Goal: Task Accomplishment & Management: Use online tool/utility

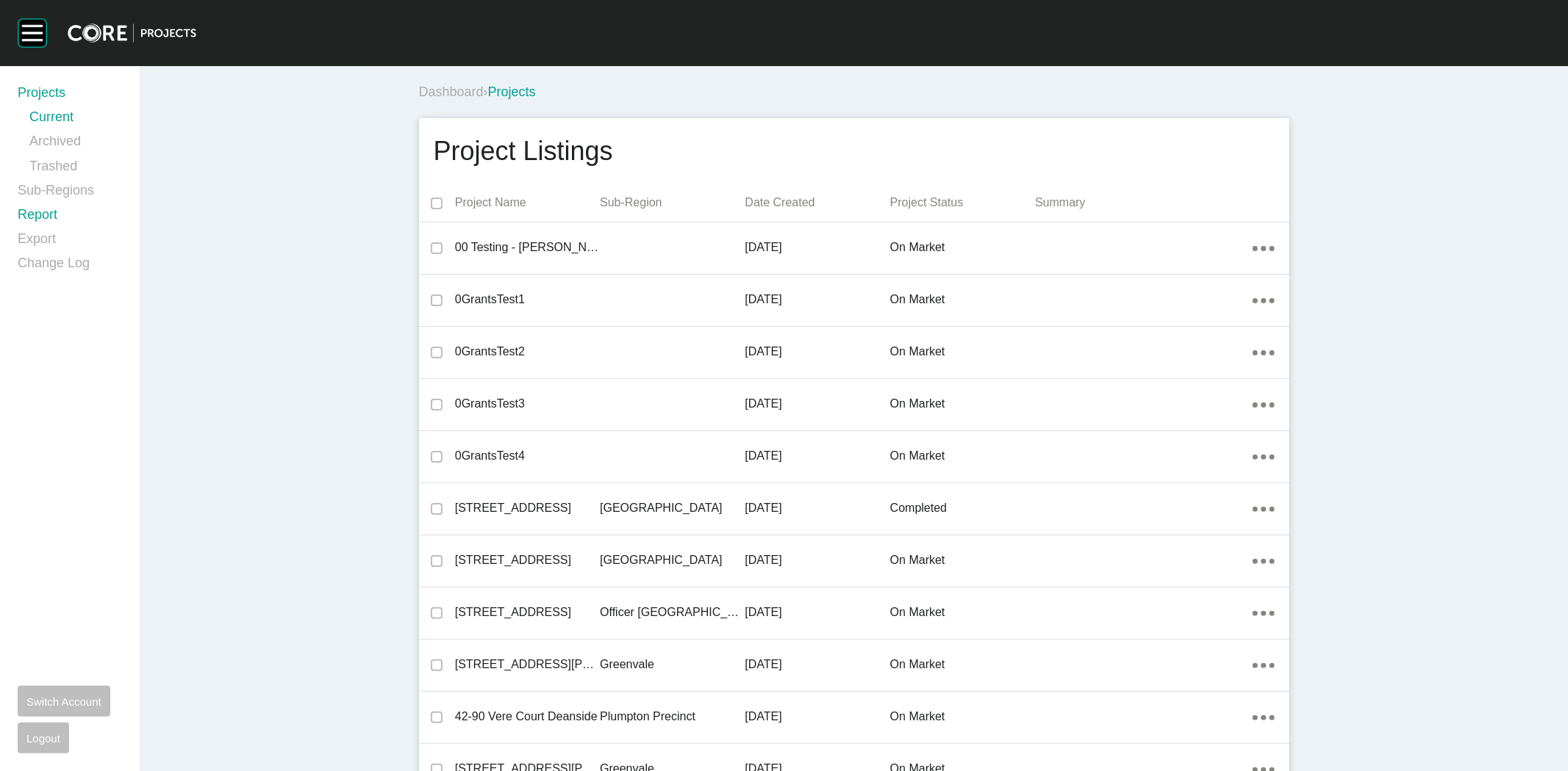
click at [44, 217] on link "Report" at bounding box center [69, 218] width 104 height 24
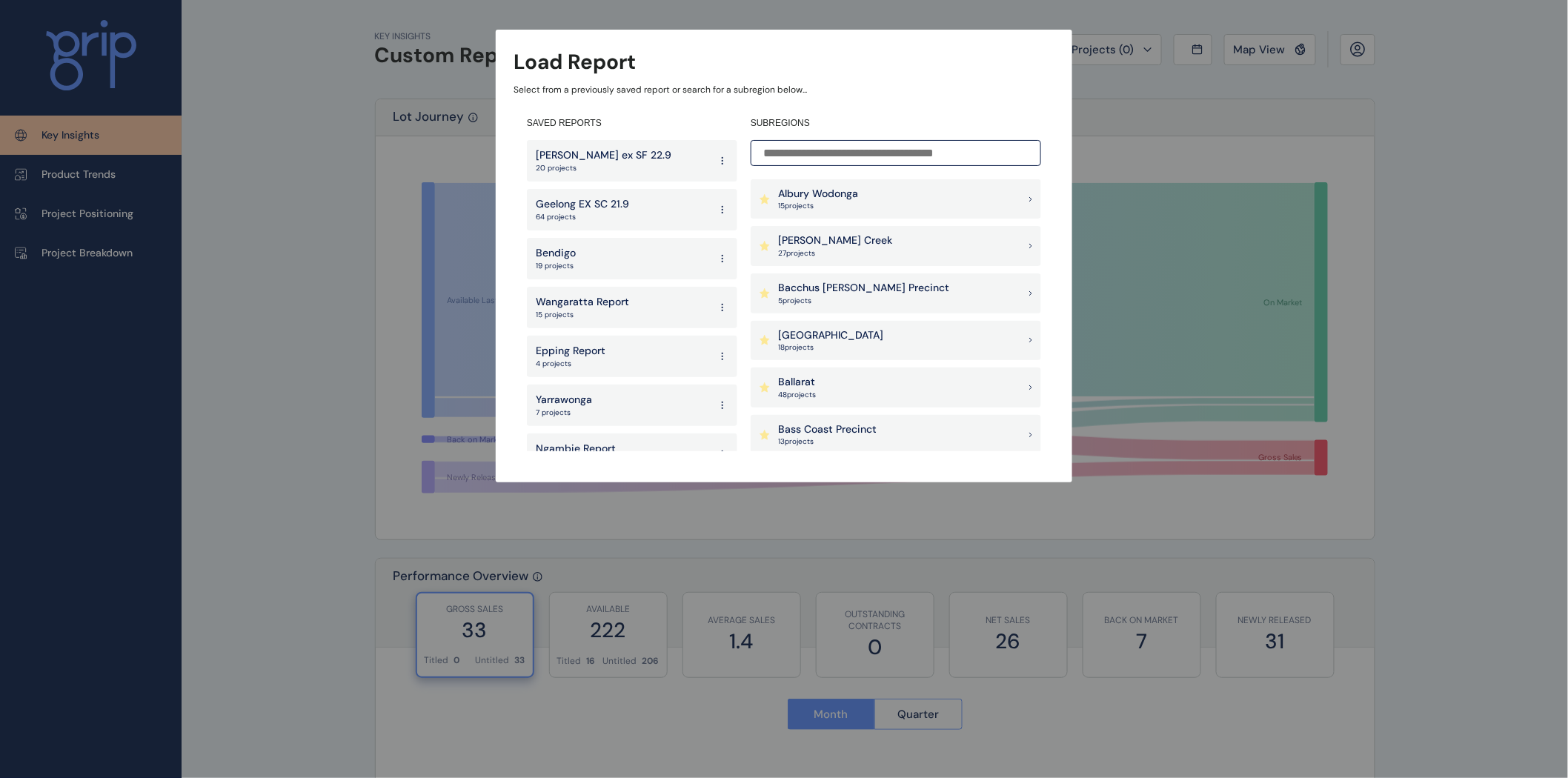
click at [1127, 69] on div "Load Report Select from a previously saved report or search for a subregion bel…" at bounding box center [784, 226] width 1568 height 453
click at [604, 208] on p "Geelong EX SC 21.9" at bounding box center [582, 204] width 93 height 15
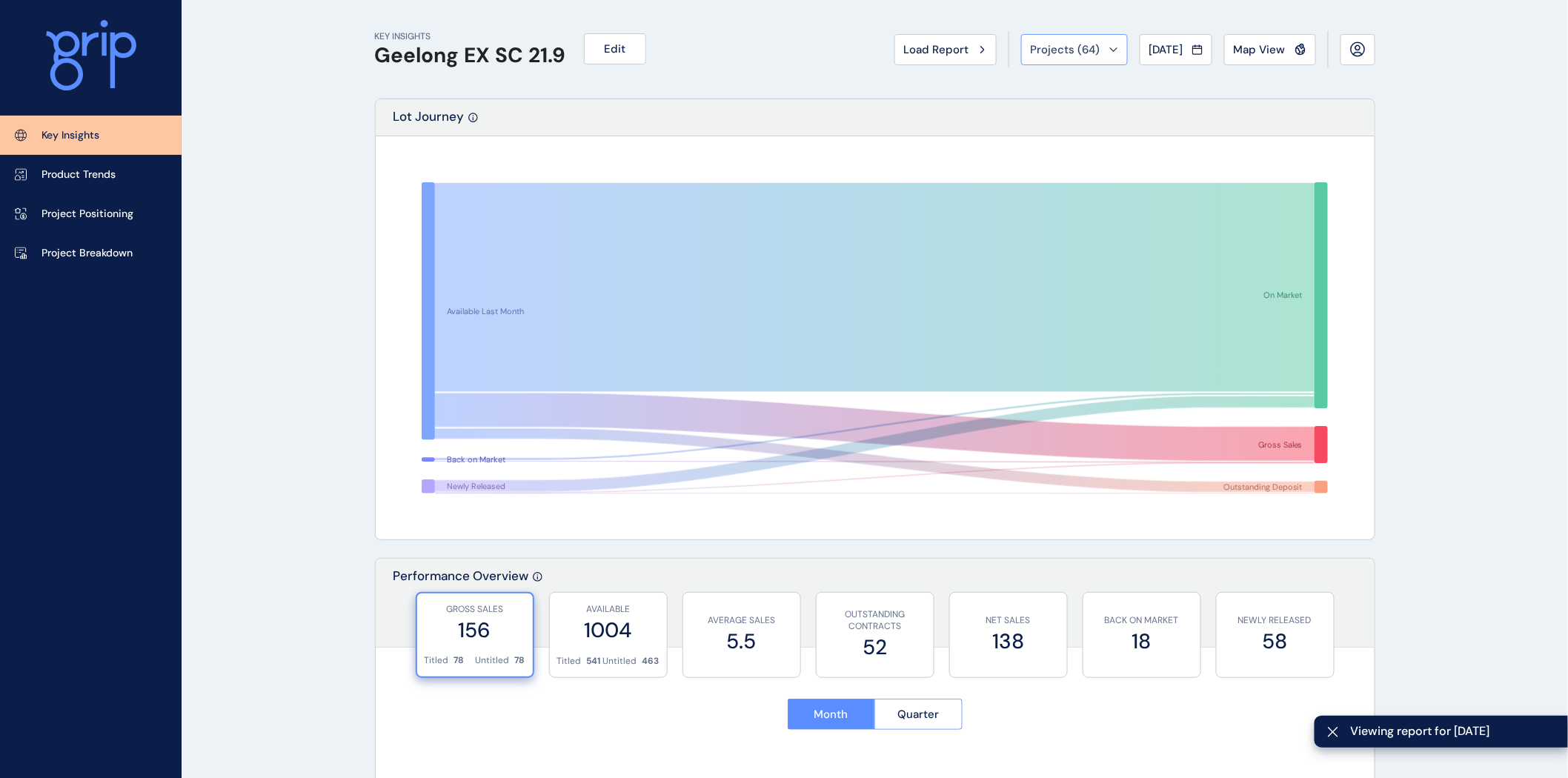
click at [1098, 46] on div "Projects ( 64 )" at bounding box center [1074, 49] width 87 height 15
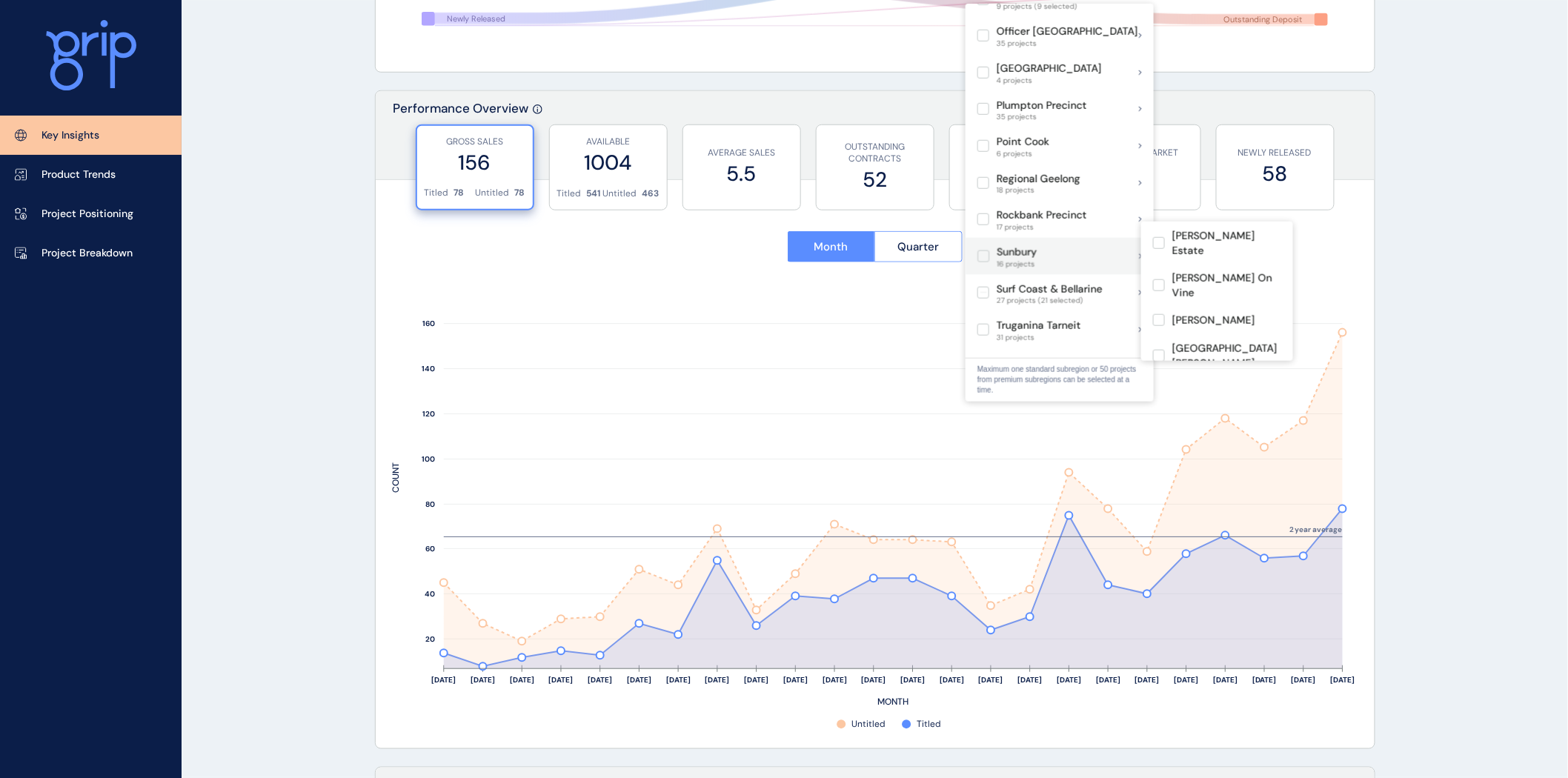
scroll to position [899, 0]
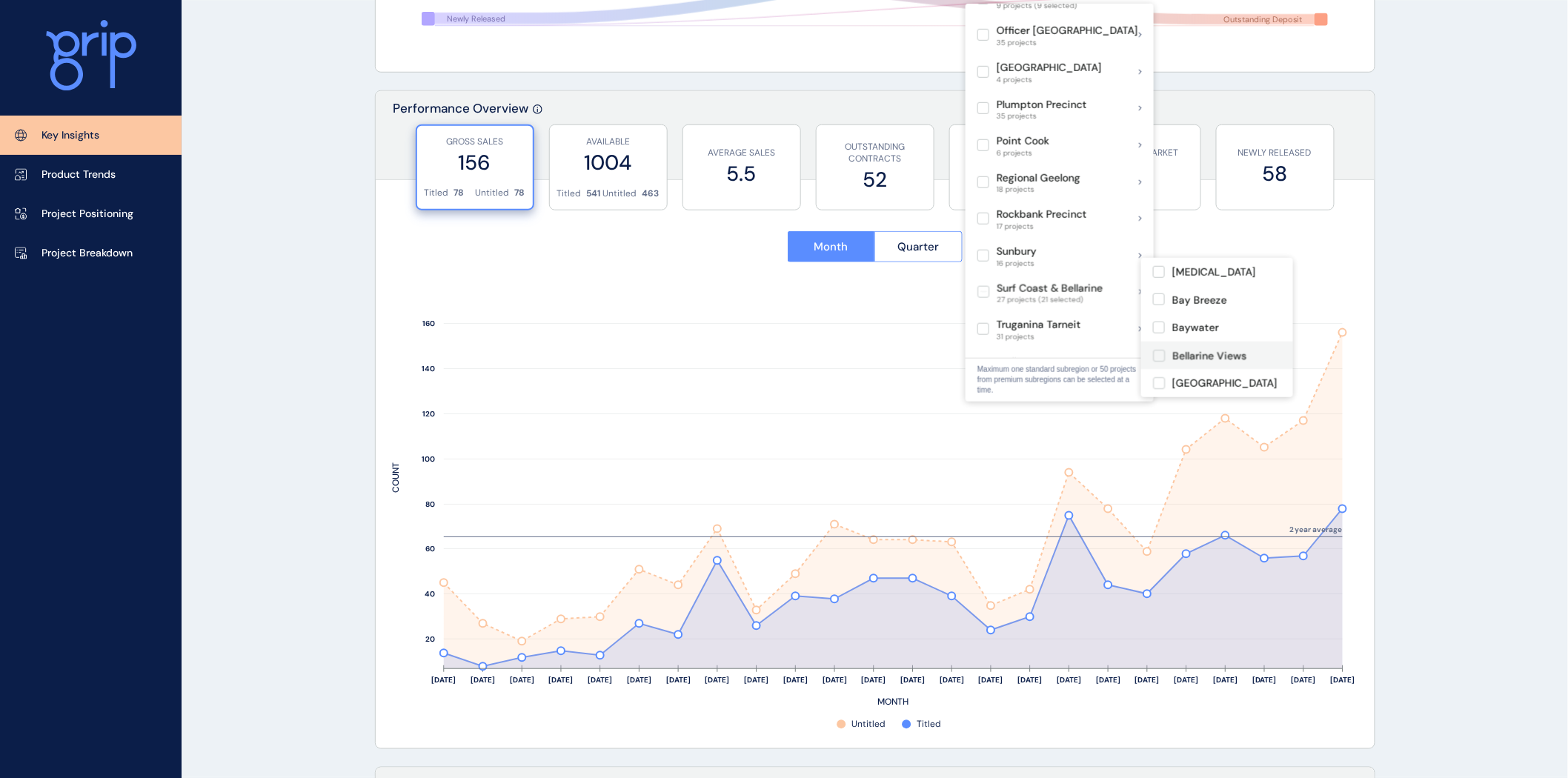
click at [1155, 354] on label at bounding box center [1159, 356] width 12 height 12
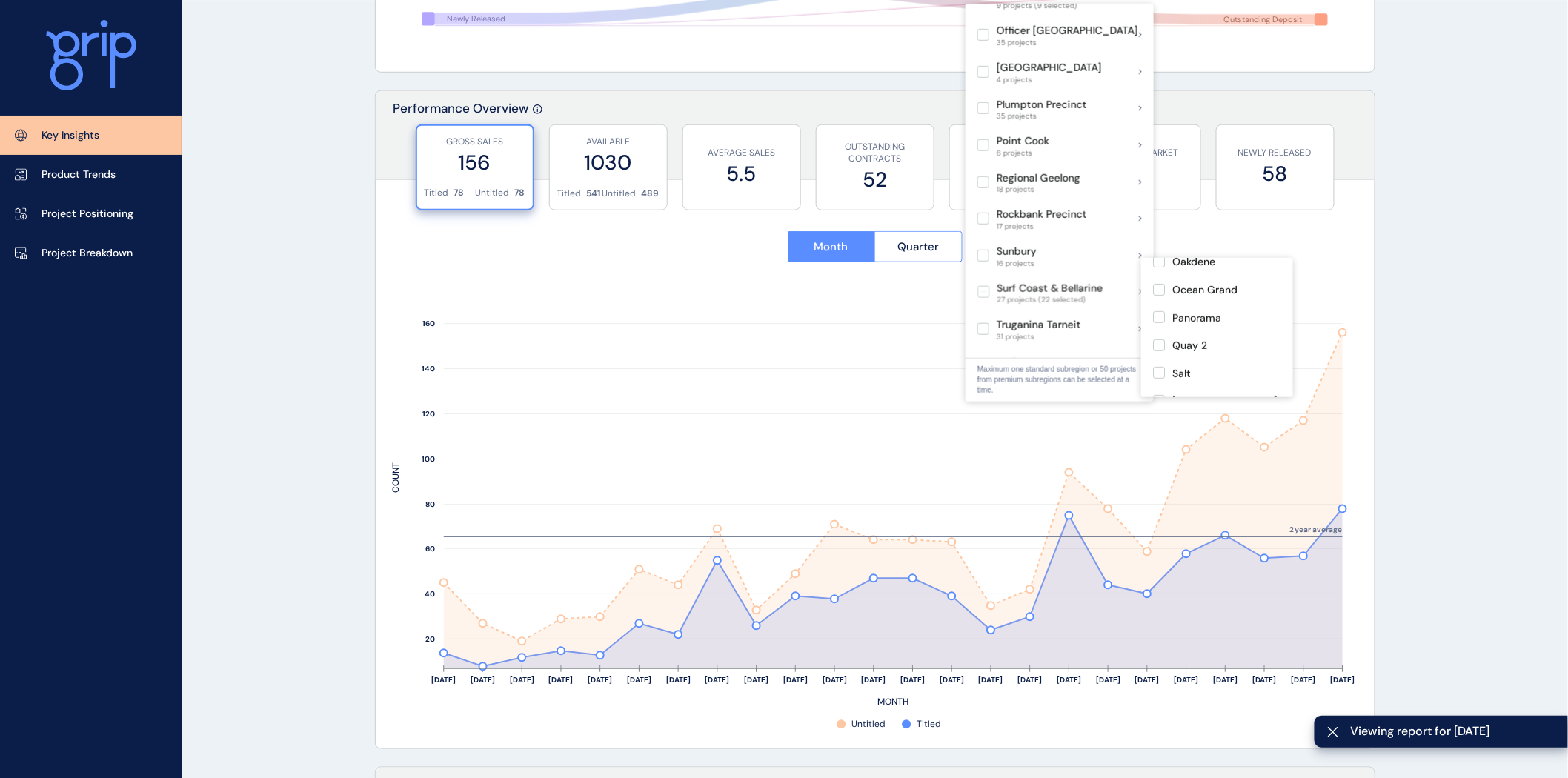
scroll to position [431, 0]
click at [1160, 321] on label at bounding box center [1159, 316] width 12 height 12
click at [1162, 349] on label at bounding box center [1159, 343] width 12 height 12
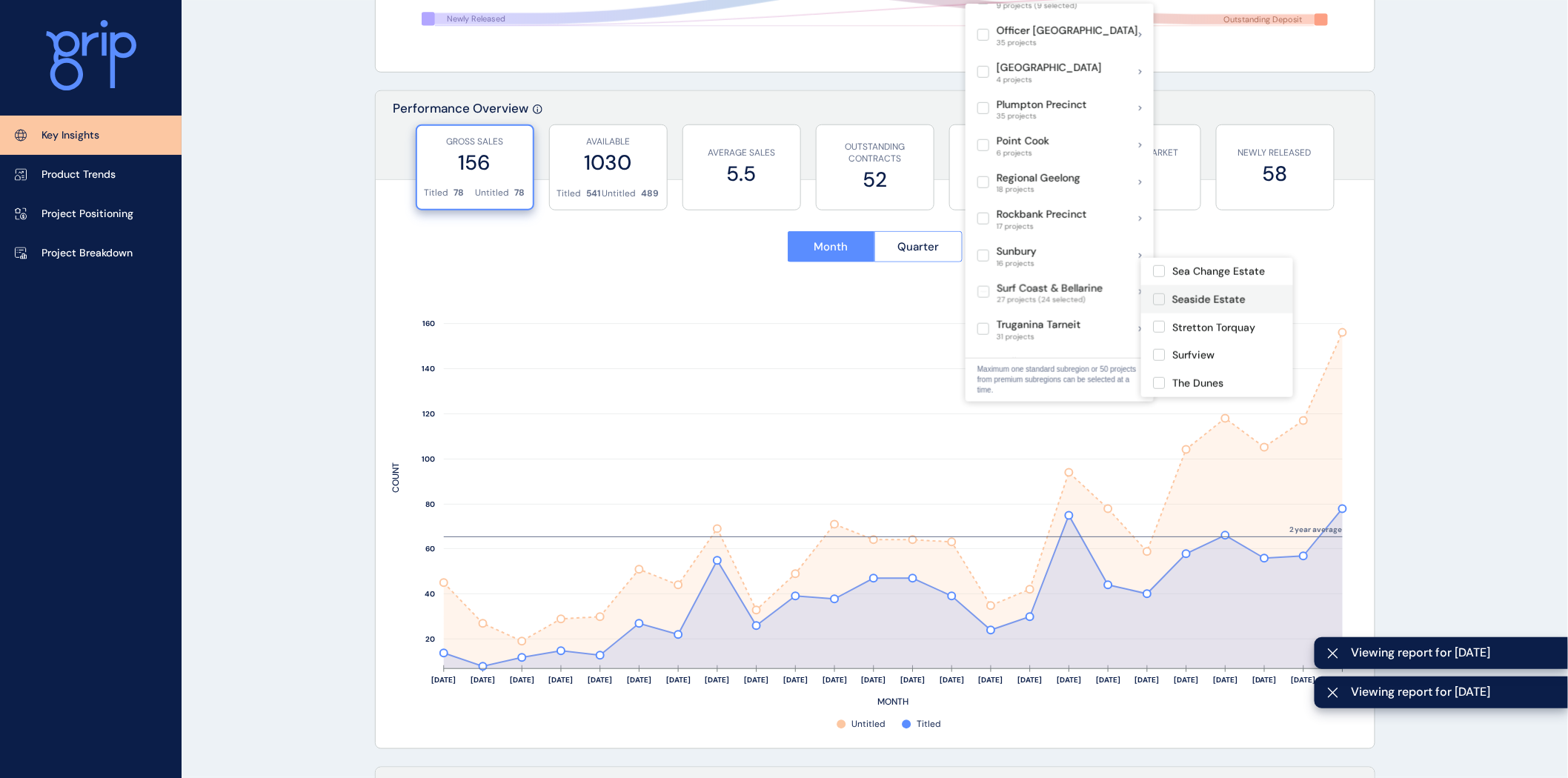
scroll to position [592, 0]
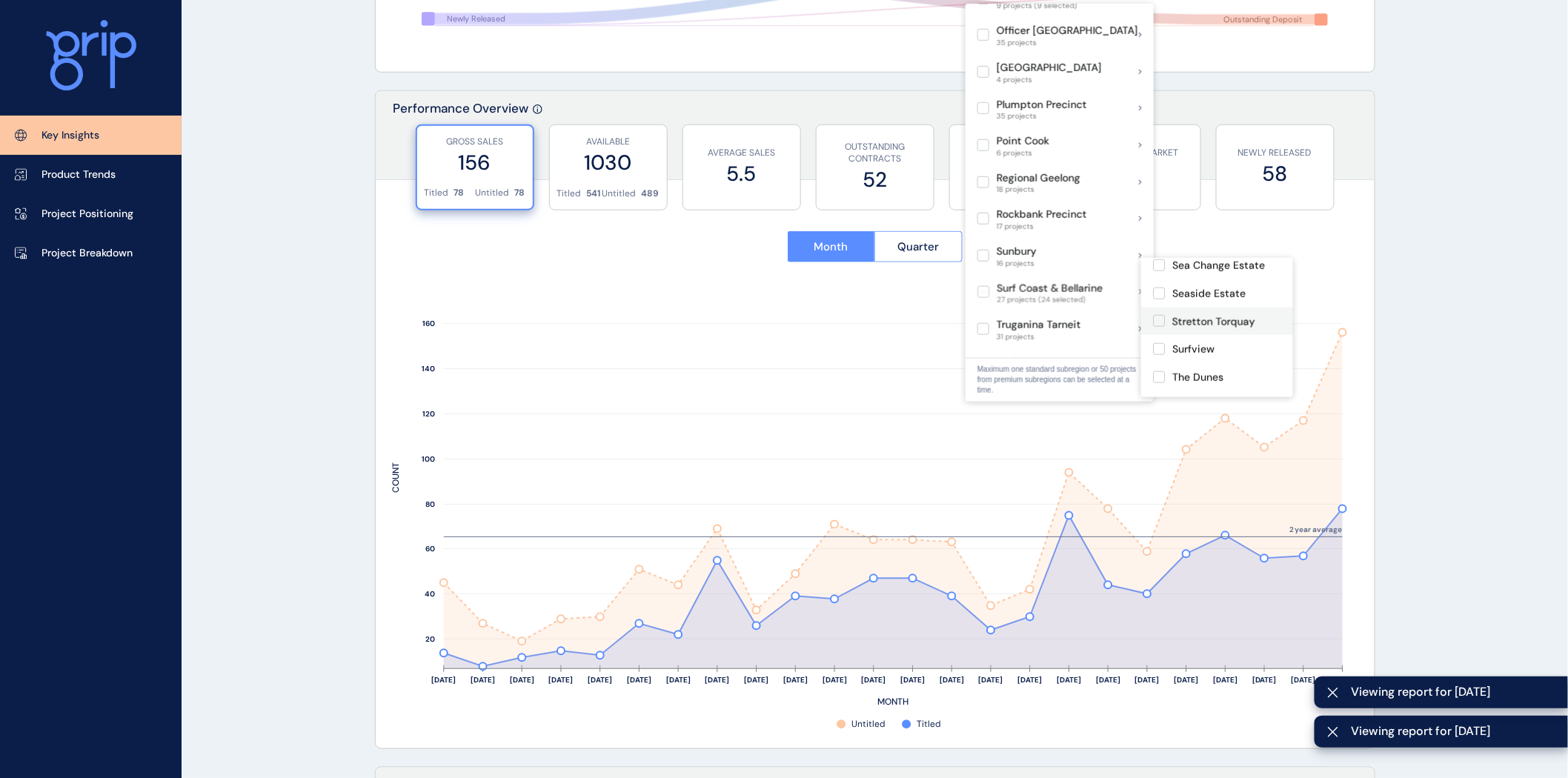
click at [1159, 327] on label at bounding box center [1159, 321] width 12 height 12
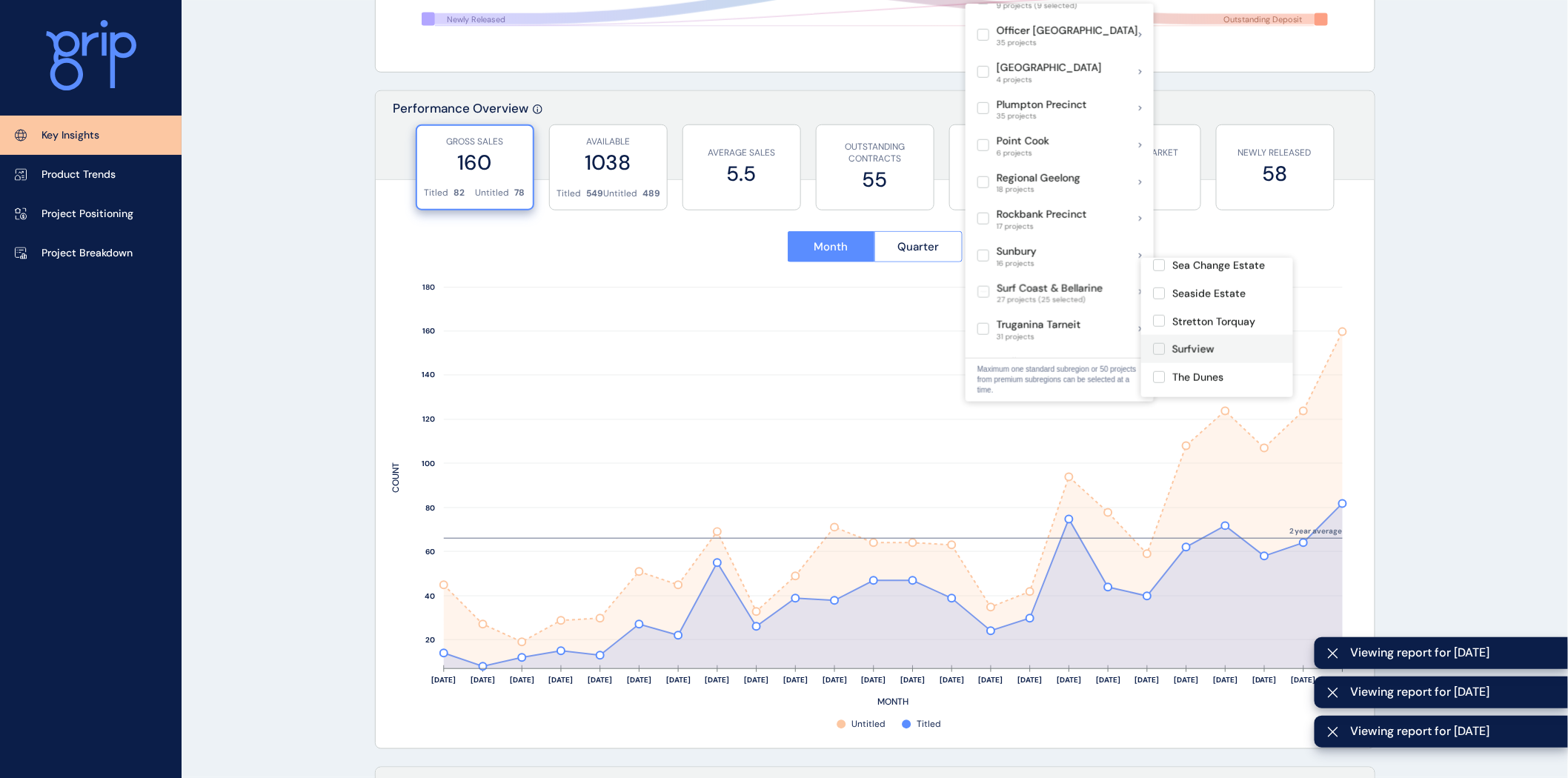
click at [1161, 355] on label at bounding box center [1159, 349] width 12 height 12
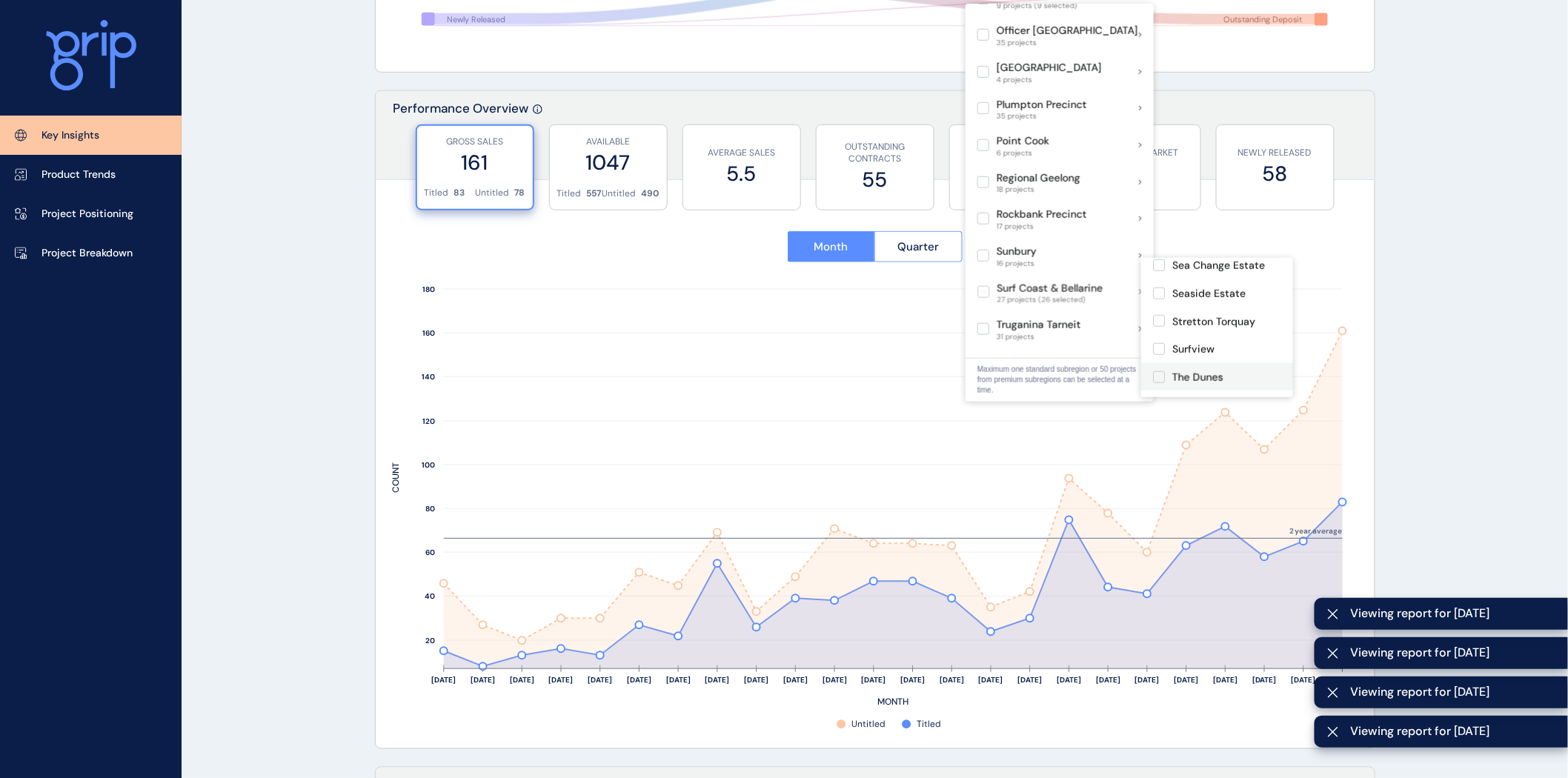
click at [1159, 383] on label at bounding box center [1159, 377] width 12 height 12
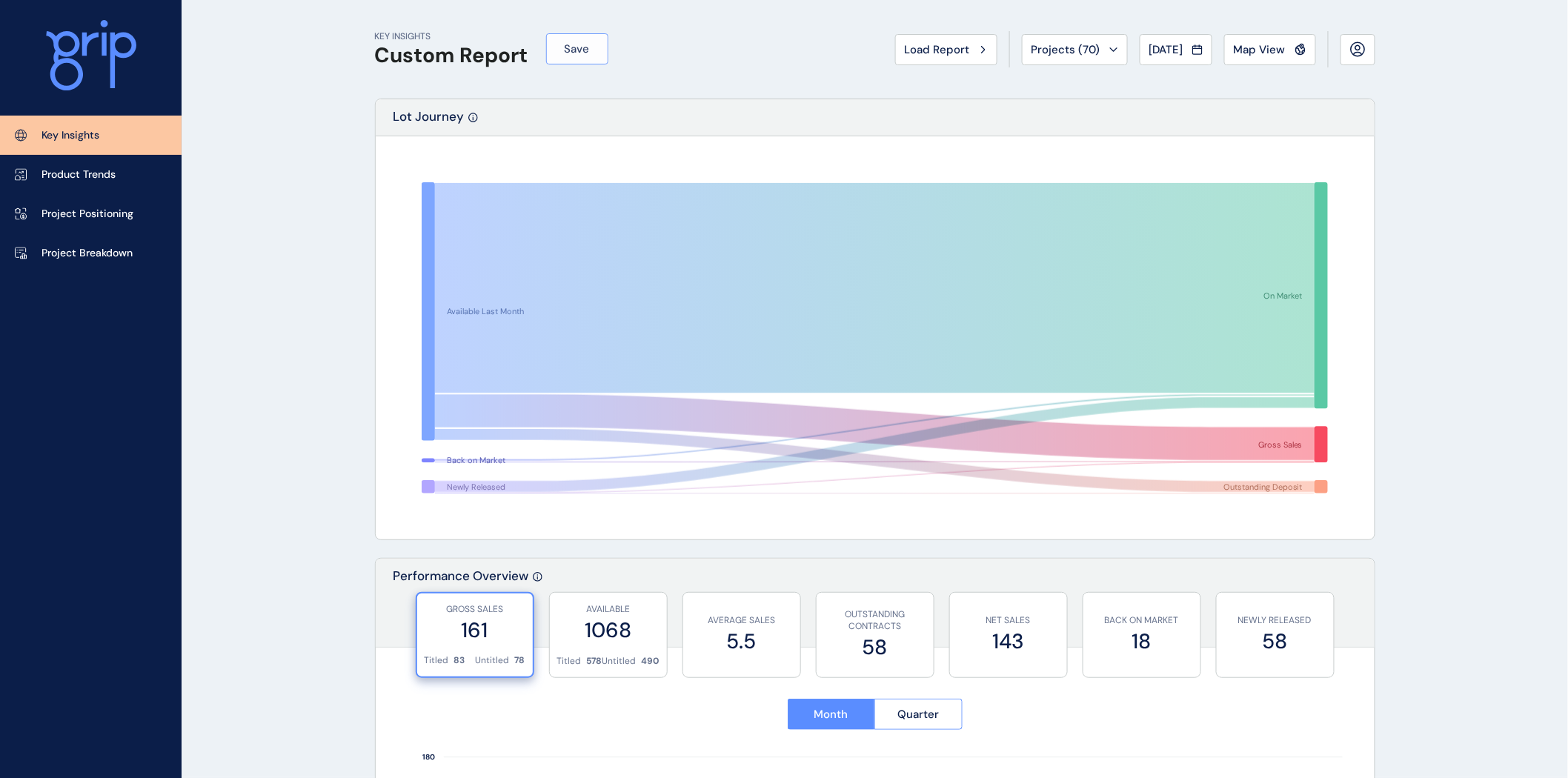
click at [588, 47] on span "Save" at bounding box center [578, 48] width 25 height 15
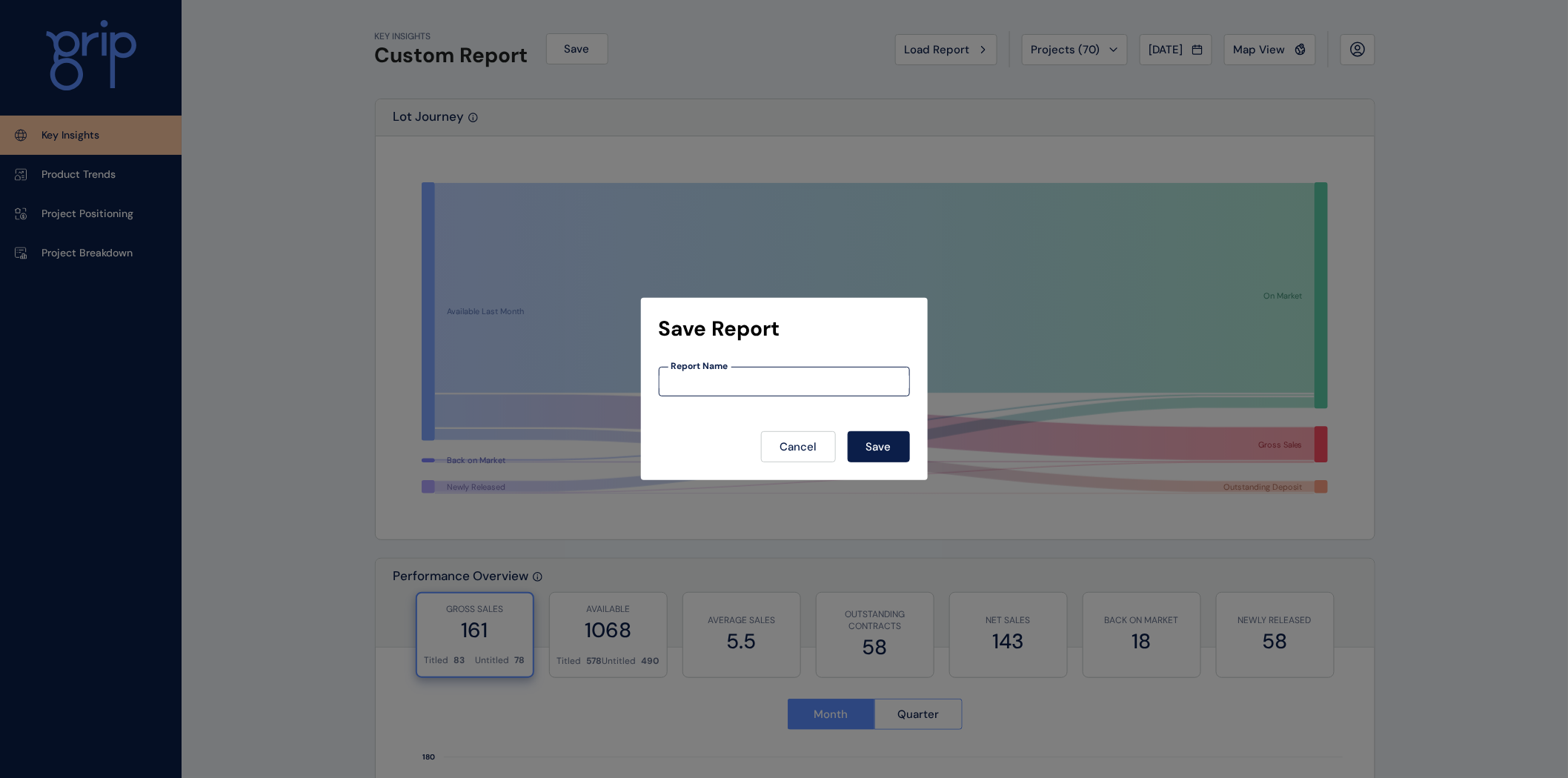
click at [717, 383] on input at bounding box center [784, 382] width 250 height 13
type input "**********"
click at [879, 438] on button "Save" at bounding box center [879, 447] width 63 height 31
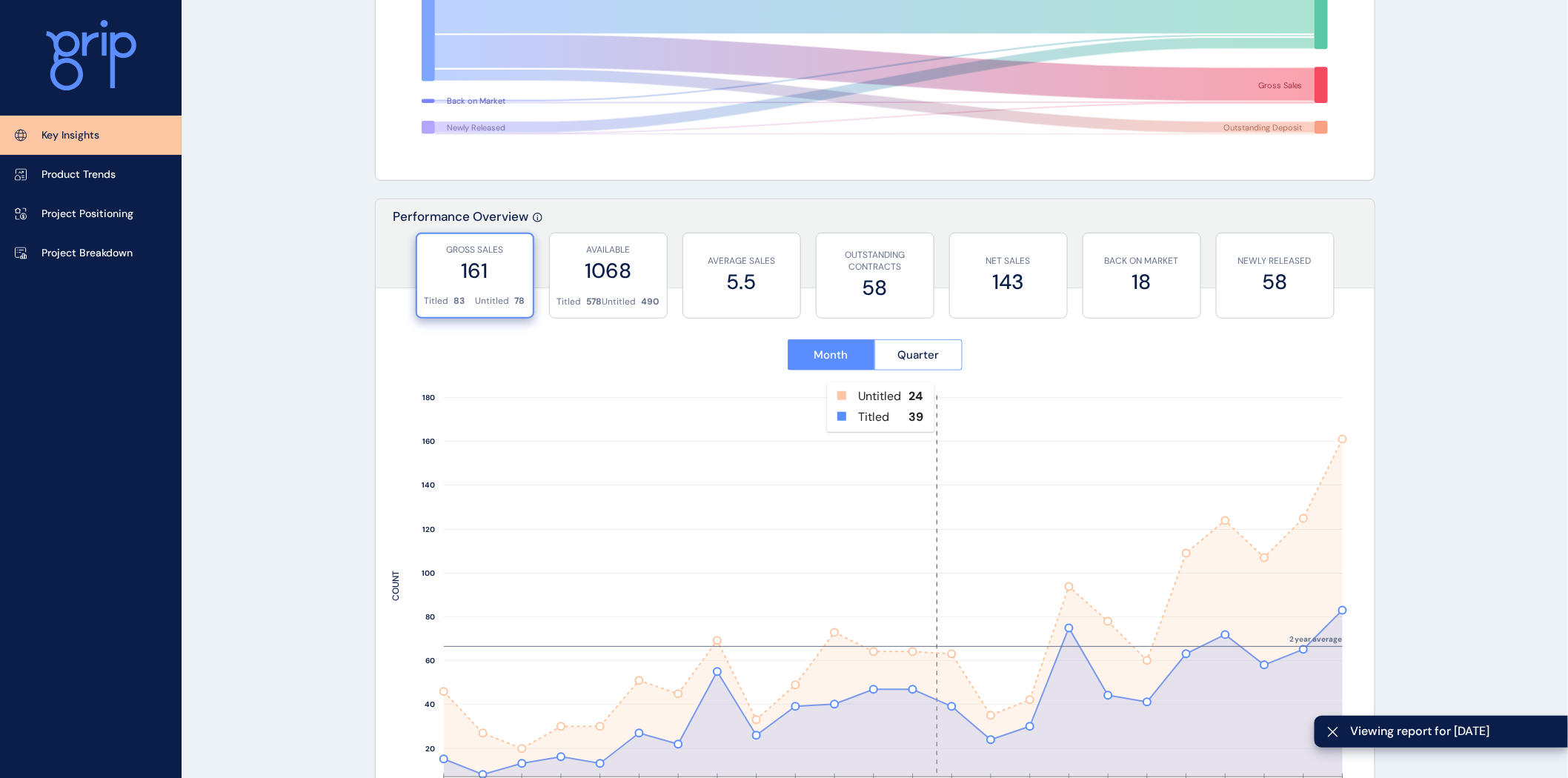
scroll to position [362, 0]
click at [936, 346] on span "Quarter" at bounding box center [918, 353] width 41 height 15
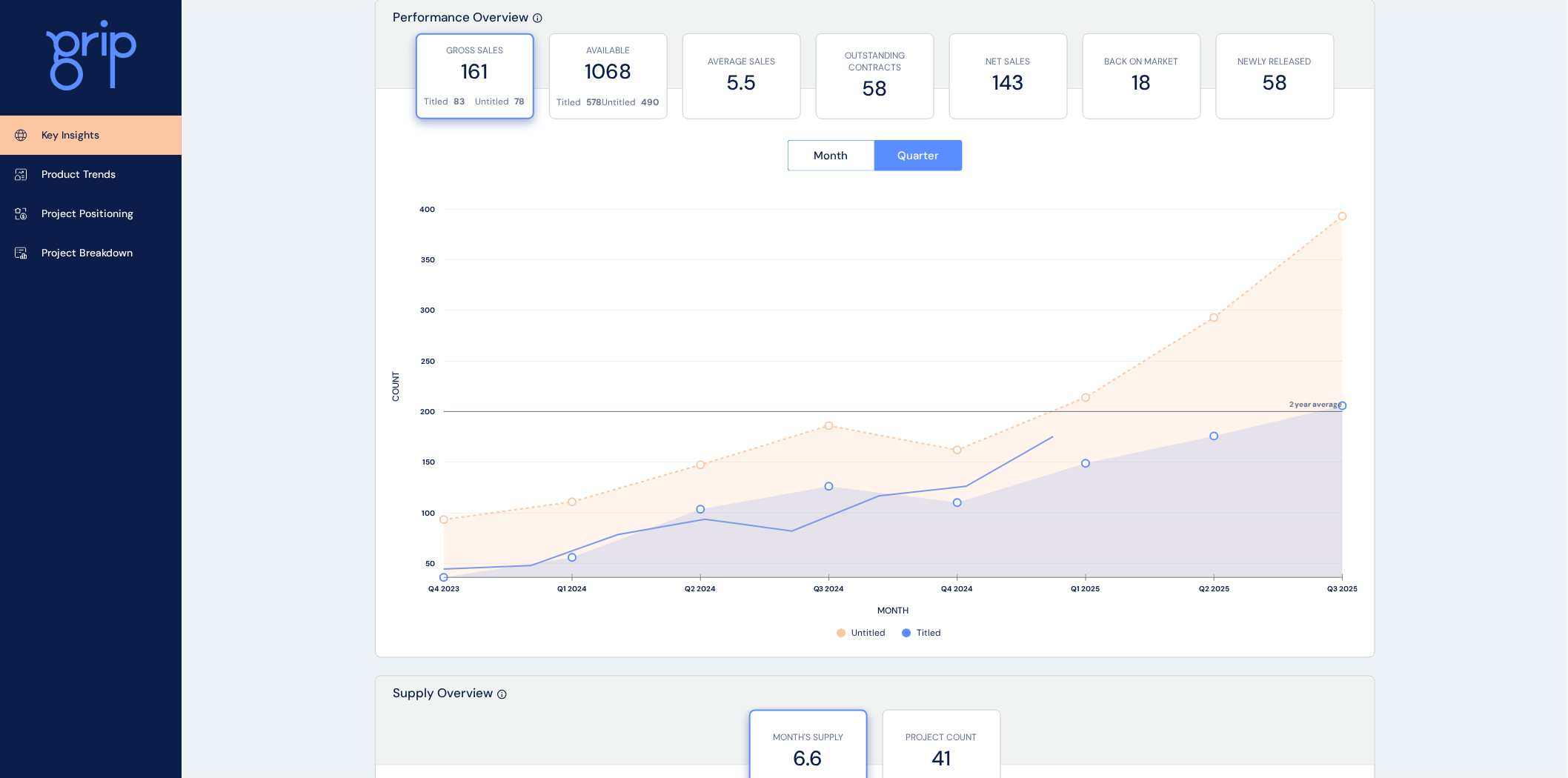
scroll to position [562, 0]
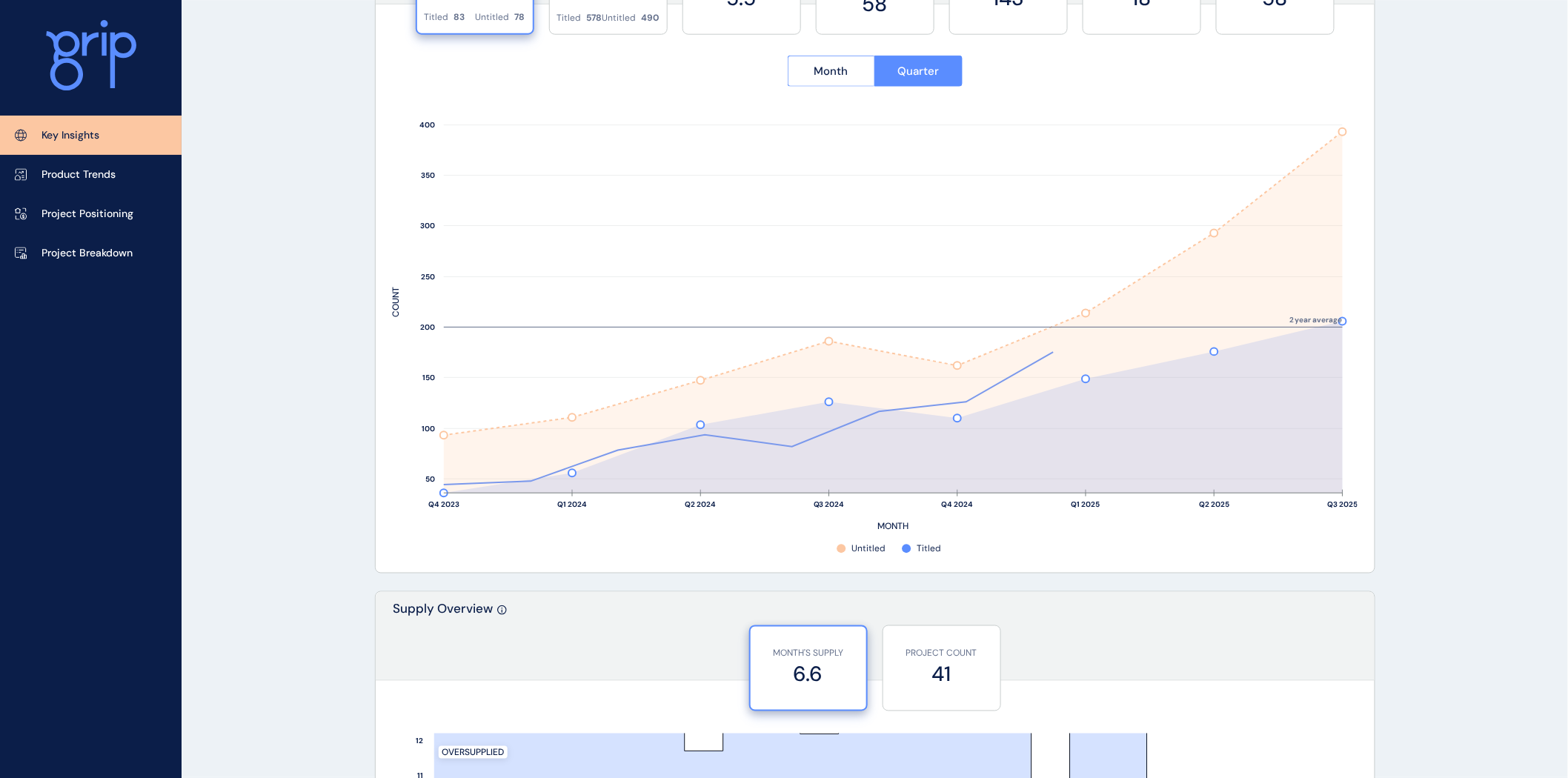
scroll to position [648, 0]
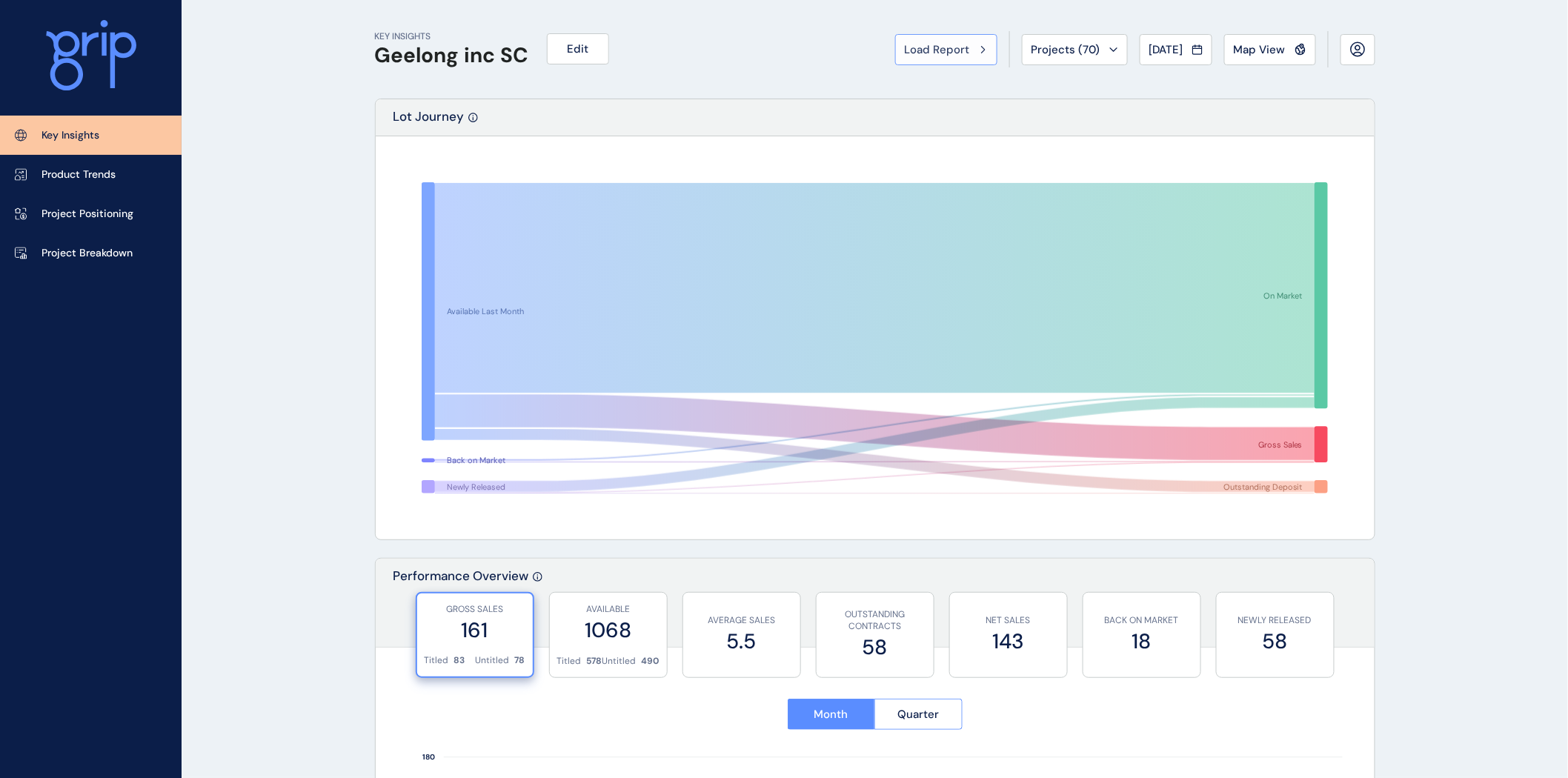
click at [941, 57] on button "Load Report" at bounding box center [946, 50] width 102 height 31
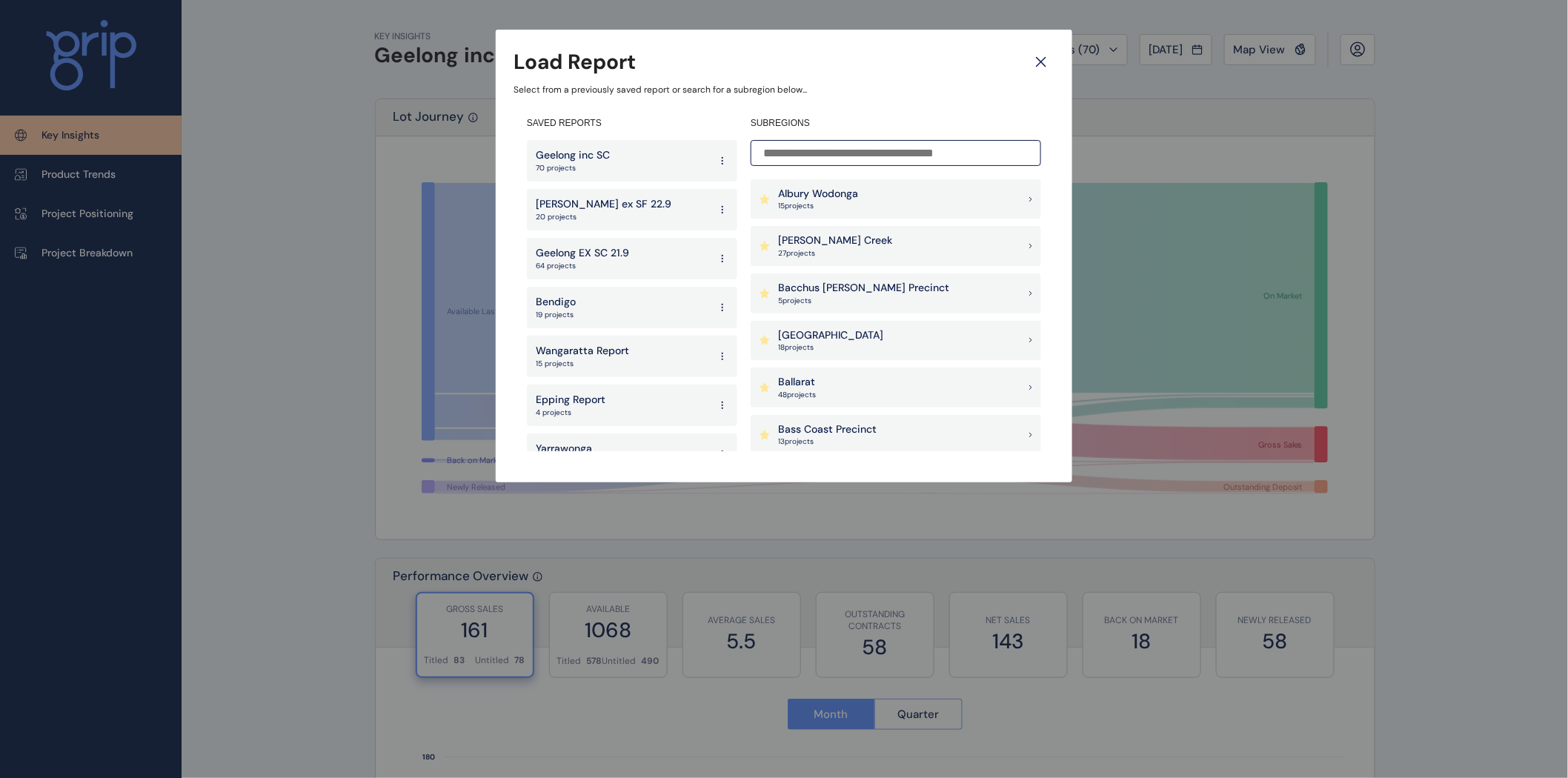
click at [576, 146] on div "Geelong inc SC 70 projects" at bounding box center [632, 161] width 211 height 41
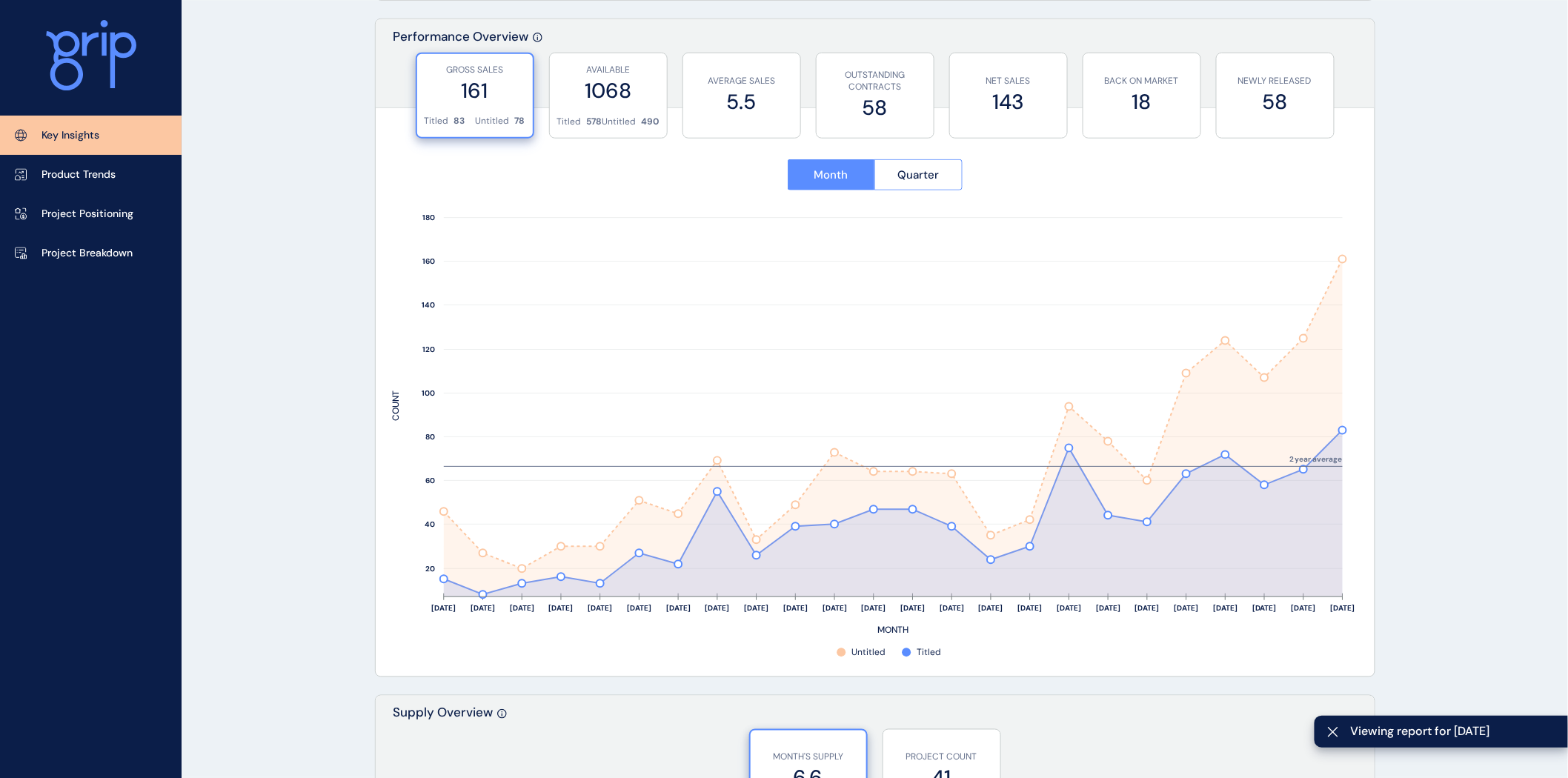
scroll to position [520, 0]
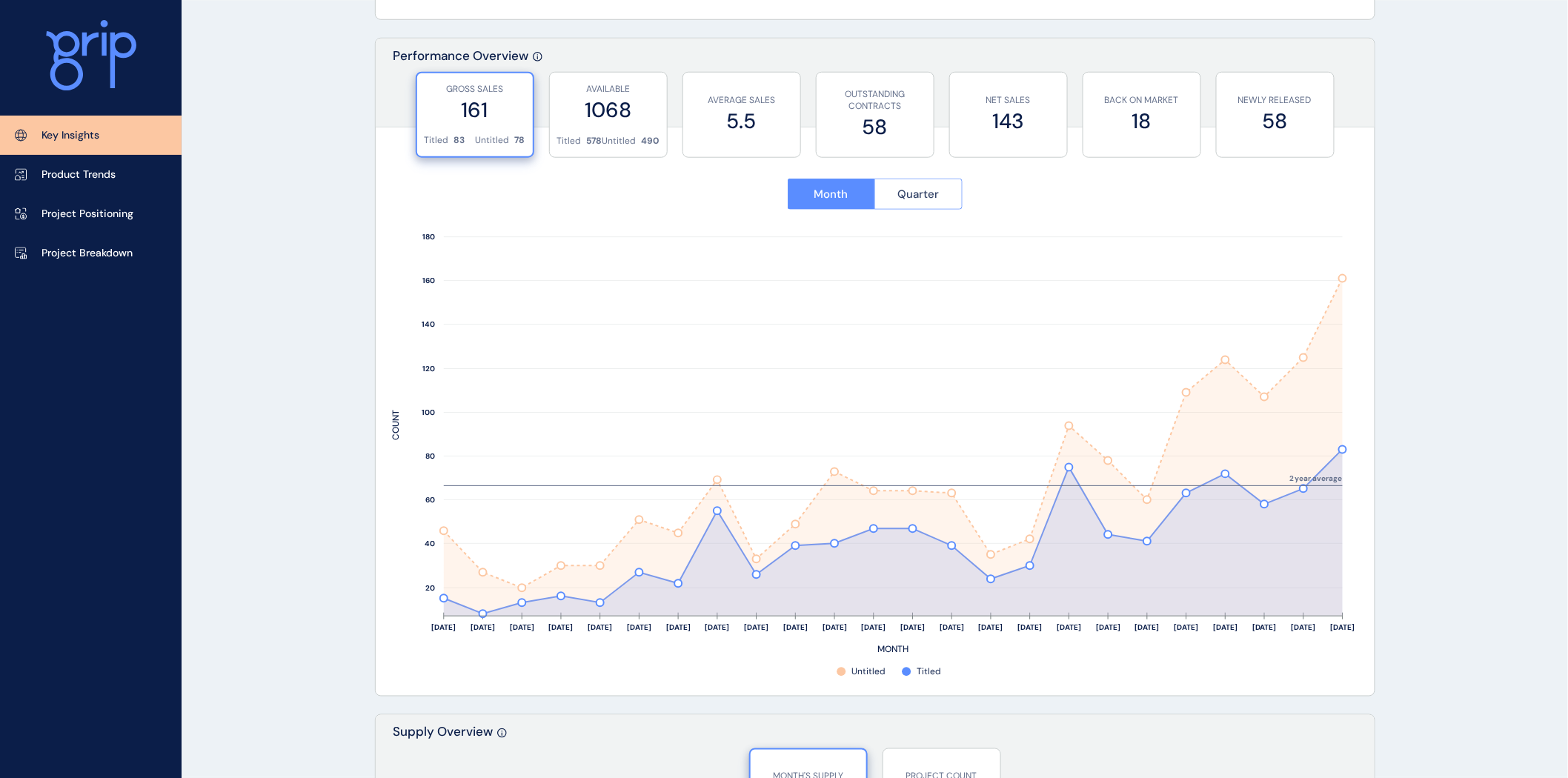
click at [937, 188] on span "Quarter" at bounding box center [918, 194] width 41 height 15
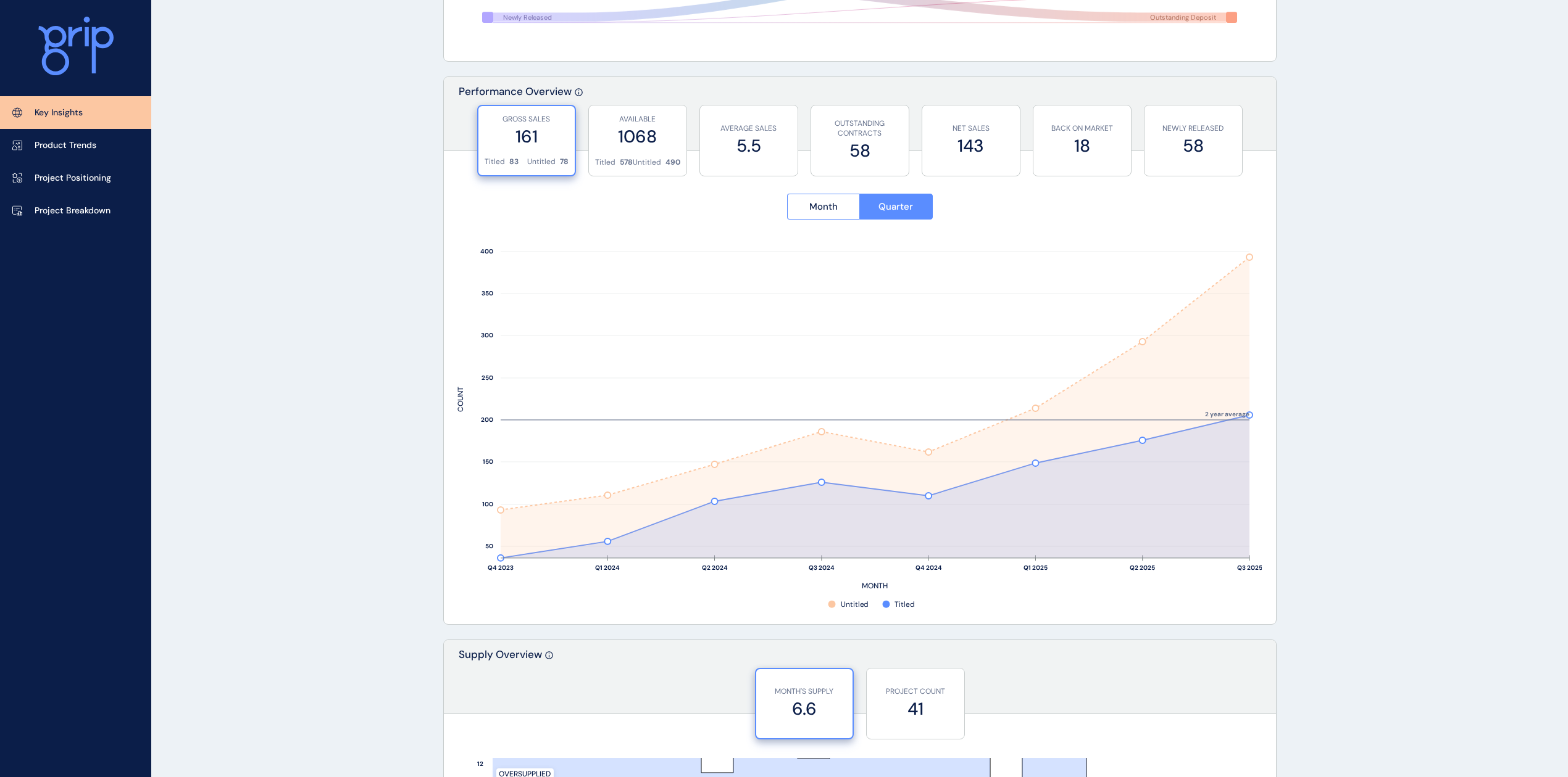
scroll to position [386, 0]
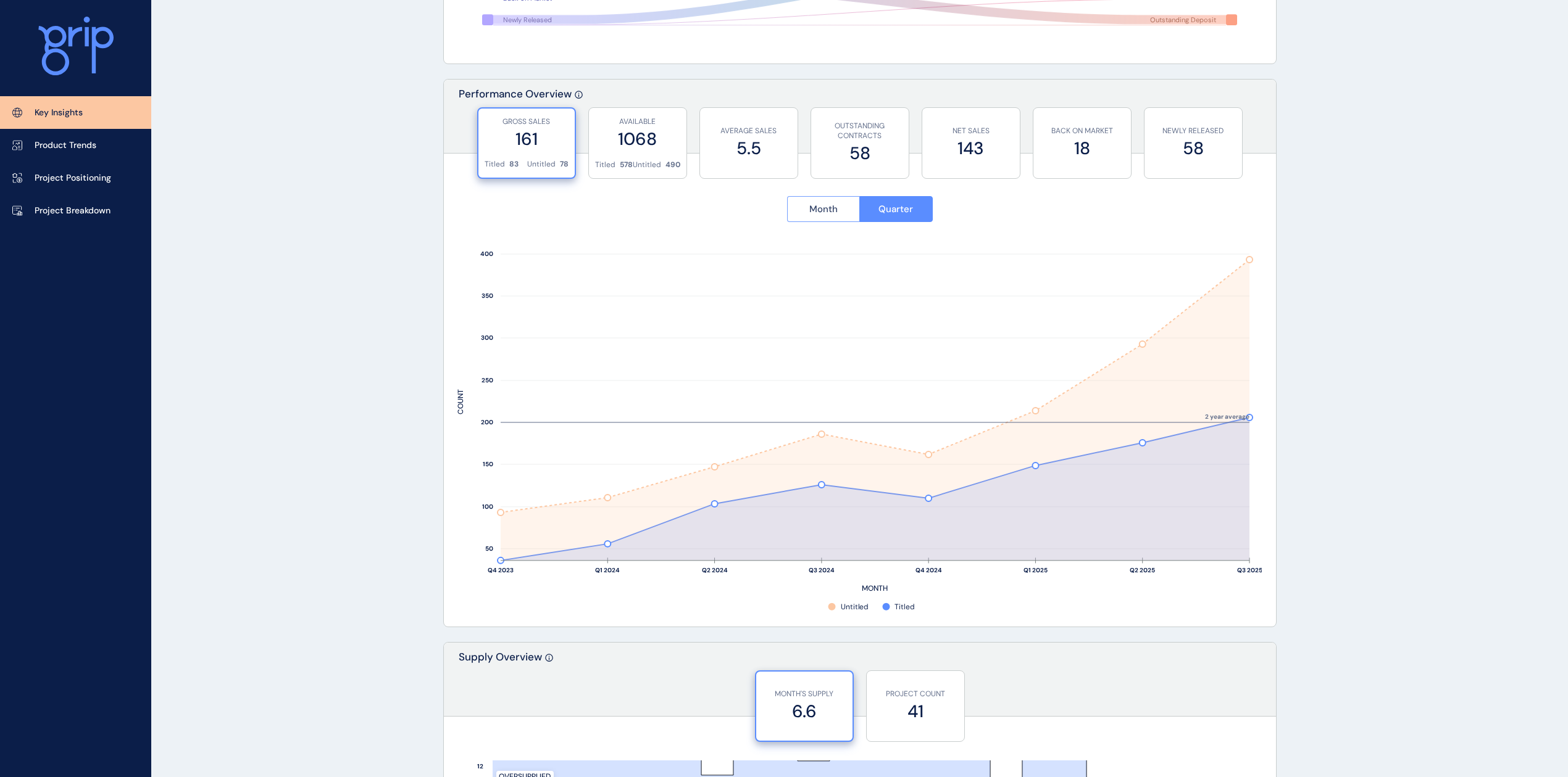
click at [800, 215] on button "Month" at bounding box center [823, 210] width 73 height 26
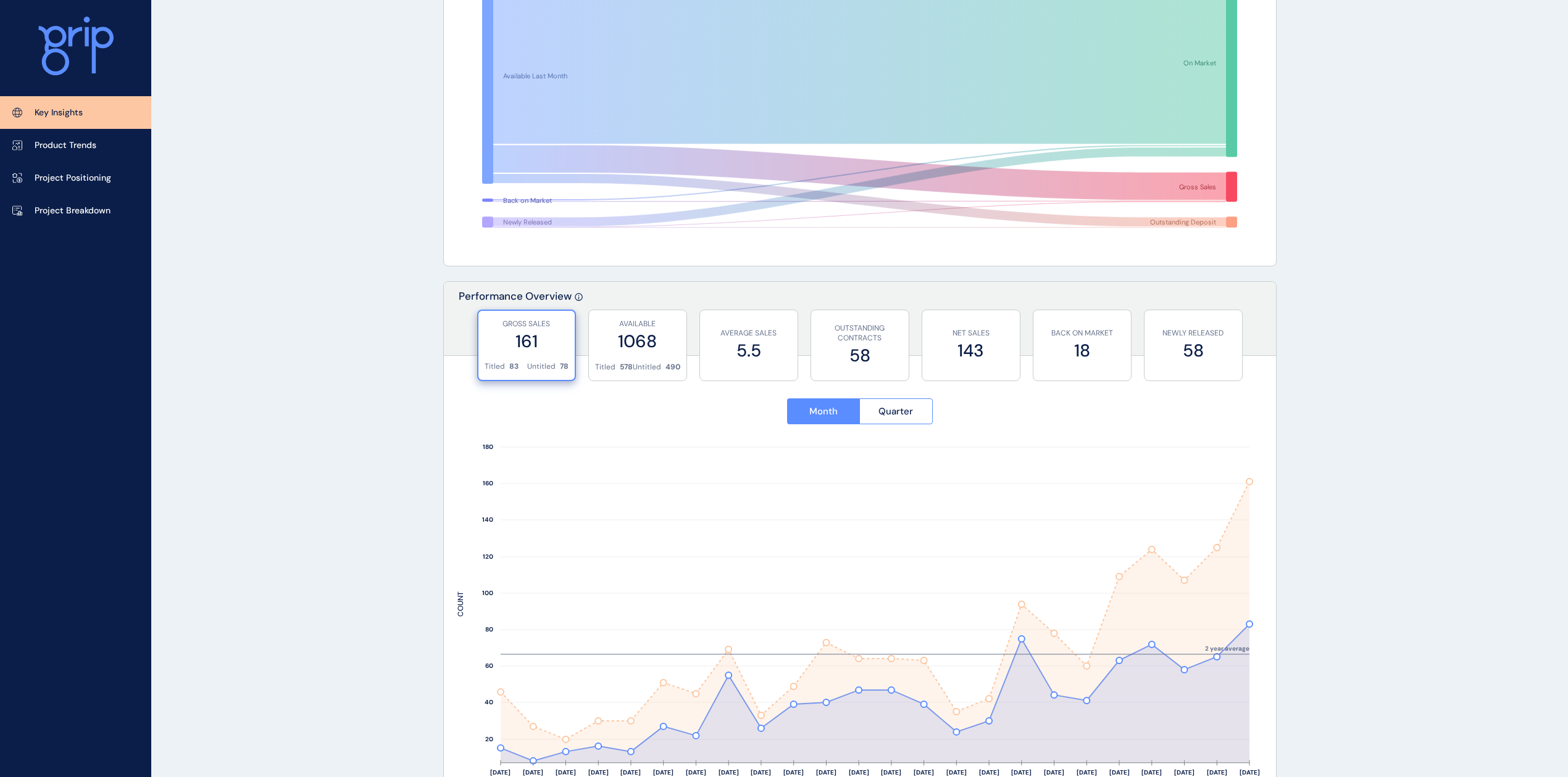
scroll to position [0, 0]
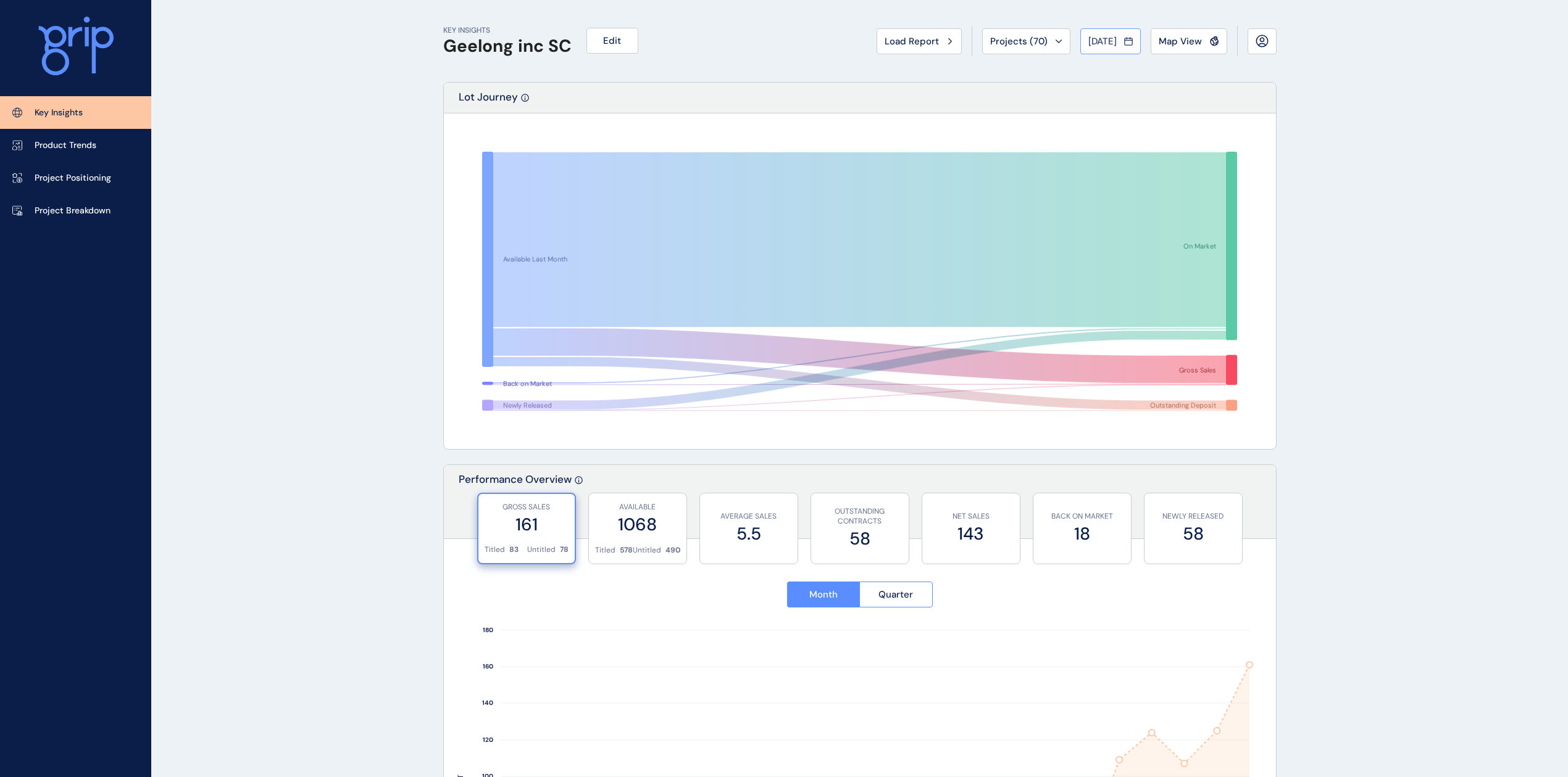
click at [1112, 38] on span "[DATE]" at bounding box center [1102, 41] width 29 height 12
click at [1083, 67] on icon "<" at bounding box center [1094, 68] width 21 height 21
click at [1083, 62] on icon "<" at bounding box center [1094, 68] width 21 height 21
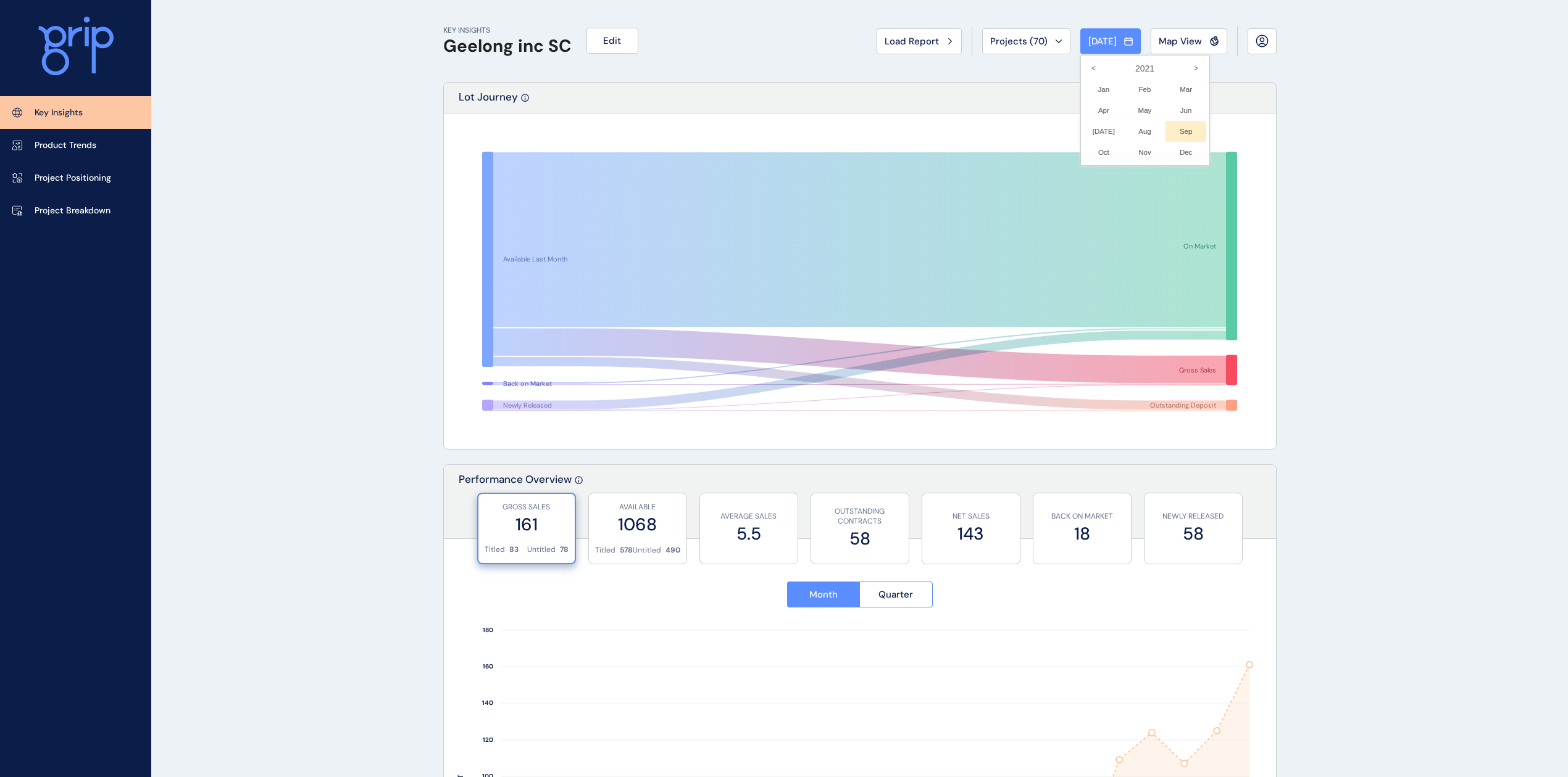
click at [1174, 123] on li "Sep No report is available for this period. New months are usually published 5 …" at bounding box center [1186, 131] width 42 height 21
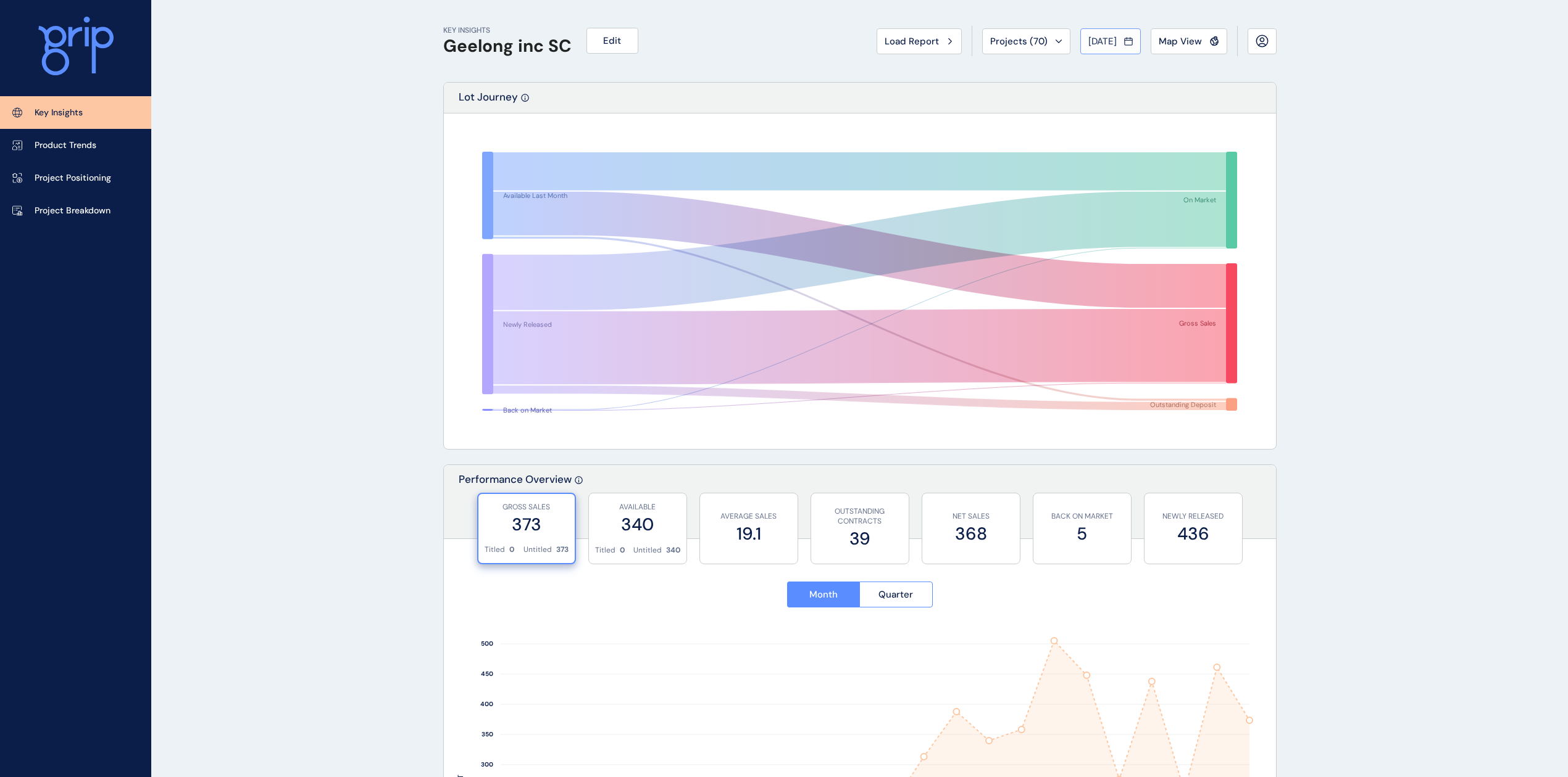
click at [1118, 47] on button "Sep 2021" at bounding box center [1110, 42] width 60 height 26
click at [1089, 69] on icon "<" at bounding box center [1094, 68] width 21 height 21
click at [1176, 125] on li "Sep No report is available for this period. New months are usually published 5 …" at bounding box center [1186, 131] width 42 height 21
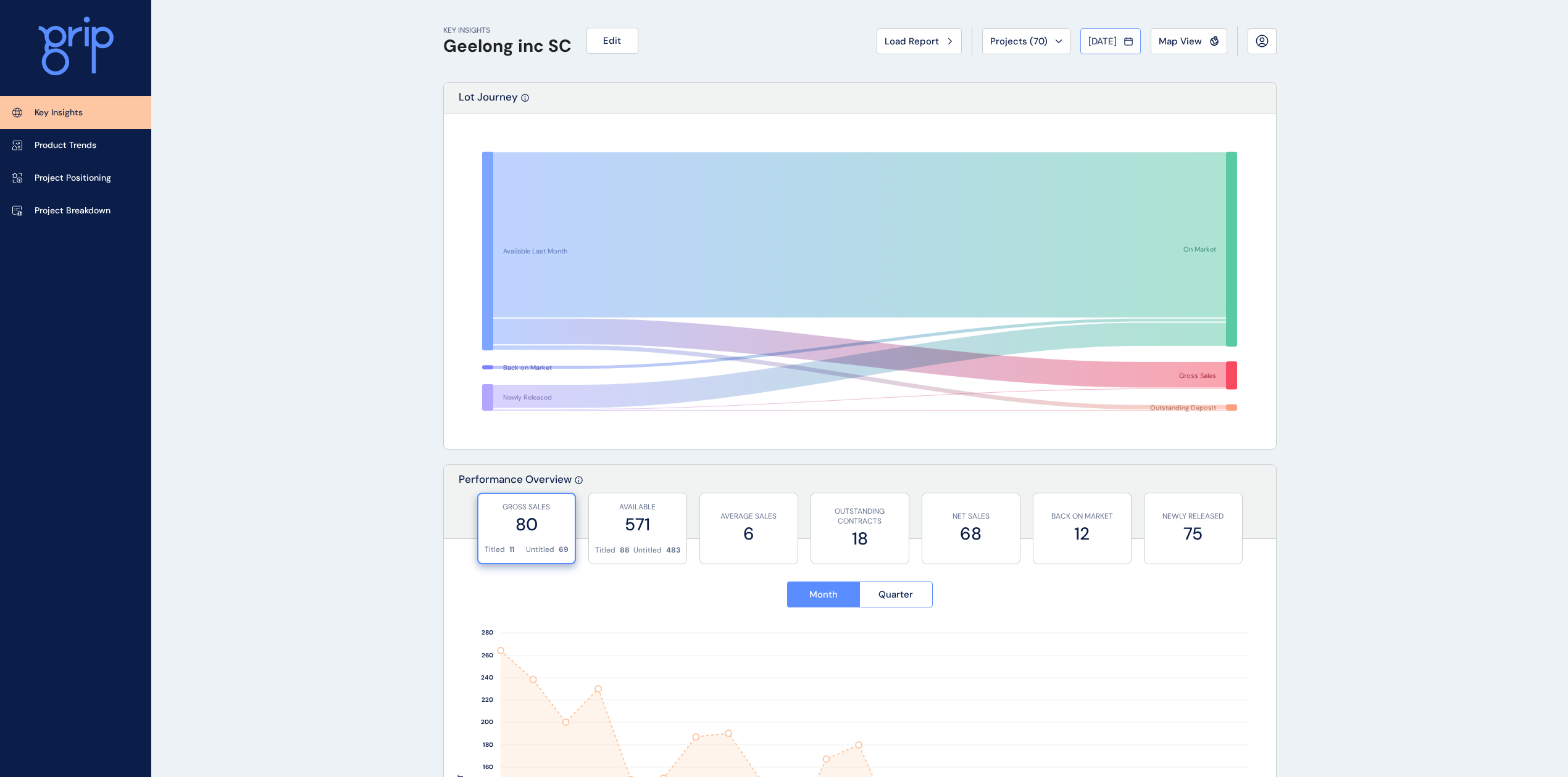
click at [1088, 38] on span "Sep 2019" at bounding box center [1102, 41] width 29 height 12
click at [1186, 62] on icon ">" at bounding box center [1197, 68] width 21 height 21
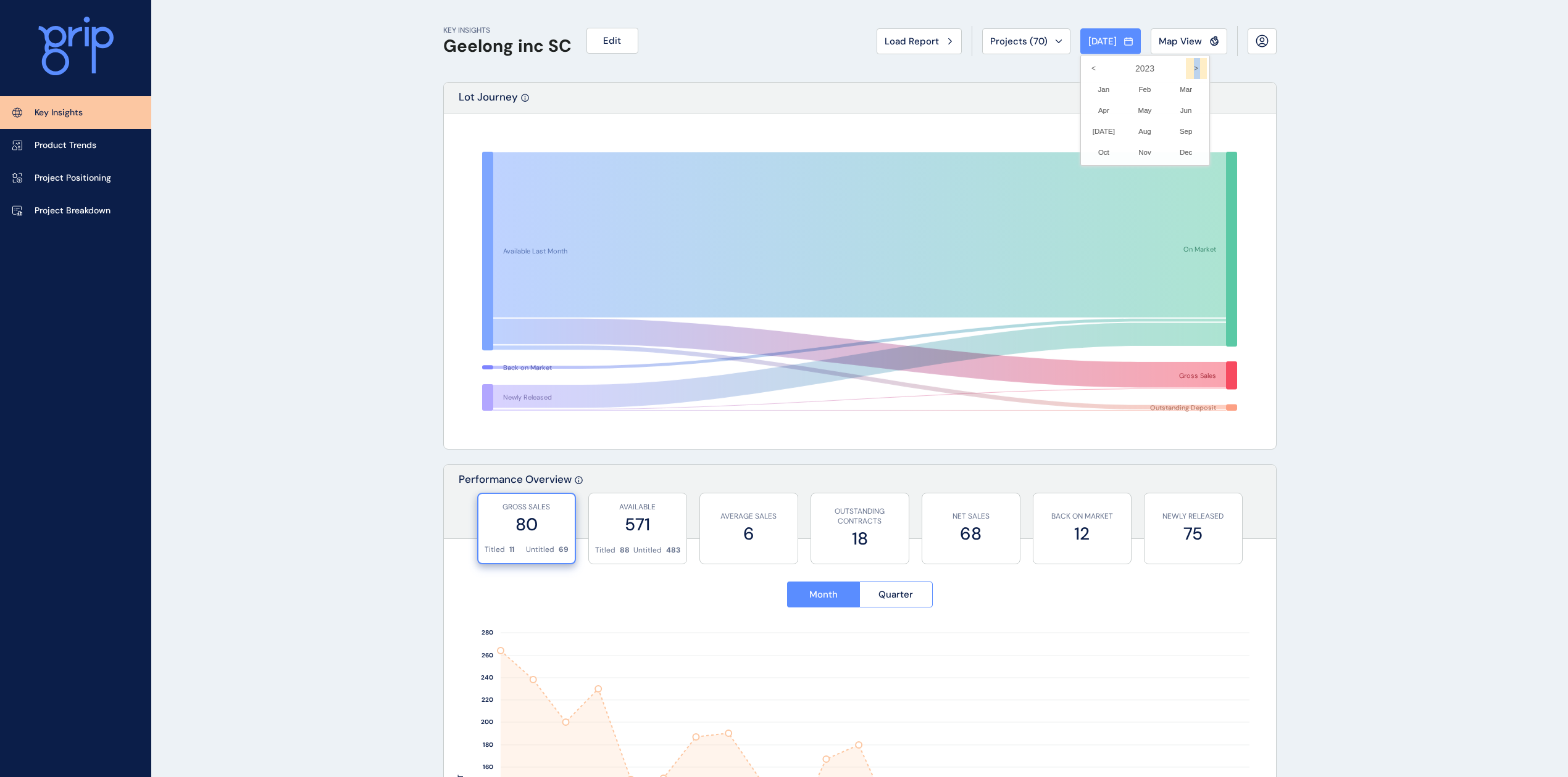
click at [1186, 62] on icon ">" at bounding box center [1197, 68] width 21 height 21
click at [1179, 133] on li "Sep No report is available for this period. New months are usually published 5 …" at bounding box center [1186, 131] width 42 height 21
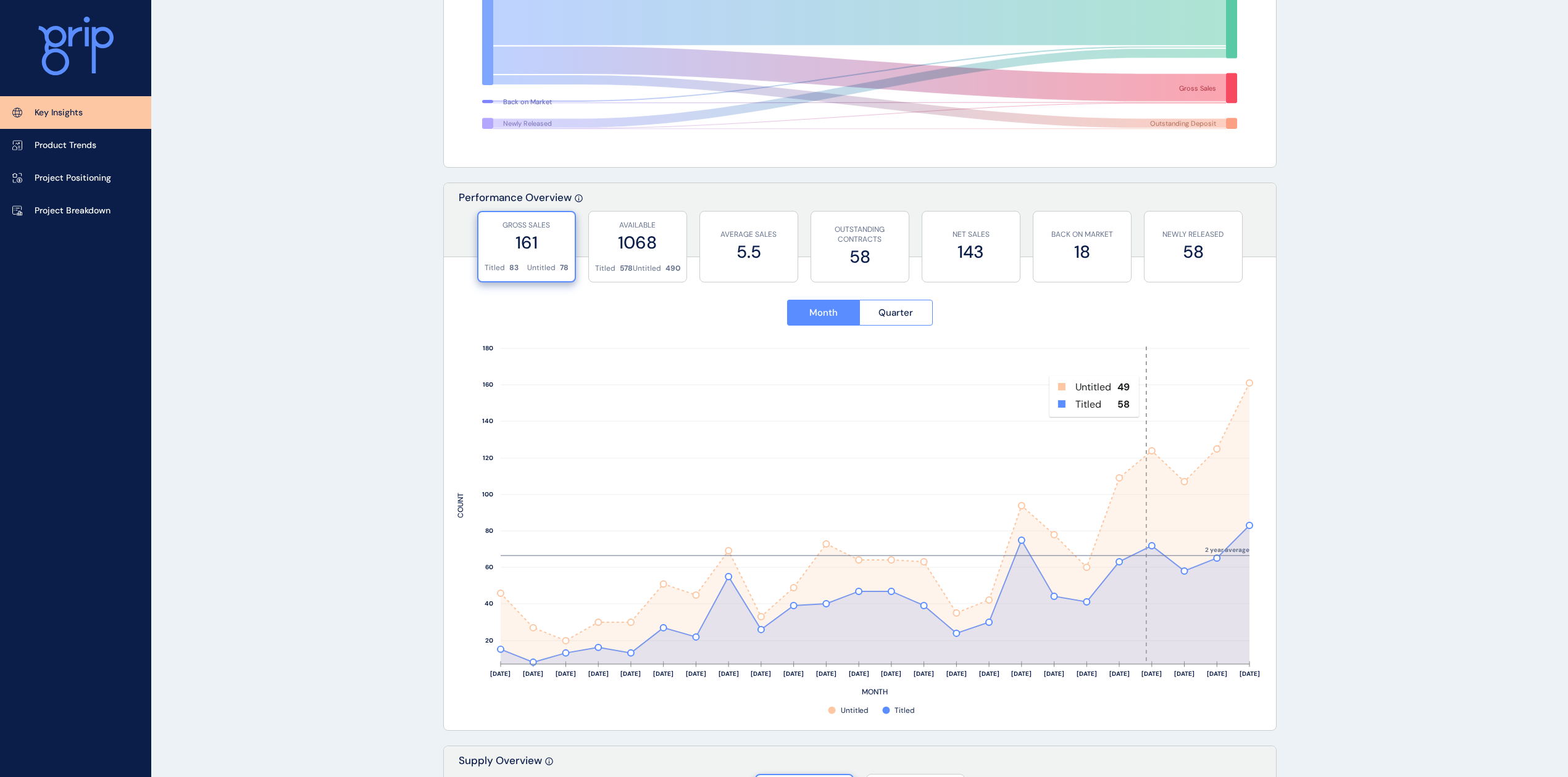
scroll to position [310, 0]
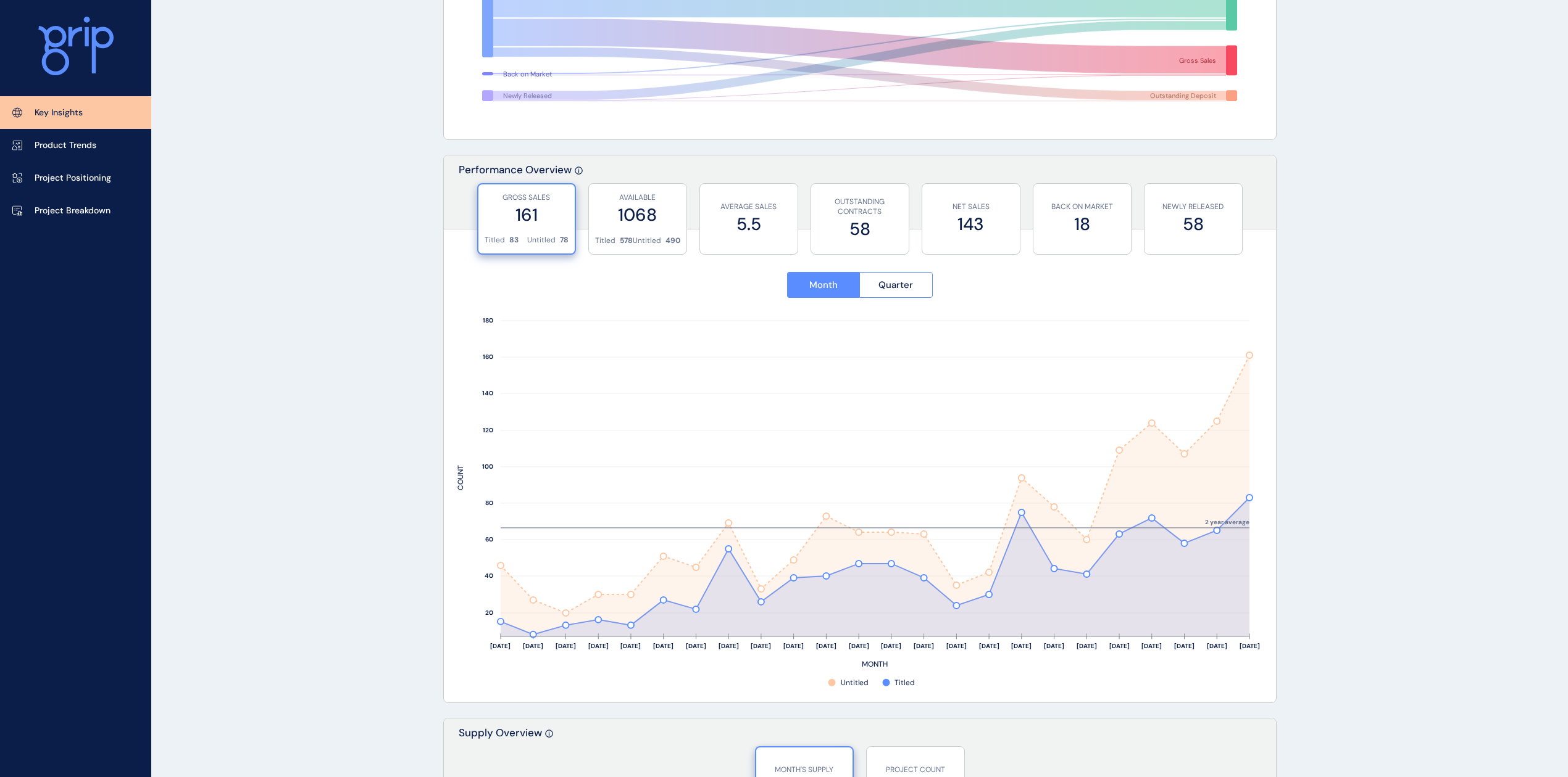
drag, startPoint x: 897, startPoint y: 294, endPoint x: 934, endPoint y: 295, distance: 37.0
click at [897, 294] on button "Quarter" at bounding box center [896, 285] width 73 height 26
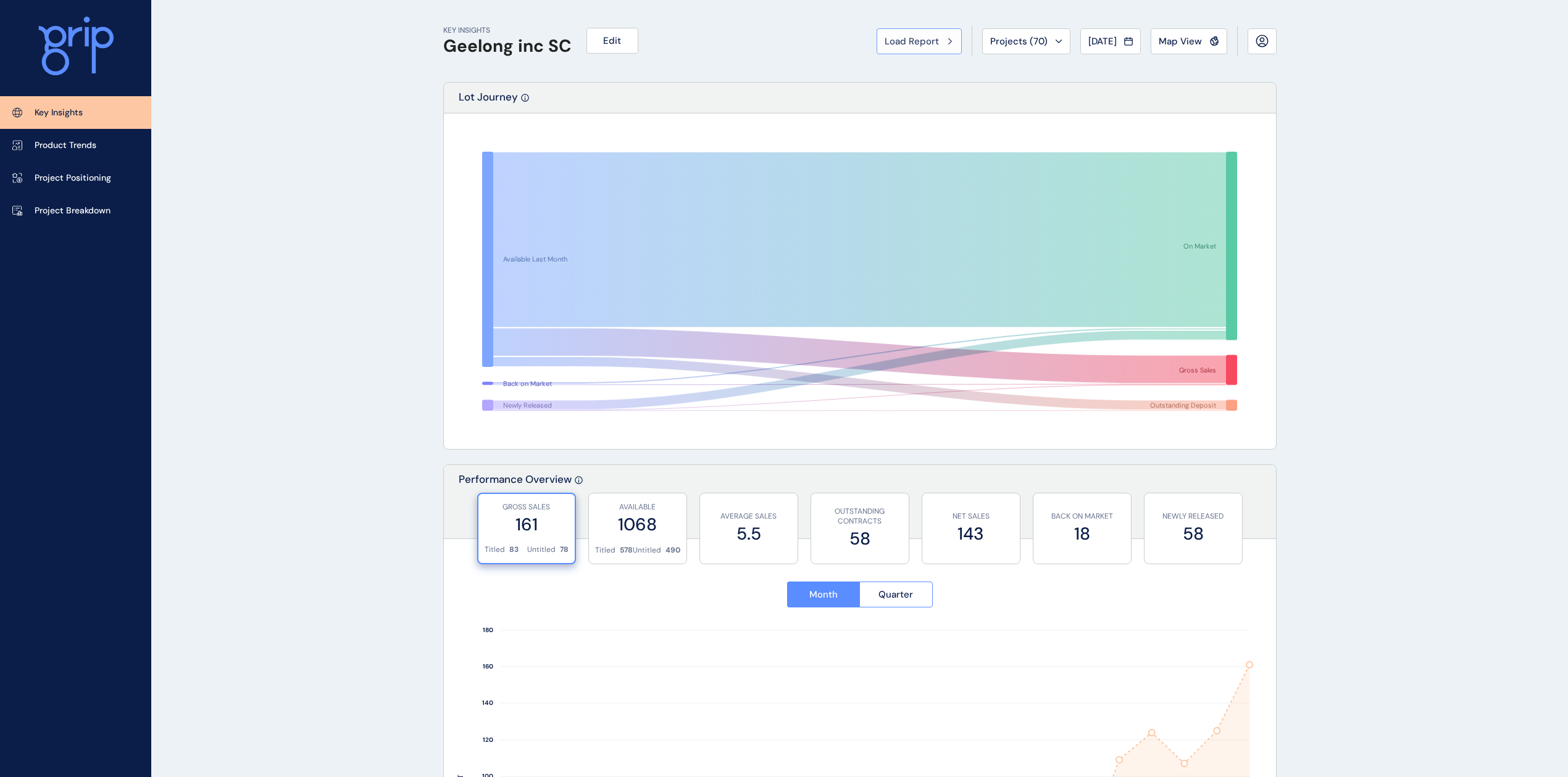
click at [892, 48] on button "Load Report" at bounding box center [919, 42] width 85 height 26
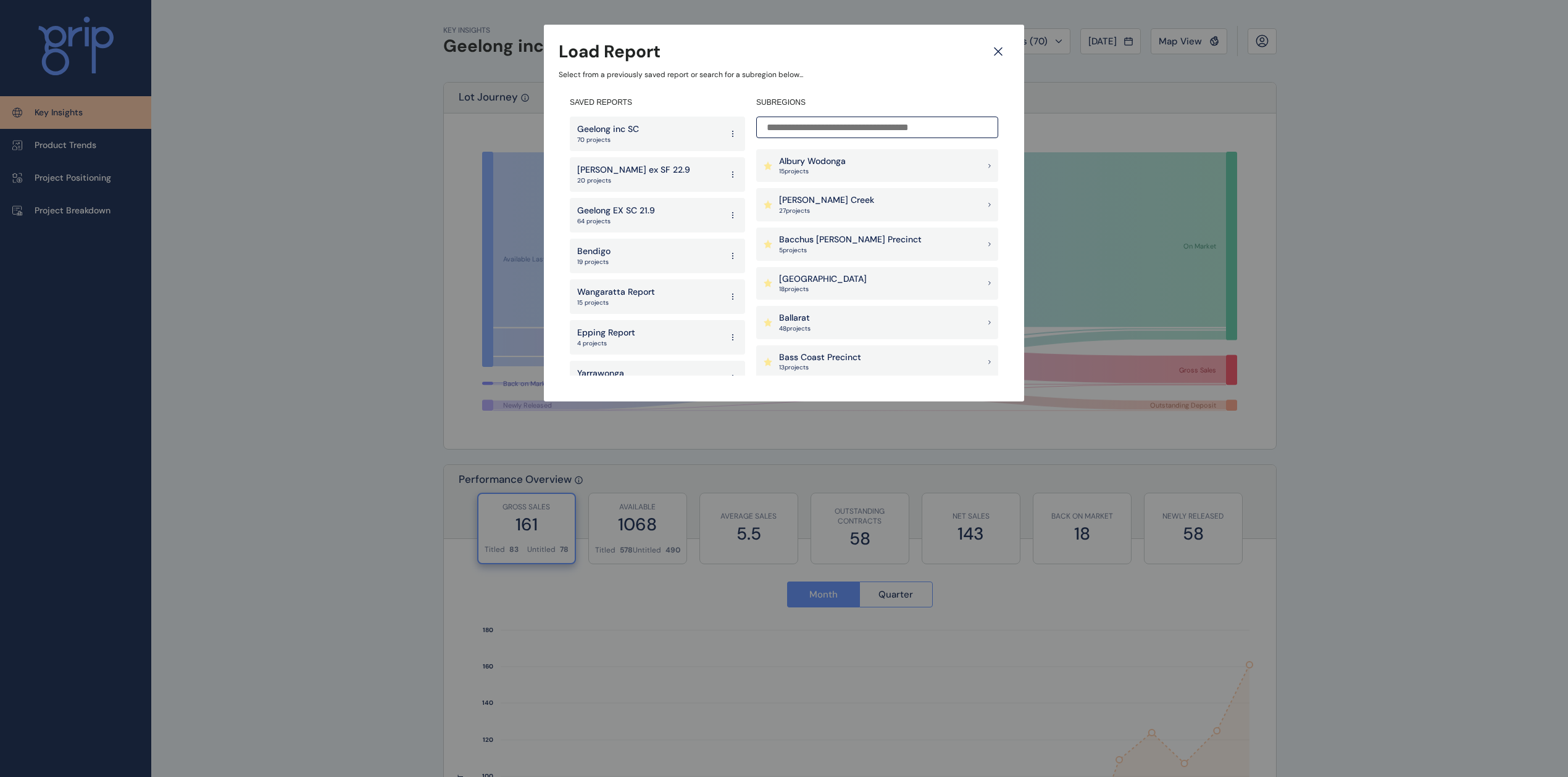
click at [631, 133] on p "Geelong inc SC" at bounding box center [608, 129] width 62 height 12
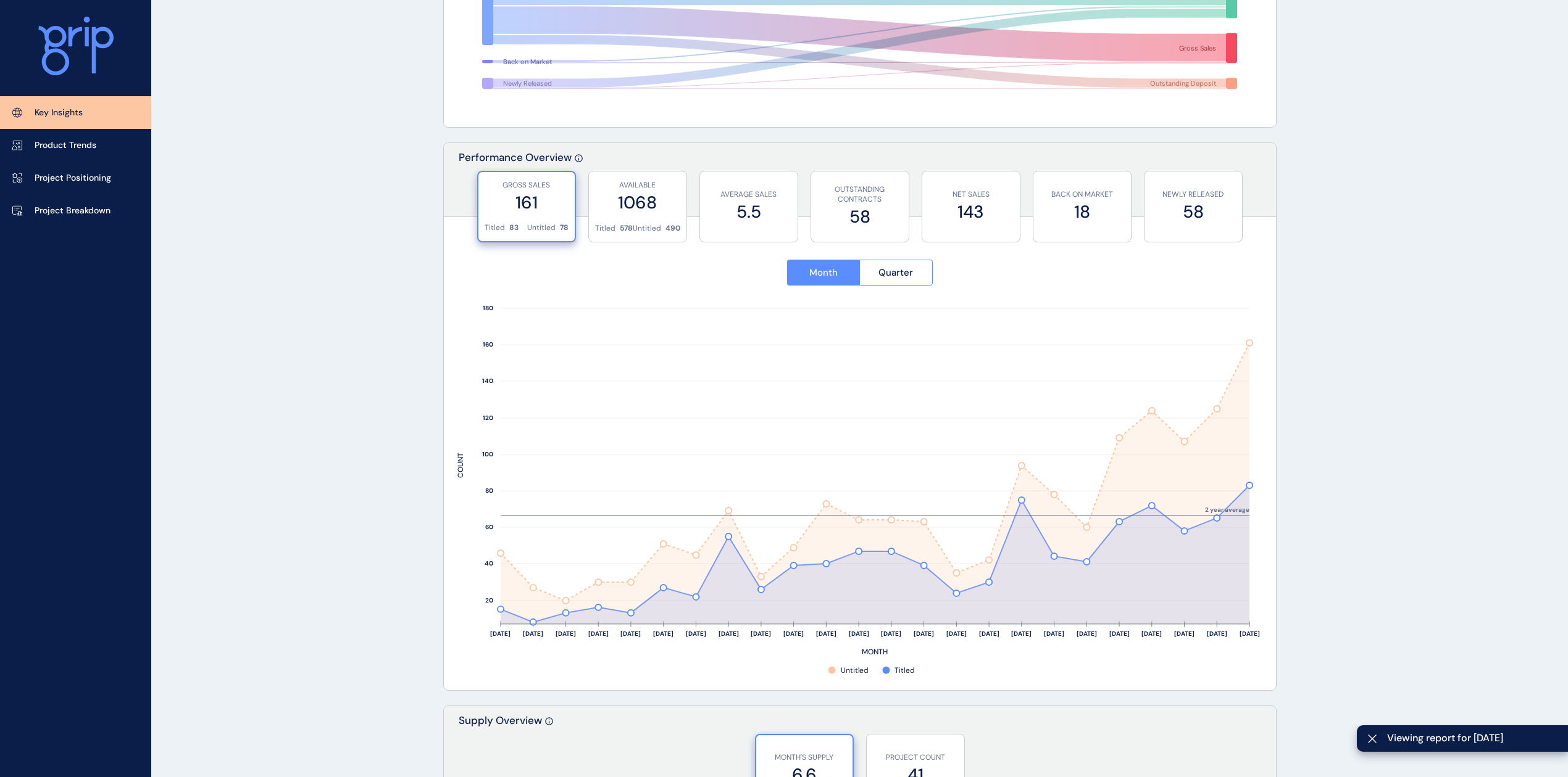
scroll to position [323, 0]
click at [911, 277] on span "Quarter" at bounding box center [896, 271] width 34 height 12
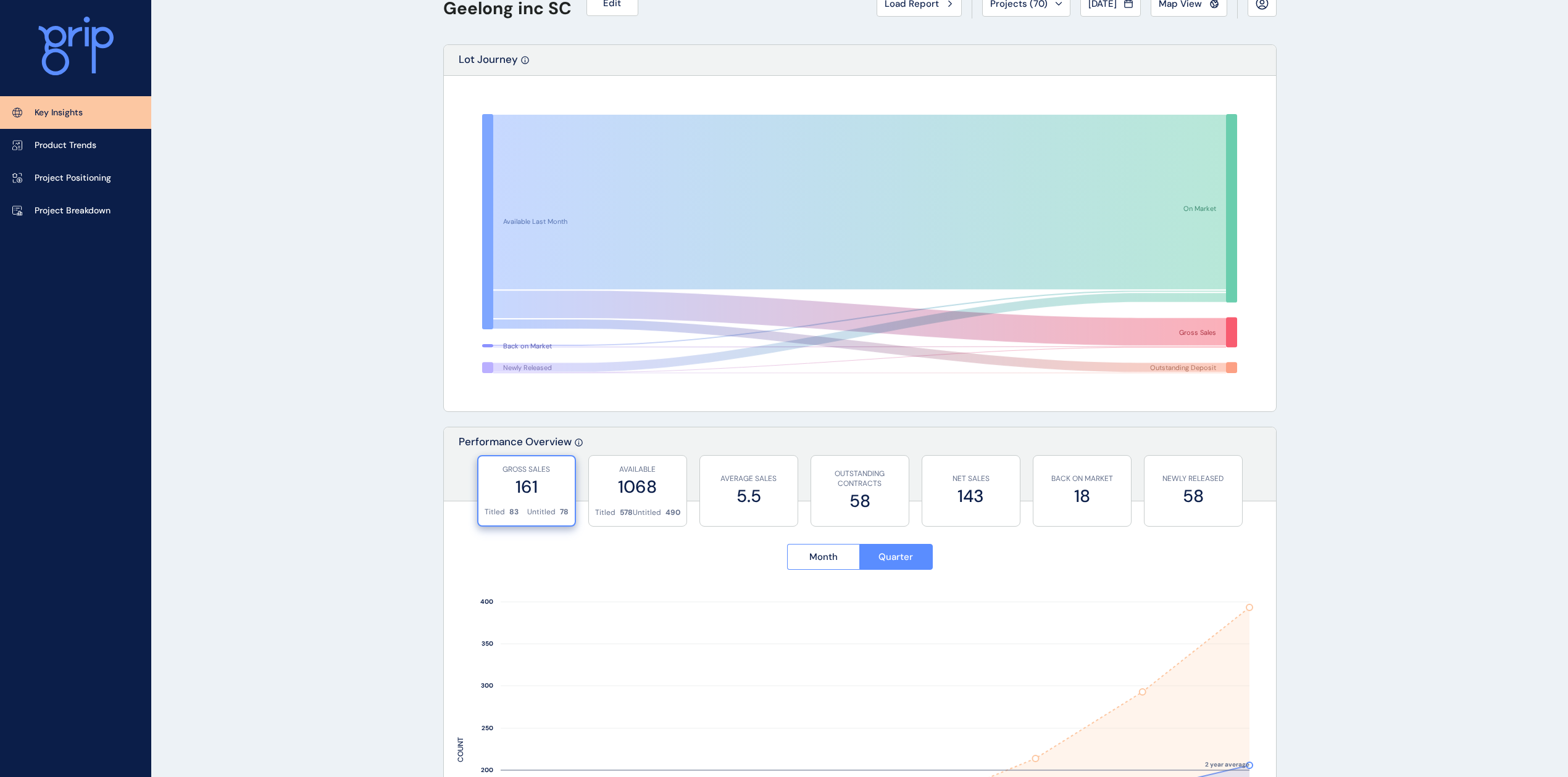
scroll to position [0, 0]
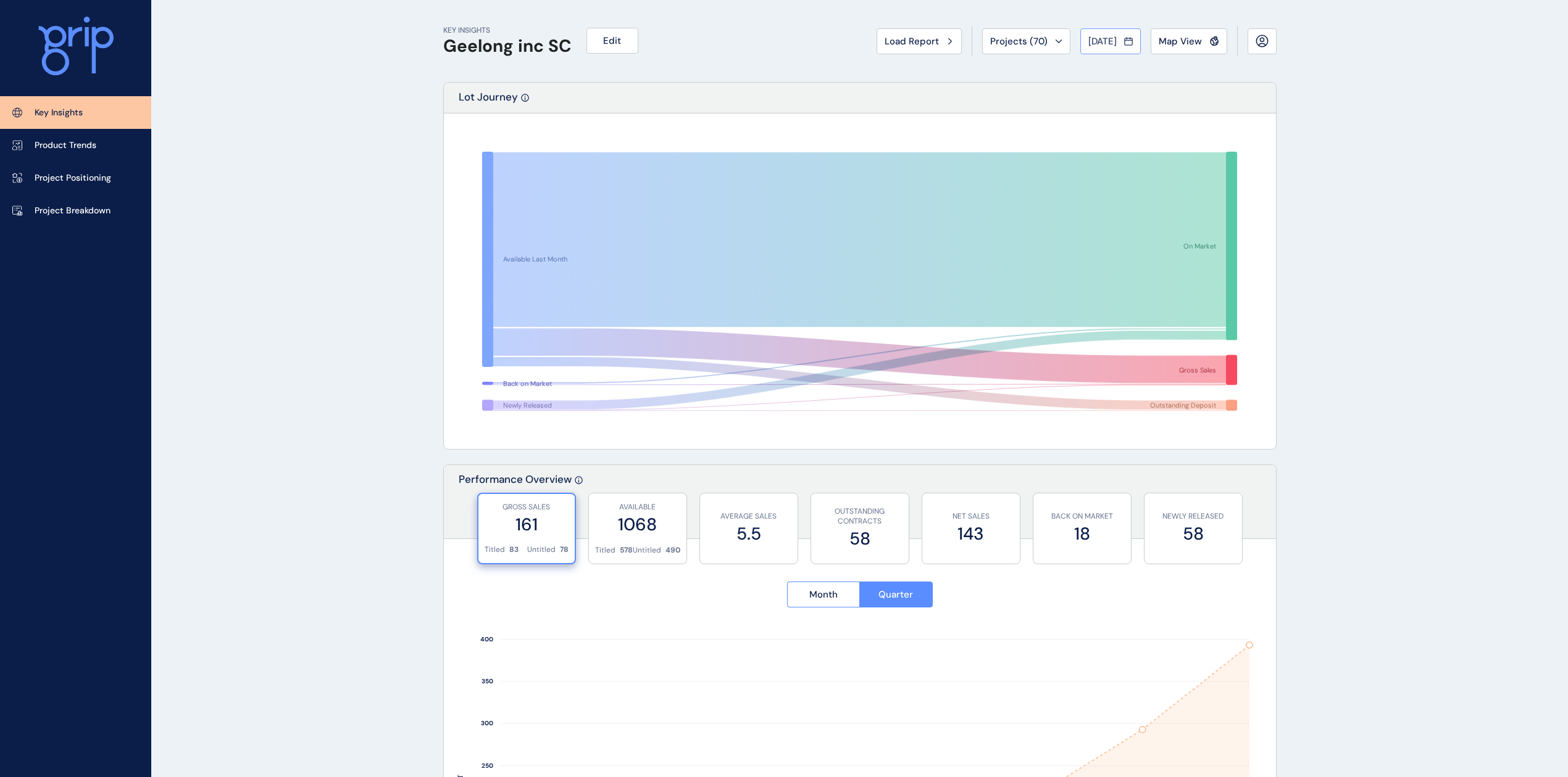
click at [1116, 38] on span "[DATE]" at bounding box center [1102, 41] width 29 height 12
click at [1083, 67] on icon "<" at bounding box center [1094, 68] width 21 height 21
click at [1166, 126] on li "Sep No report is available for this period. New months are usually published 5 …" at bounding box center [1186, 131] width 42 height 21
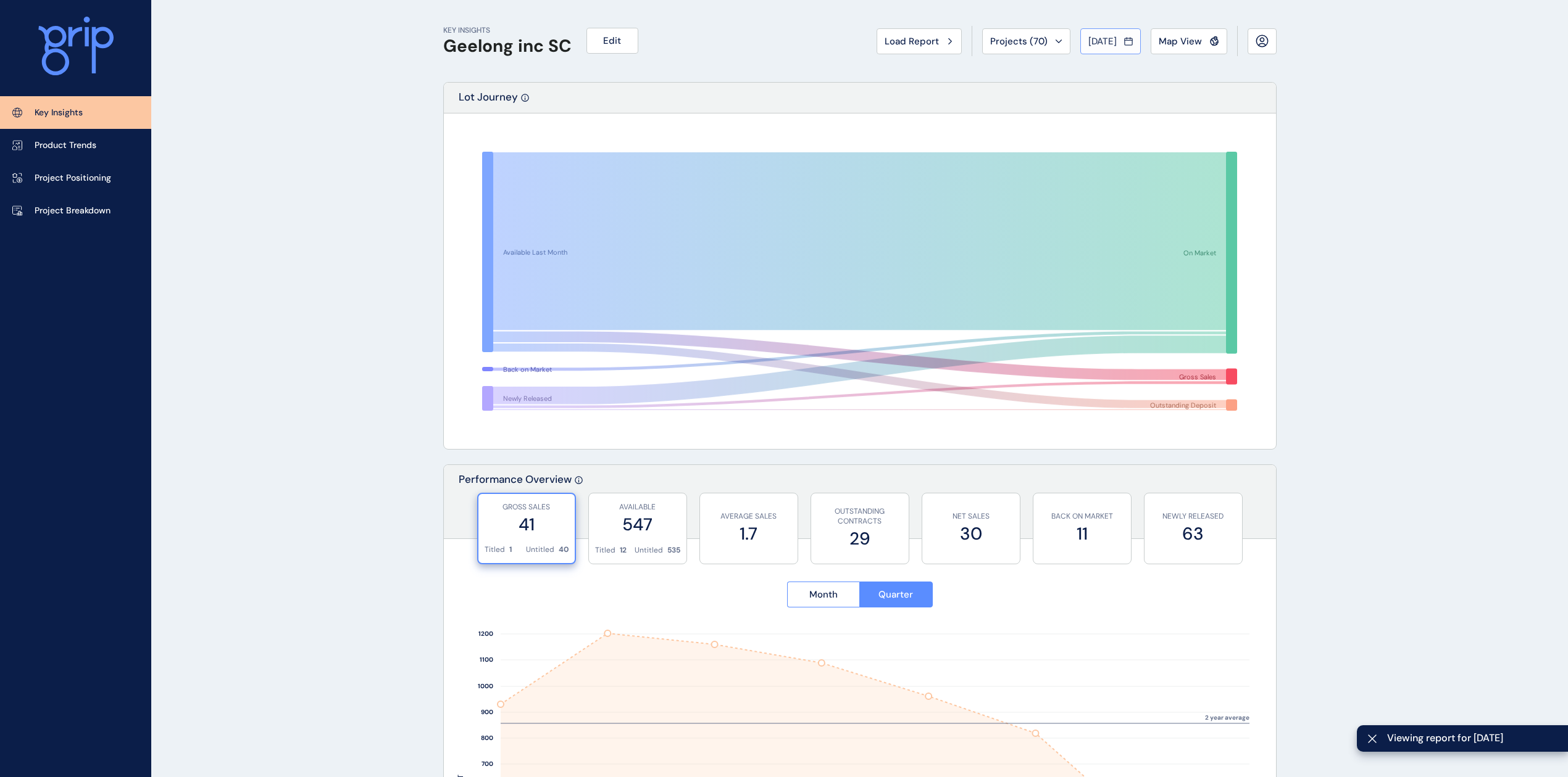
click at [1112, 47] on button "[DATE]" at bounding box center [1110, 42] width 60 height 26
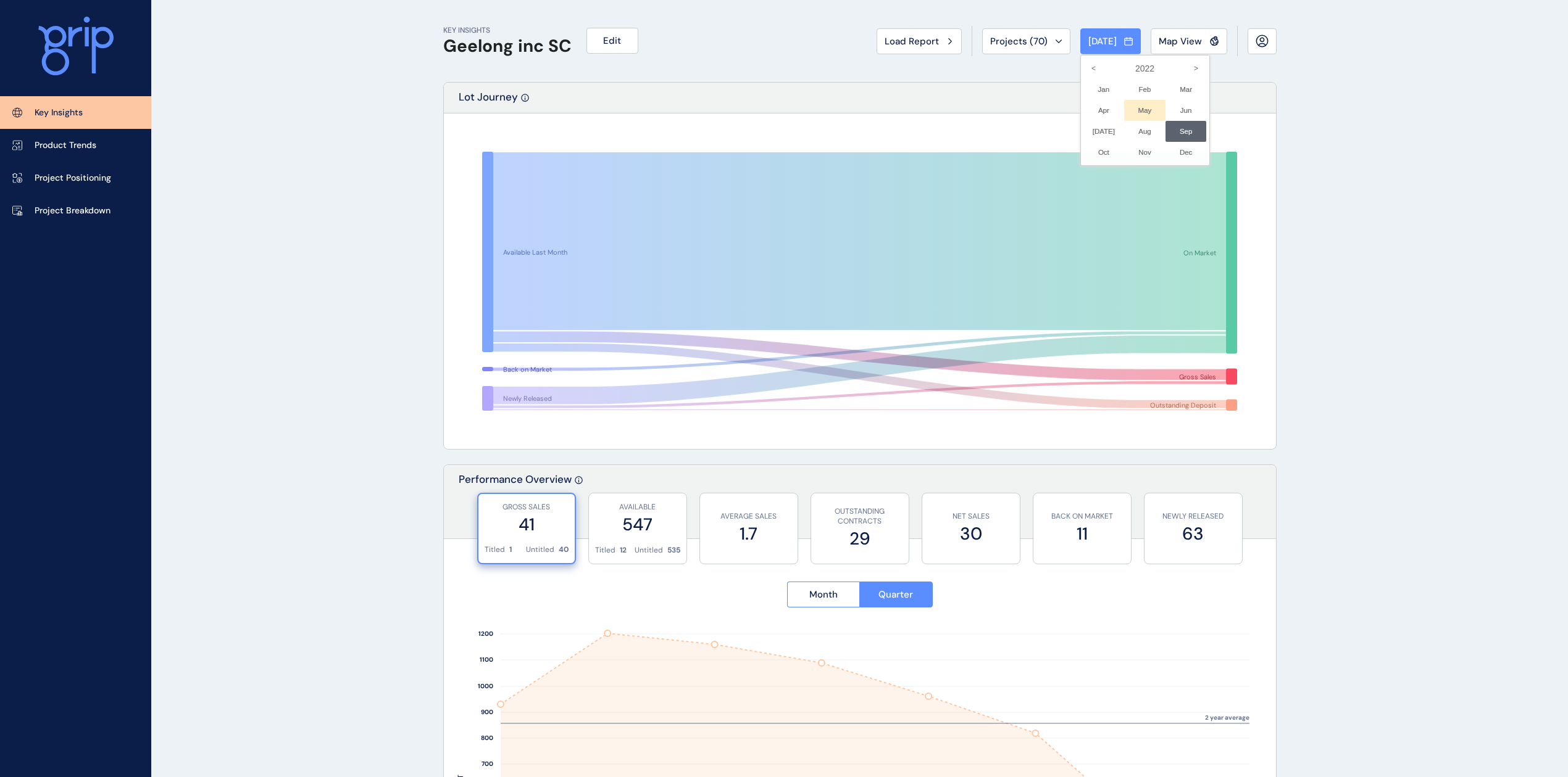
click at [1129, 105] on li "May No report is available for this period. New months are usually published 5 …" at bounding box center [1145, 111] width 42 height 21
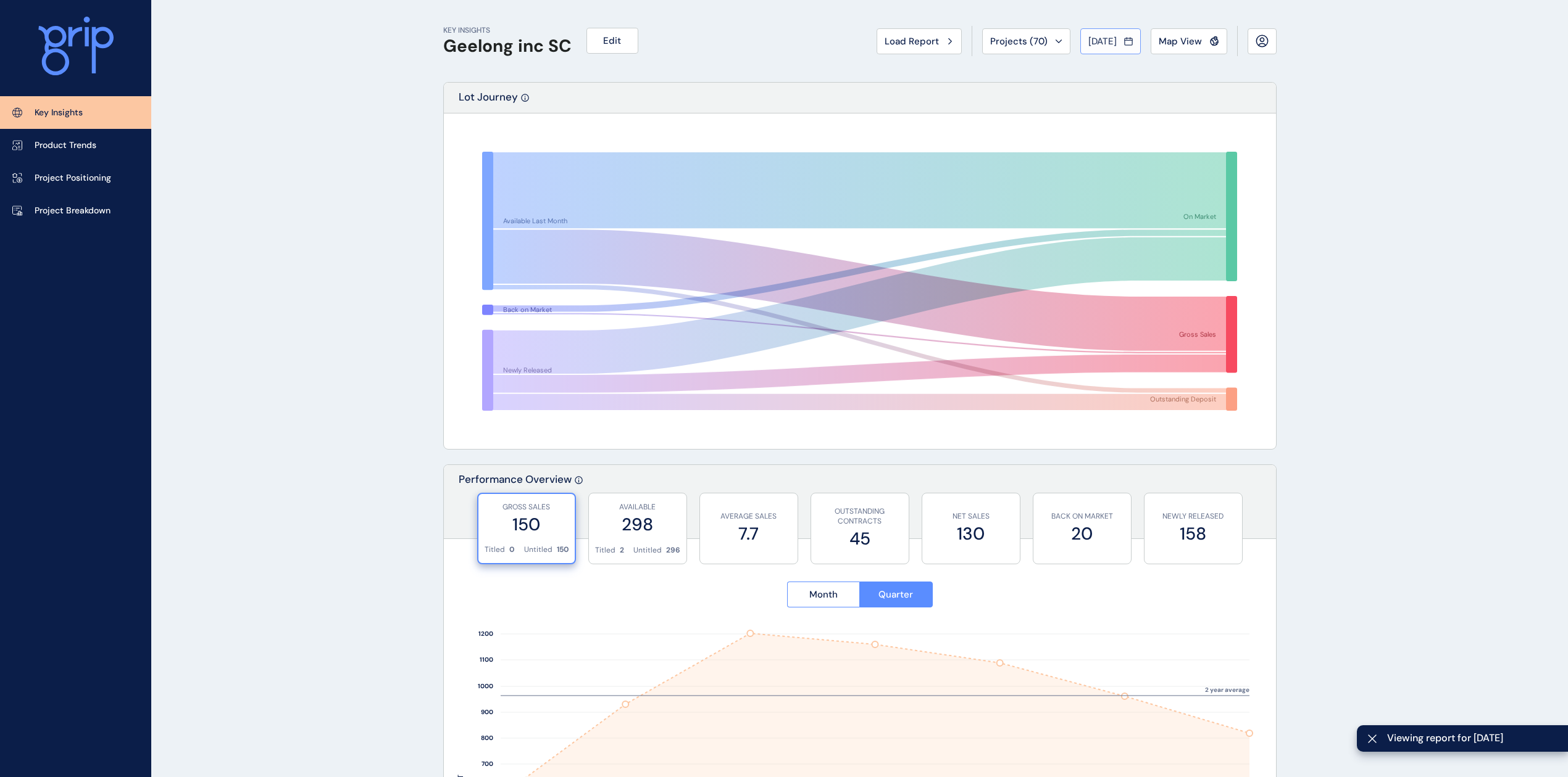
click at [1092, 48] on button "[DATE]" at bounding box center [1110, 42] width 60 height 26
click at [1083, 108] on li "Apr No report is available for this period. New months are usually published 5 …" at bounding box center [1104, 111] width 42 height 21
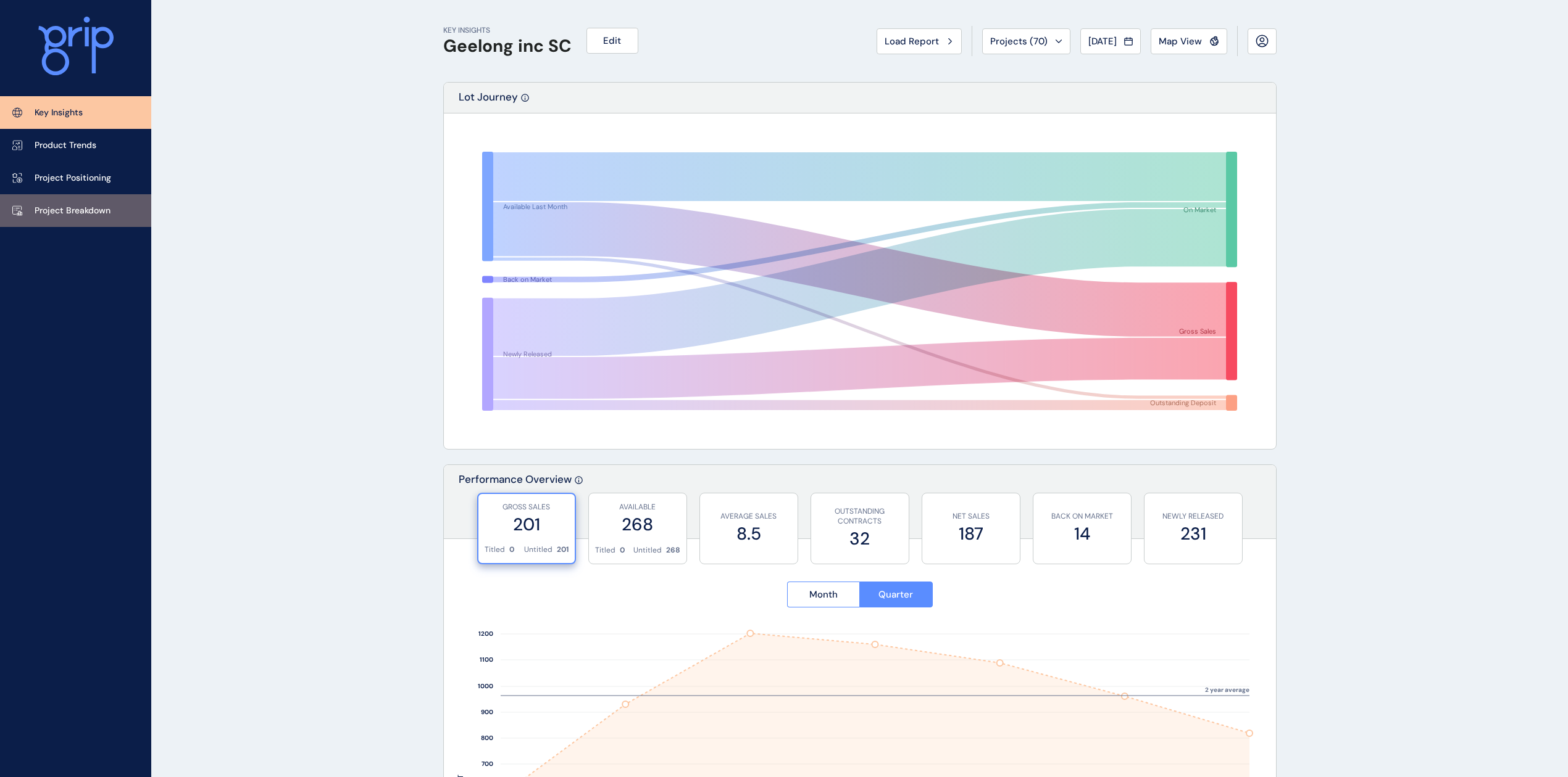
click at [55, 207] on p "Project Breakdown" at bounding box center [72, 210] width 76 height 12
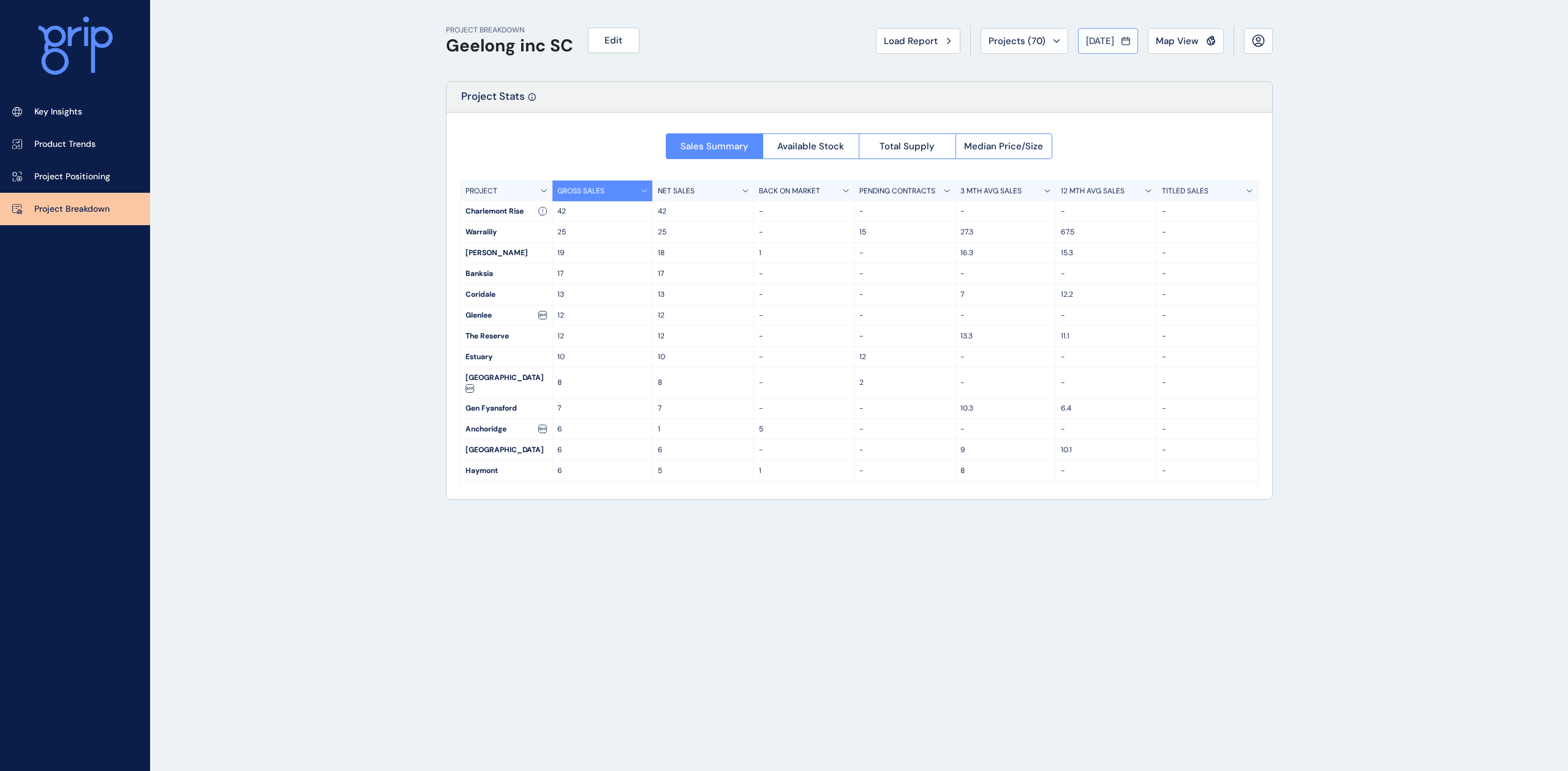
click at [1101, 32] on button "[DATE]" at bounding box center [1108, 41] width 60 height 26
click at [1183, 67] on icon ">" at bounding box center [1193, 68] width 21 height 21
click at [1170, 129] on li "Sep No report is available for this period. New months are usually published 5 …" at bounding box center [1183, 130] width 41 height 21
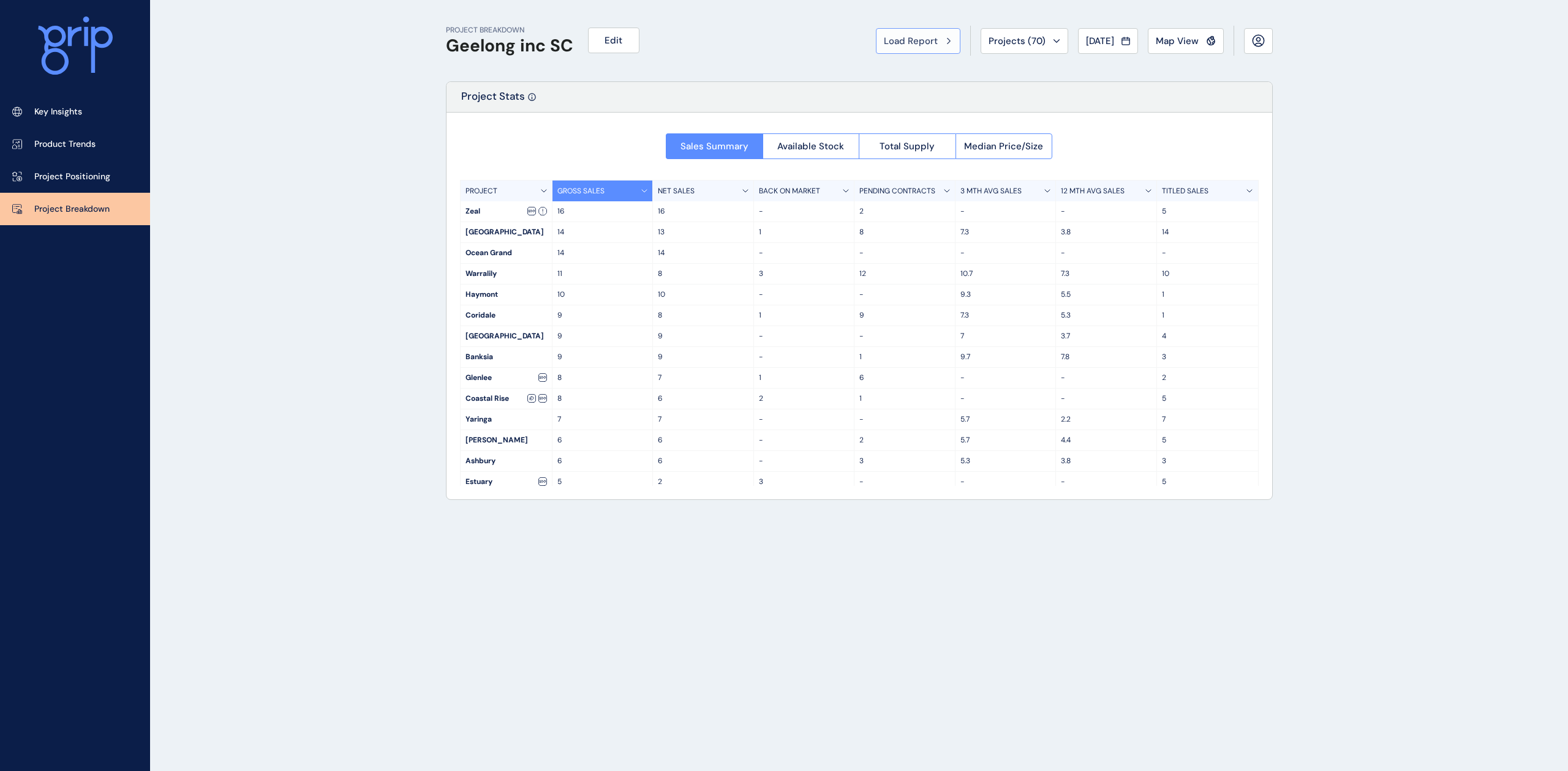
click at [897, 40] on span "Load Report" at bounding box center [911, 40] width 54 height 12
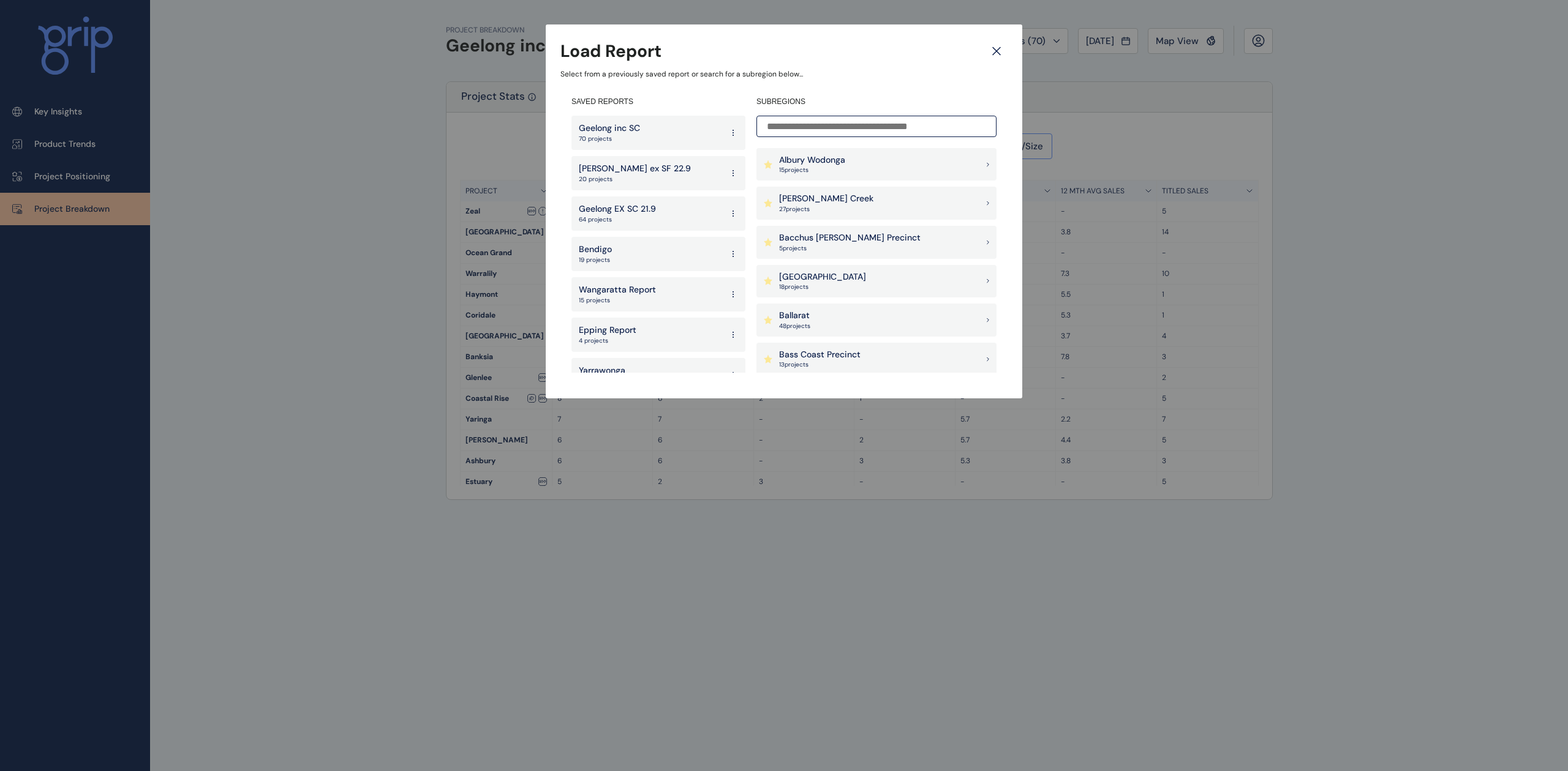
click at [828, 204] on p "[PERSON_NAME] Creek" at bounding box center [826, 198] width 95 height 12
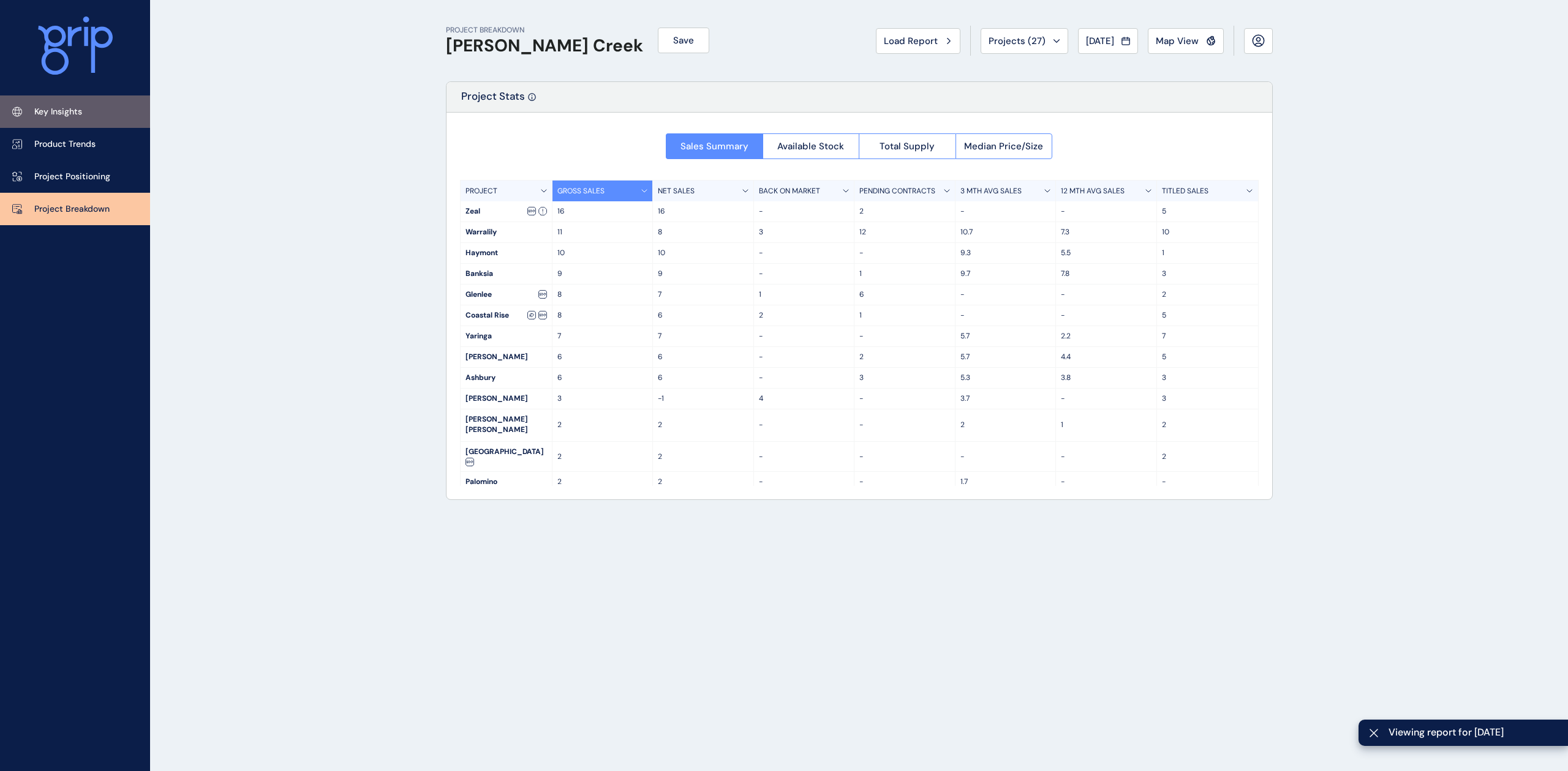
click at [57, 112] on p "Key Insights" at bounding box center [57, 112] width 48 height 12
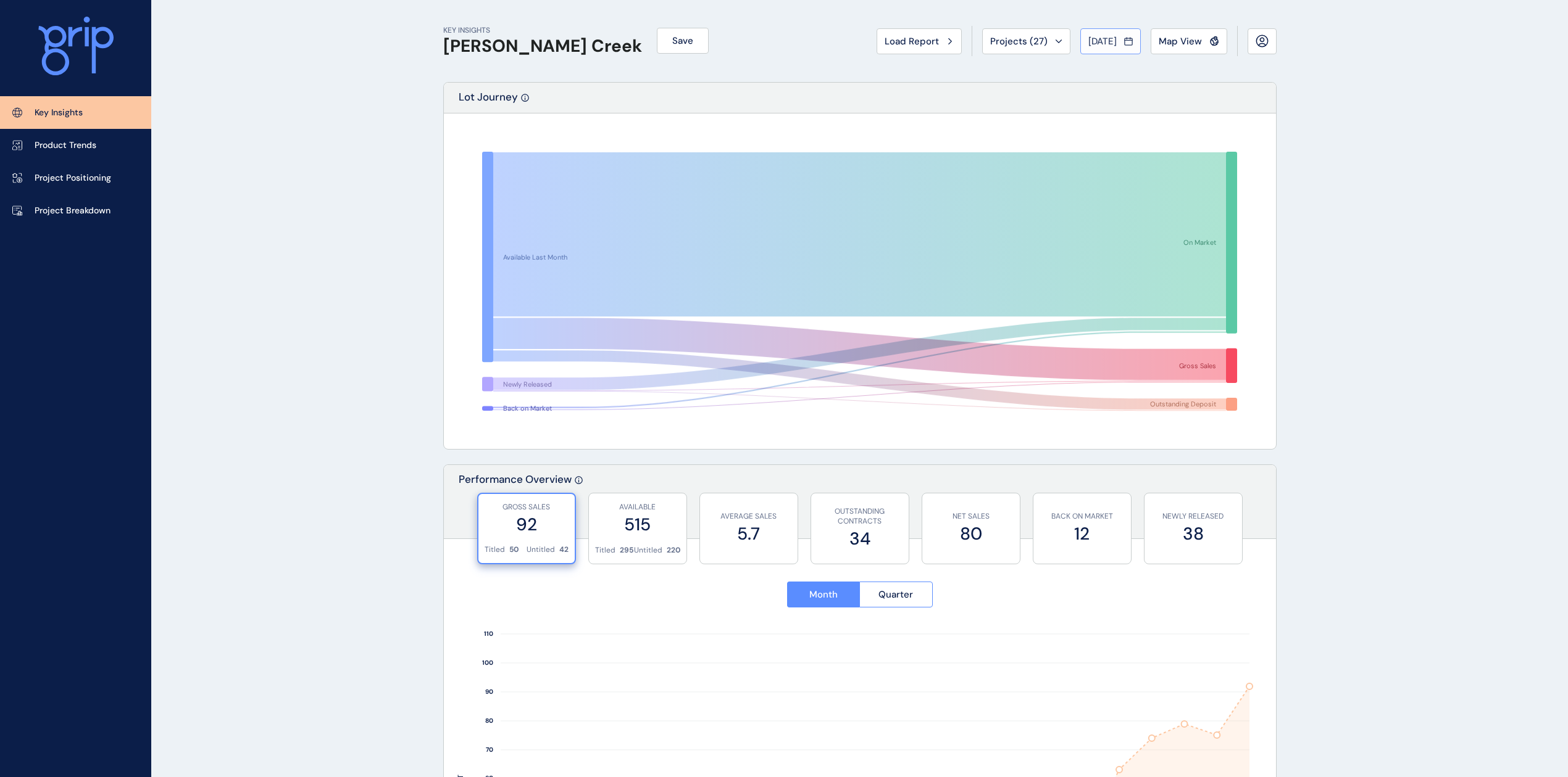
click at [1105, 45] on span "[DATE]" at bounding box center [1102, 41] width 29 height 12
click at [1087, 64] on icon "<" at bounding box center [1094, 68] width 21 height 21
click at [1130, 112] on li "May No report is available for this period. New months are usually published 5 …" at bounding box center [1145, 111] width 42 height 21
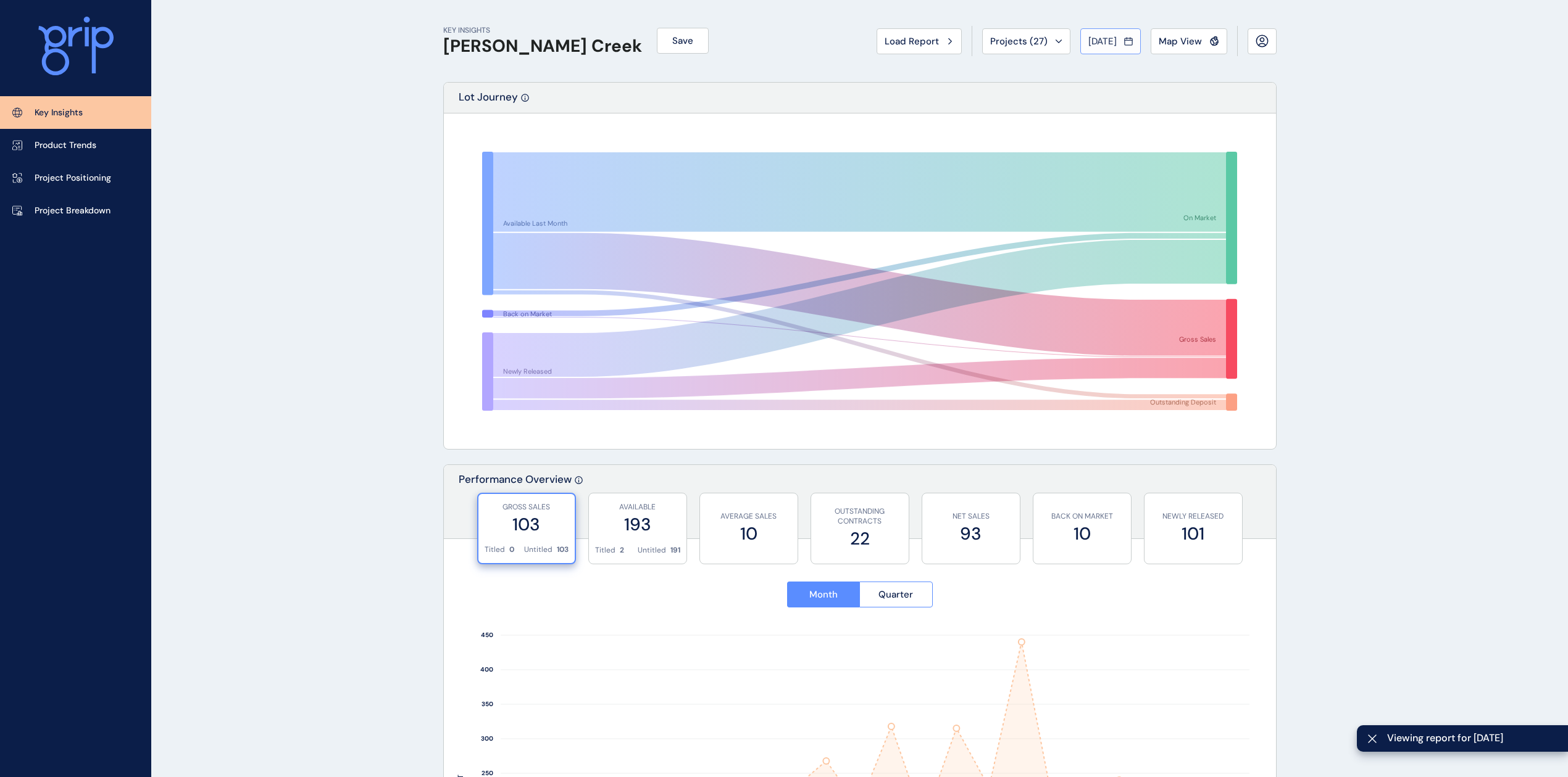
click at [1109, 42] on span "[DATE]" at bounding box center [1102, 41] width 29 height 12
click at [1176, 109] on li "Jun No report is available for this period. New months are usually published 5 …" at bounding box center [1186, 111] width 42 height 21
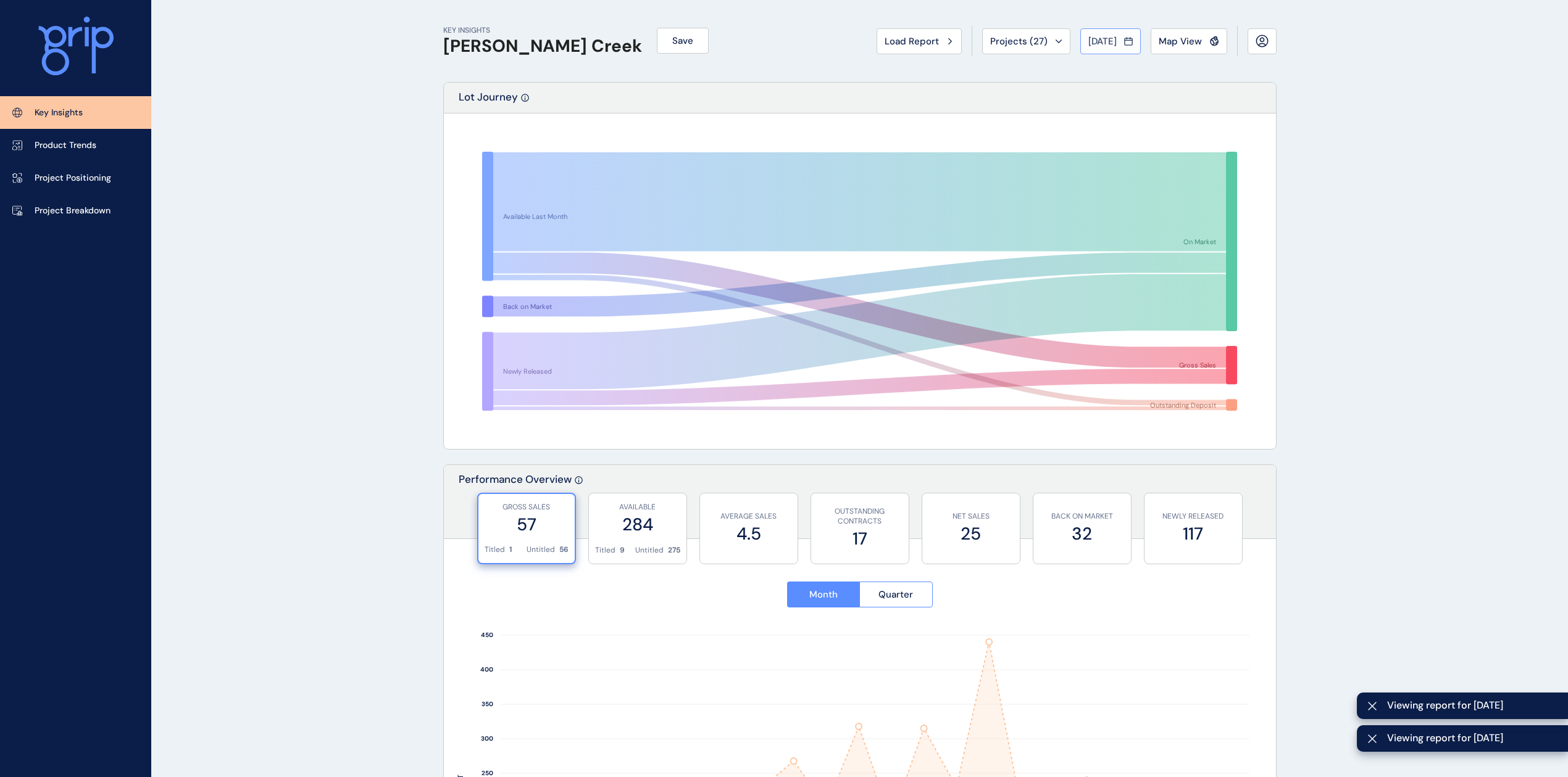
click at [1100, 42] on span "[DATE]" at bounding box center [1102, 41] width 29 height 12
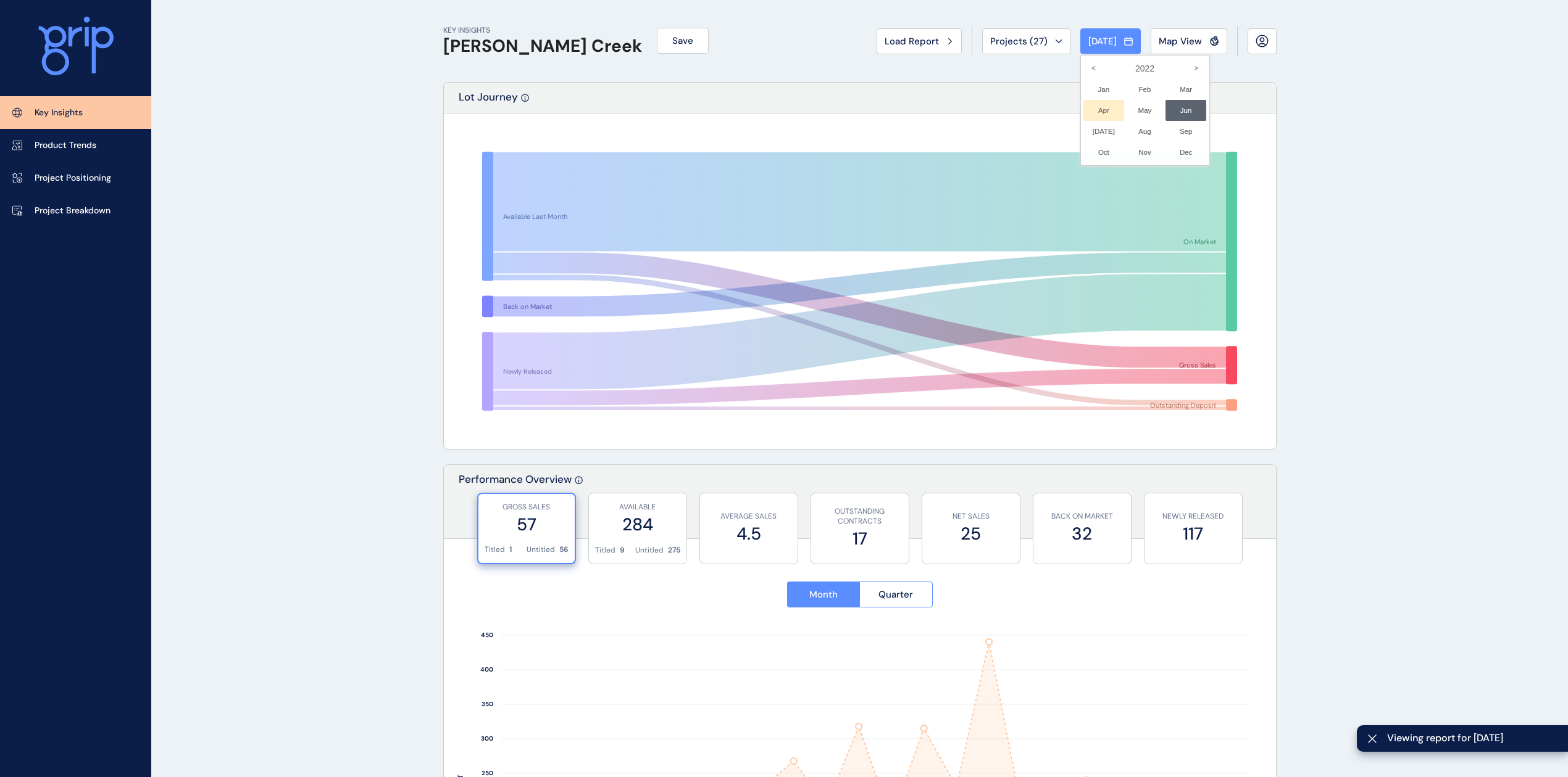
click at [1097, 110] on li "Apr No report is available for this period. New months are usually published 5 …" at bounding box center [1104, 111] width 42 height 21
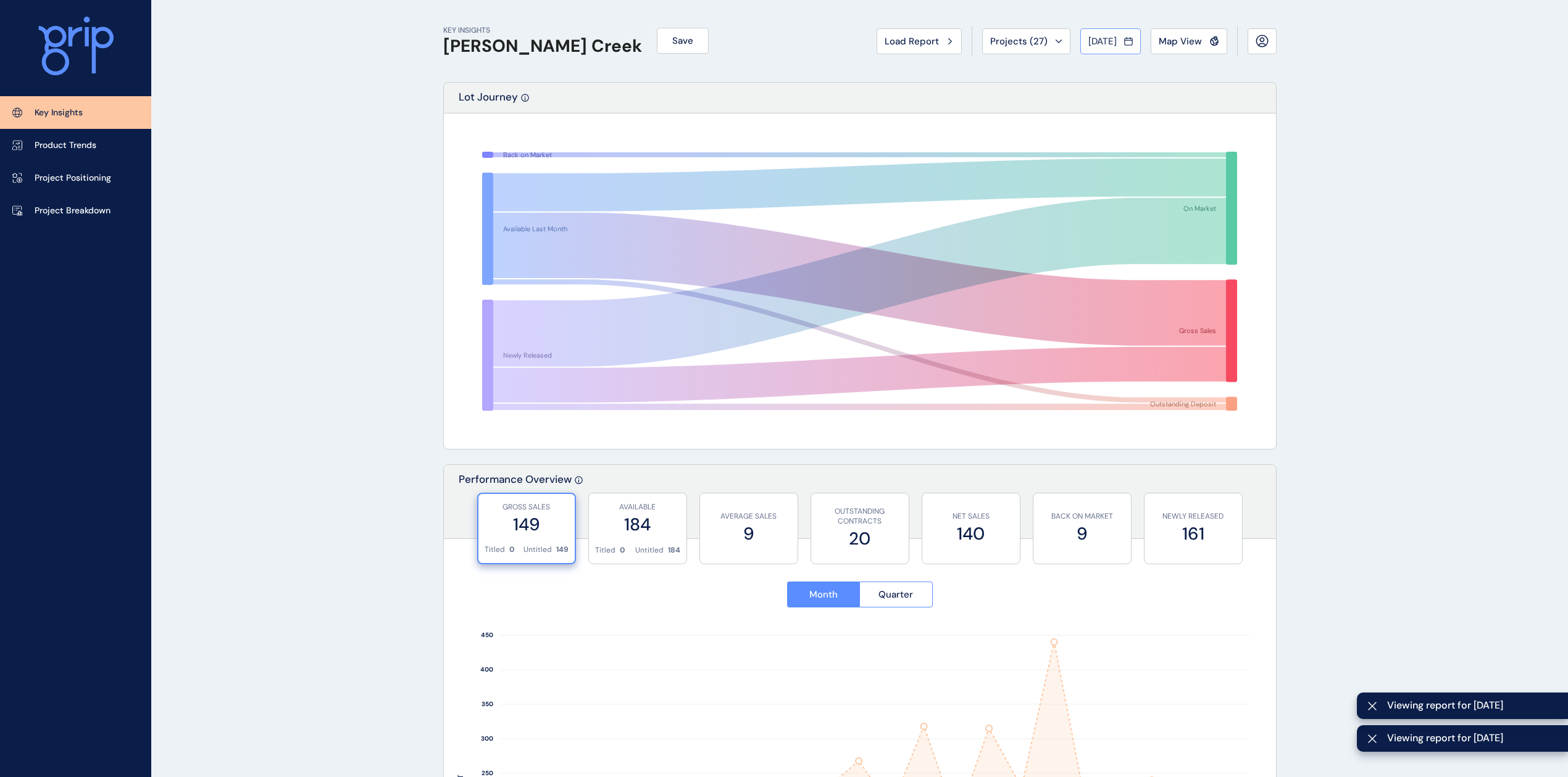
click at [1102, 35] on span "[DATE]" at bounding box center [1102, 41] width 29 height 12
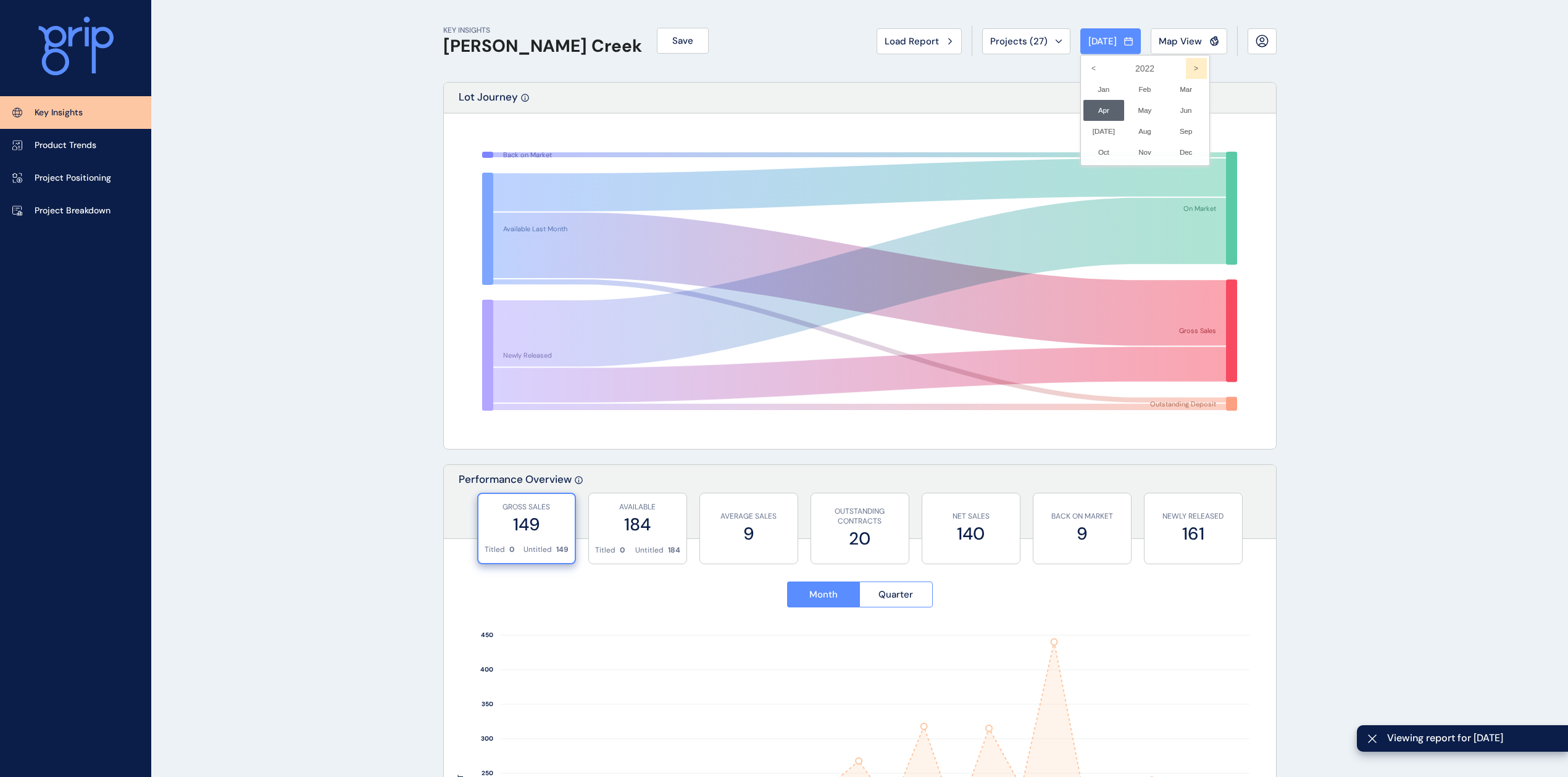
click at [1186, 73] on icon ">" at bounding box center [1197, 68] width 21 height 21
click at [1168, 129] on li "Sep No report is available for this period. New months are usually published 5 …" at bounding box center [1186, 131] width 42 height 21
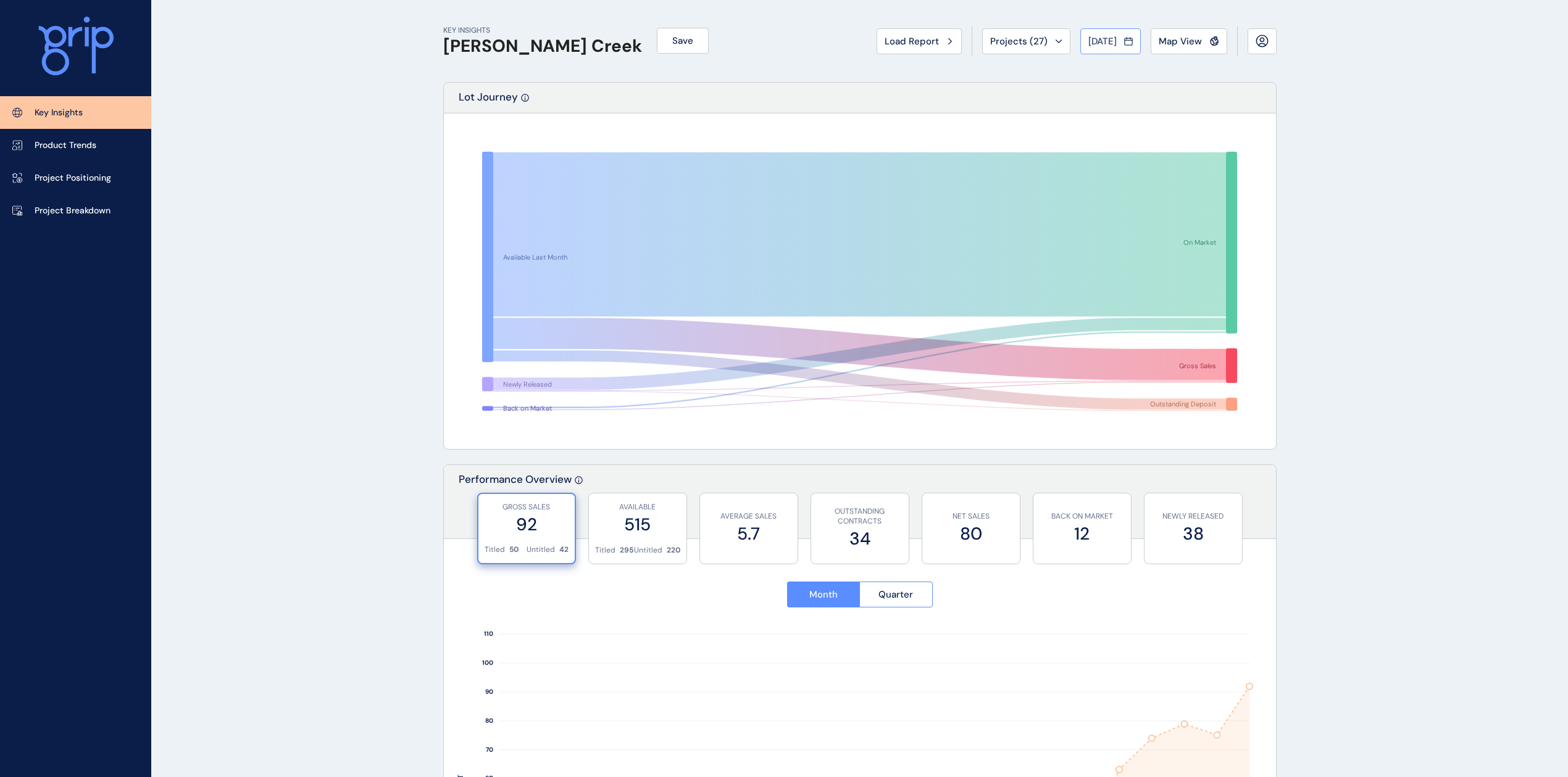
click at [1101, 31] on button "[DATE]" at bounding box center [1110, 42] width 60 height 26
click at [1134, 133] on li "Aug No report is available for this period. New months are usually published 5 …" at bounding box center [1145, 131] width 42 height 21
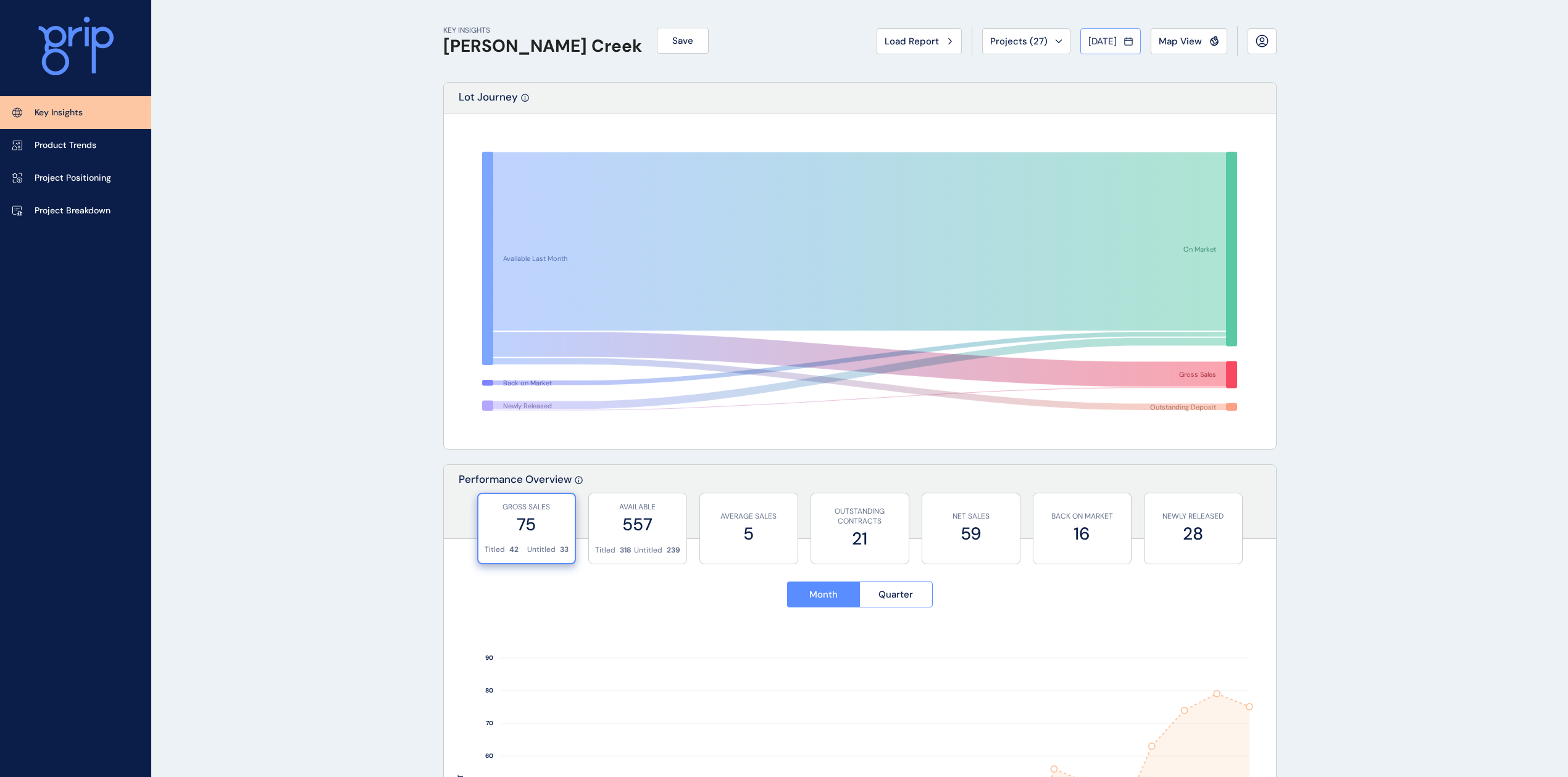
click at [1087, 48] on button "[DATE]" at bounding box center [1110, 42] width 60 height 26
click at [1166, 121] on li "Sep No report is available for this period. New months are usually published 5 …" at bounding box center [1186, 131] width 42 height 21
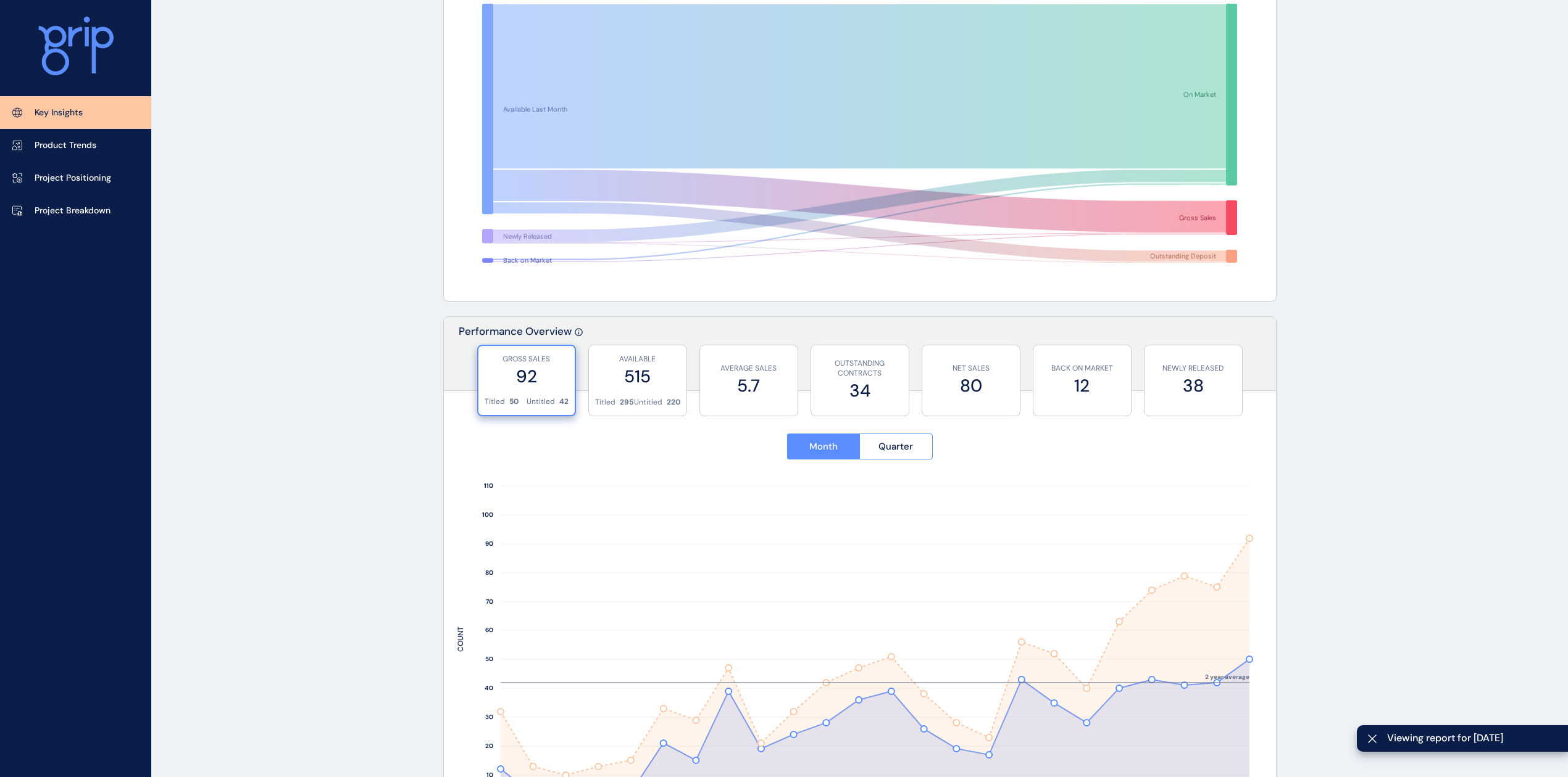
scroll to position [166, 0]
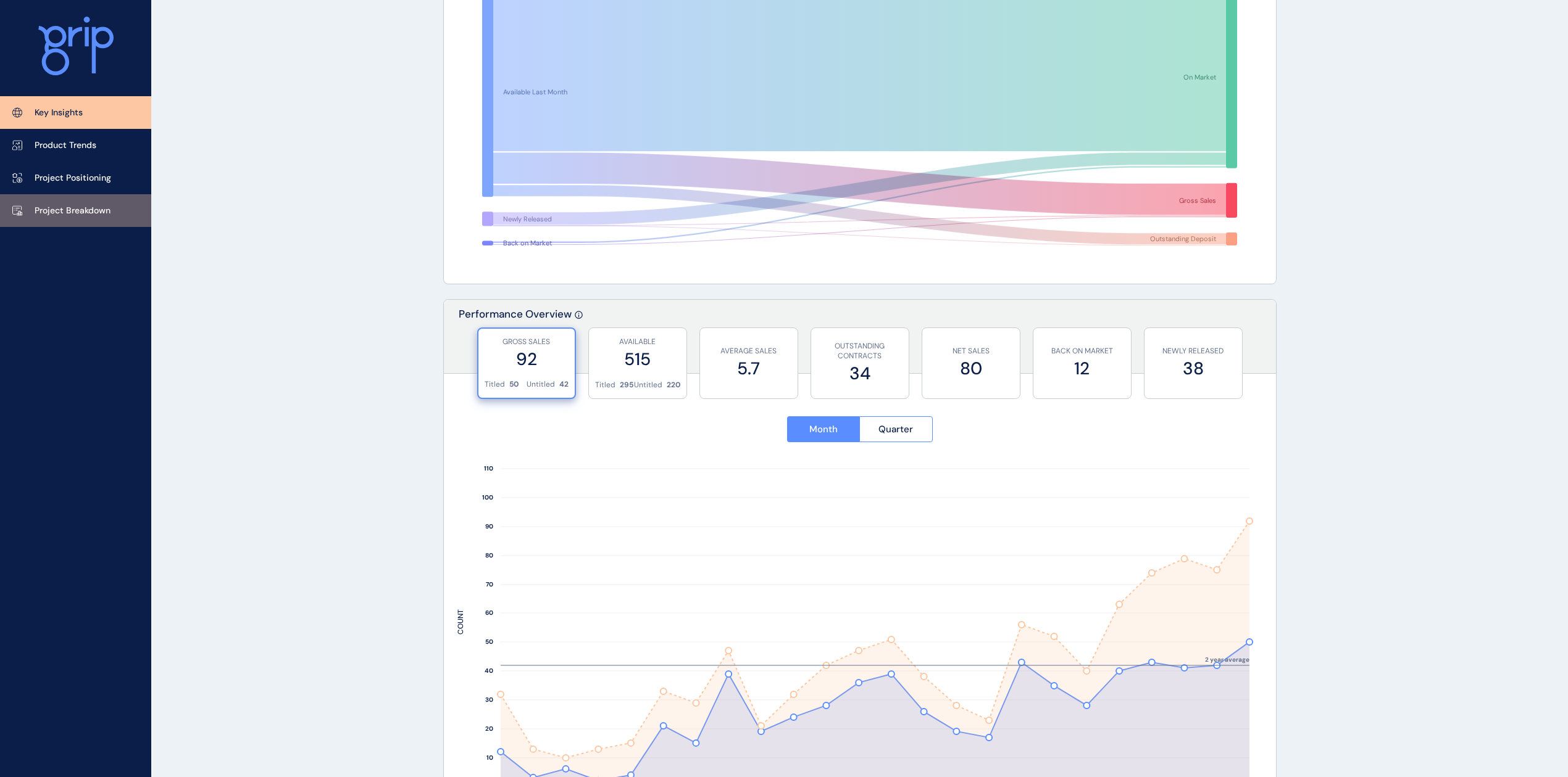
click at [90, 205] on p "Project Breakdown" at bounding box center [72, 210] width 76 height 12
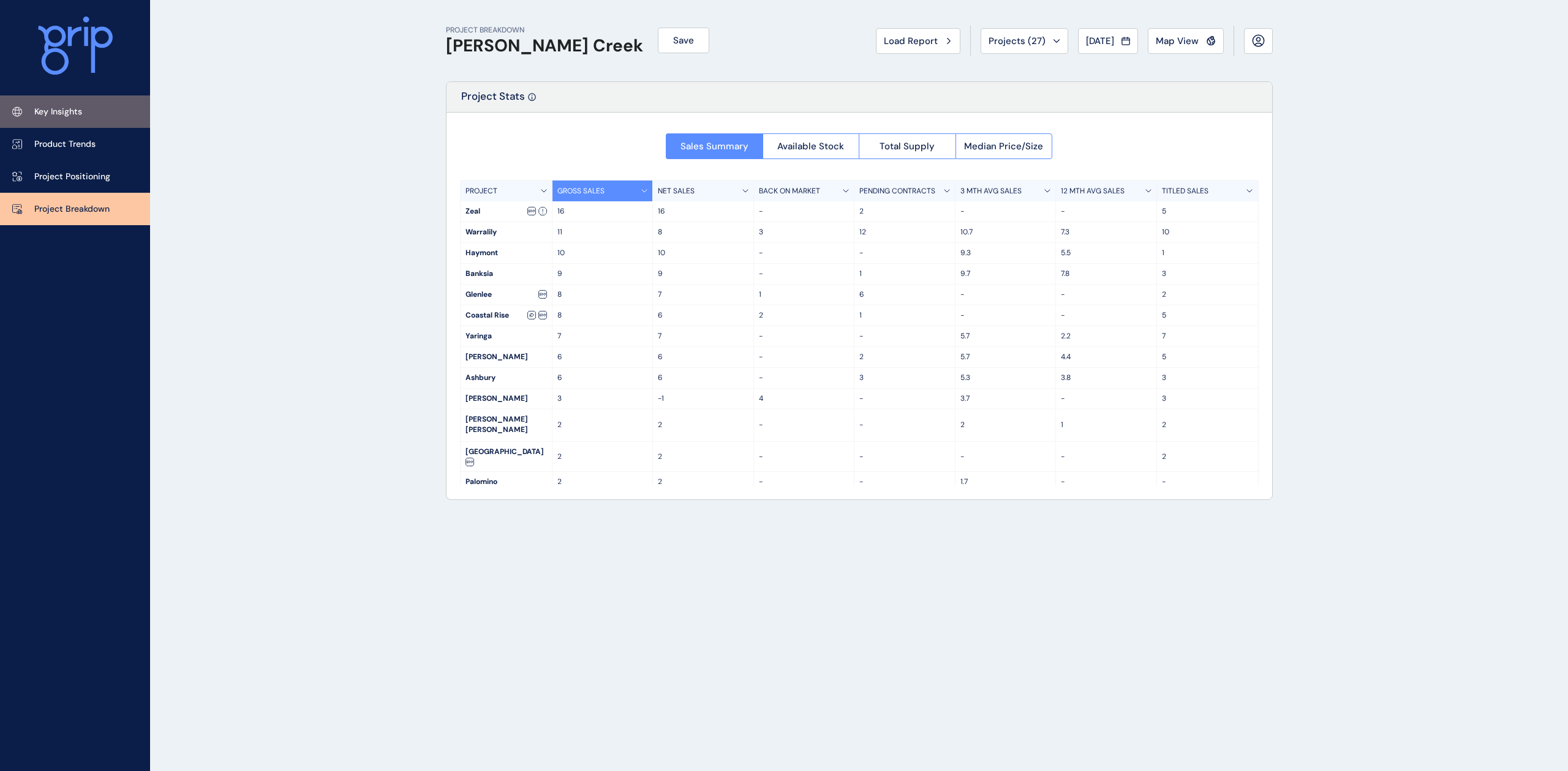
click at [66, 109] on p "Key Insights" at bounding box center [57, 112] width 48 height 12
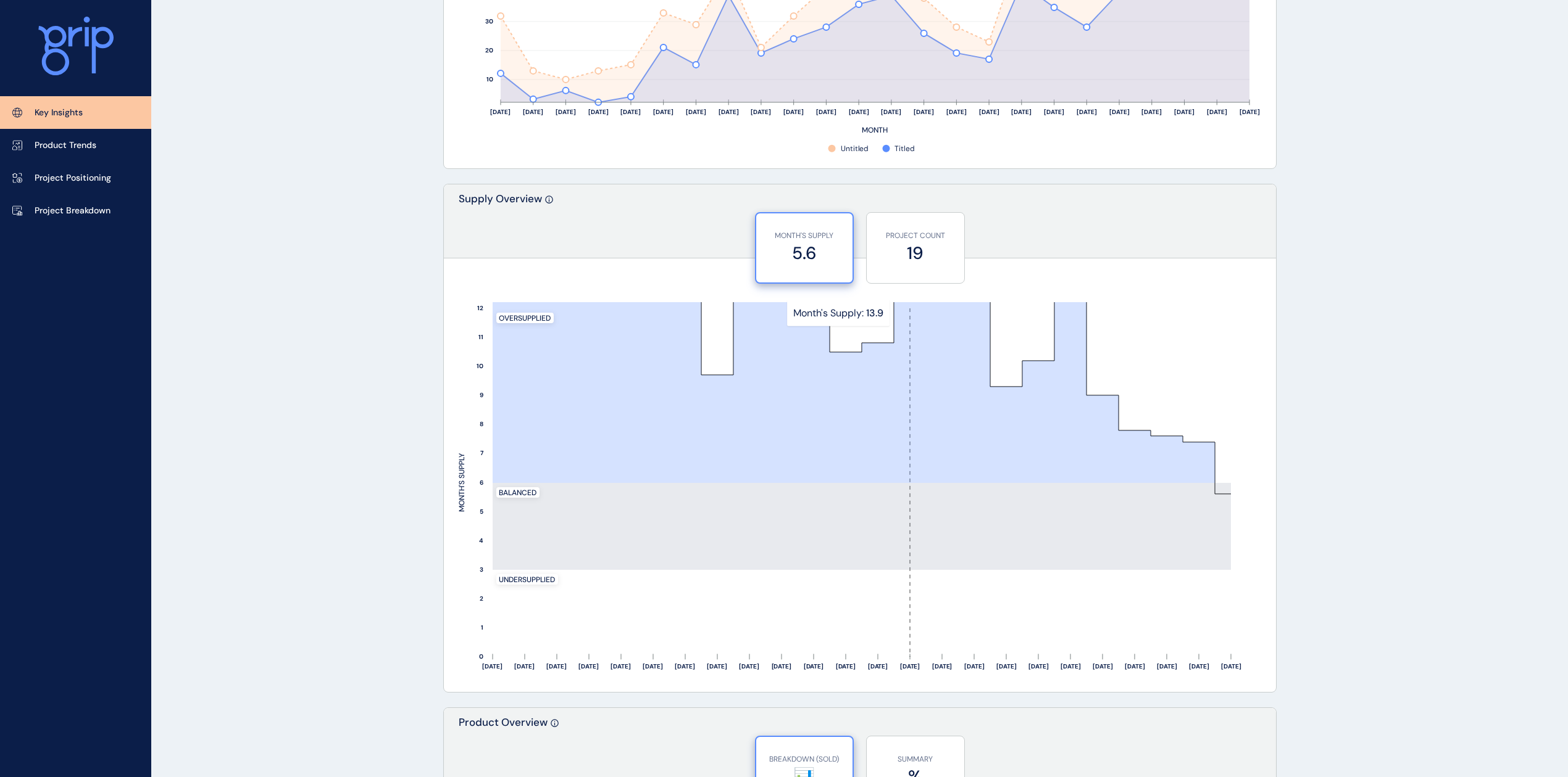
scroll to position [851, 0]
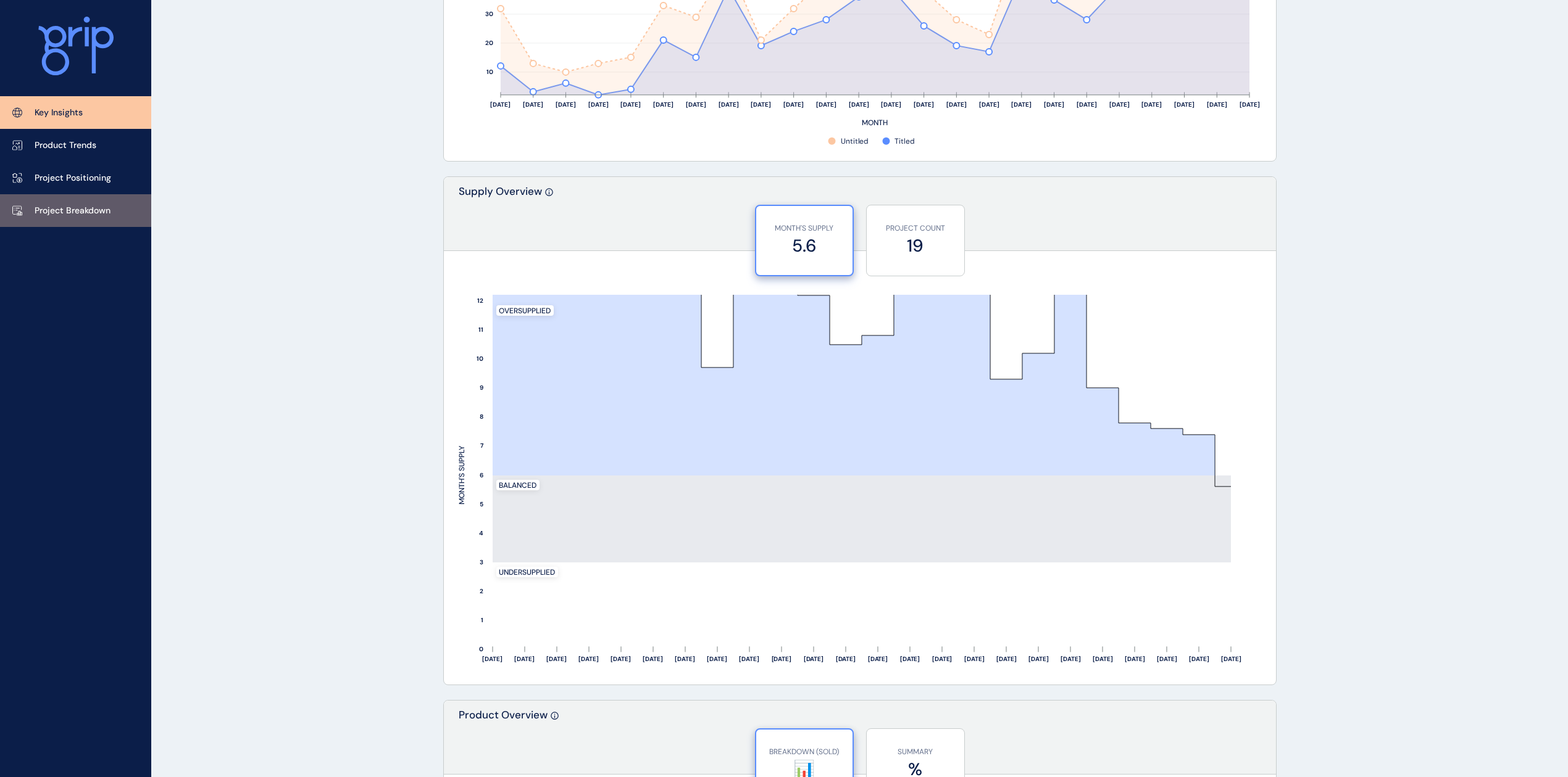
drag, startPoint x: 39, startPoint y: 213, endPoint x: 141, endPoint y: 216, distance: 102.0
click at [39, 213] on p "Project Breakdown" at bounding box center [72, 210] width 76 height 12
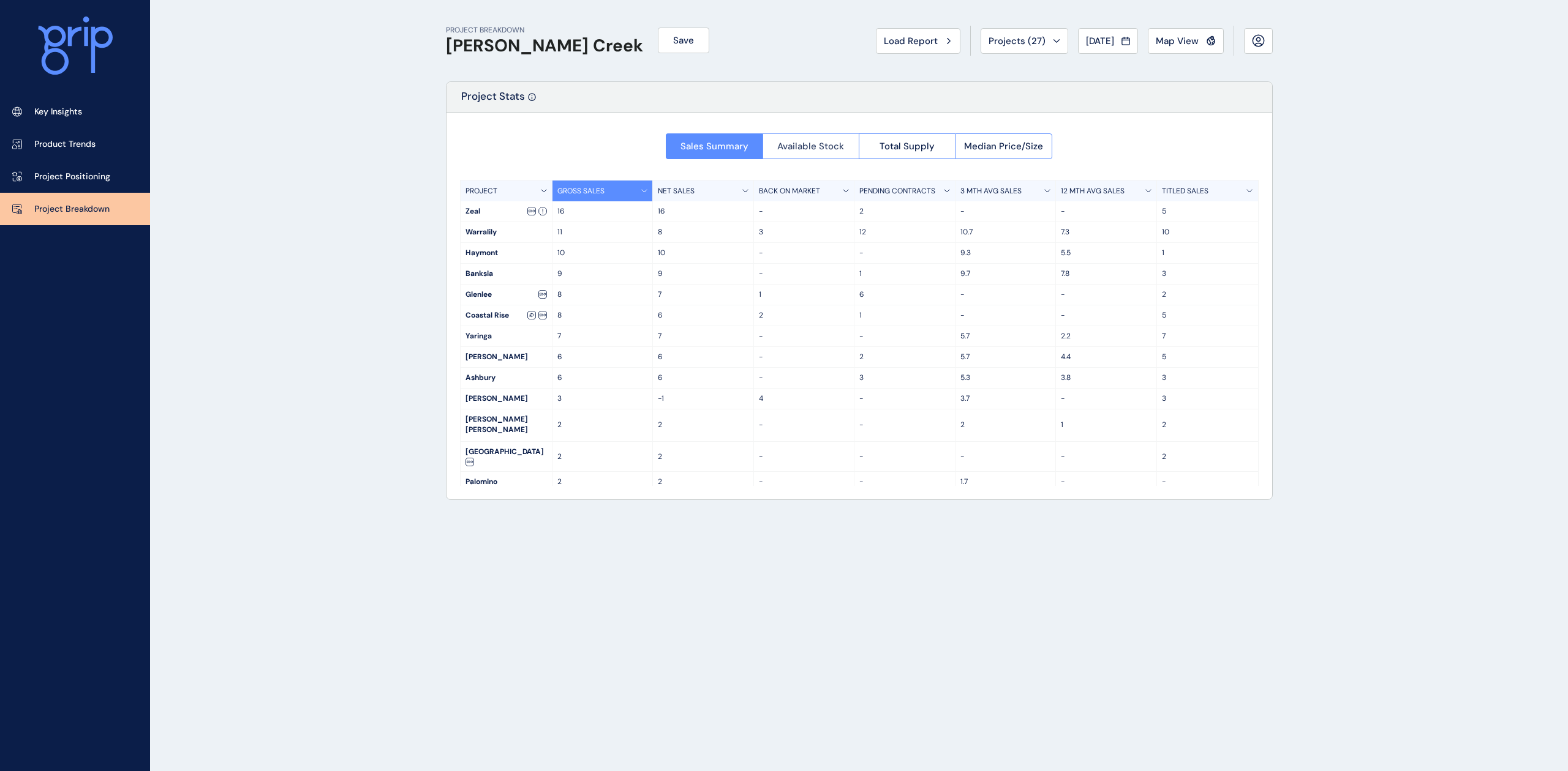
click at [804, 142] on span "Available Stock" at bounding box center [810, 146] width 66 height 12
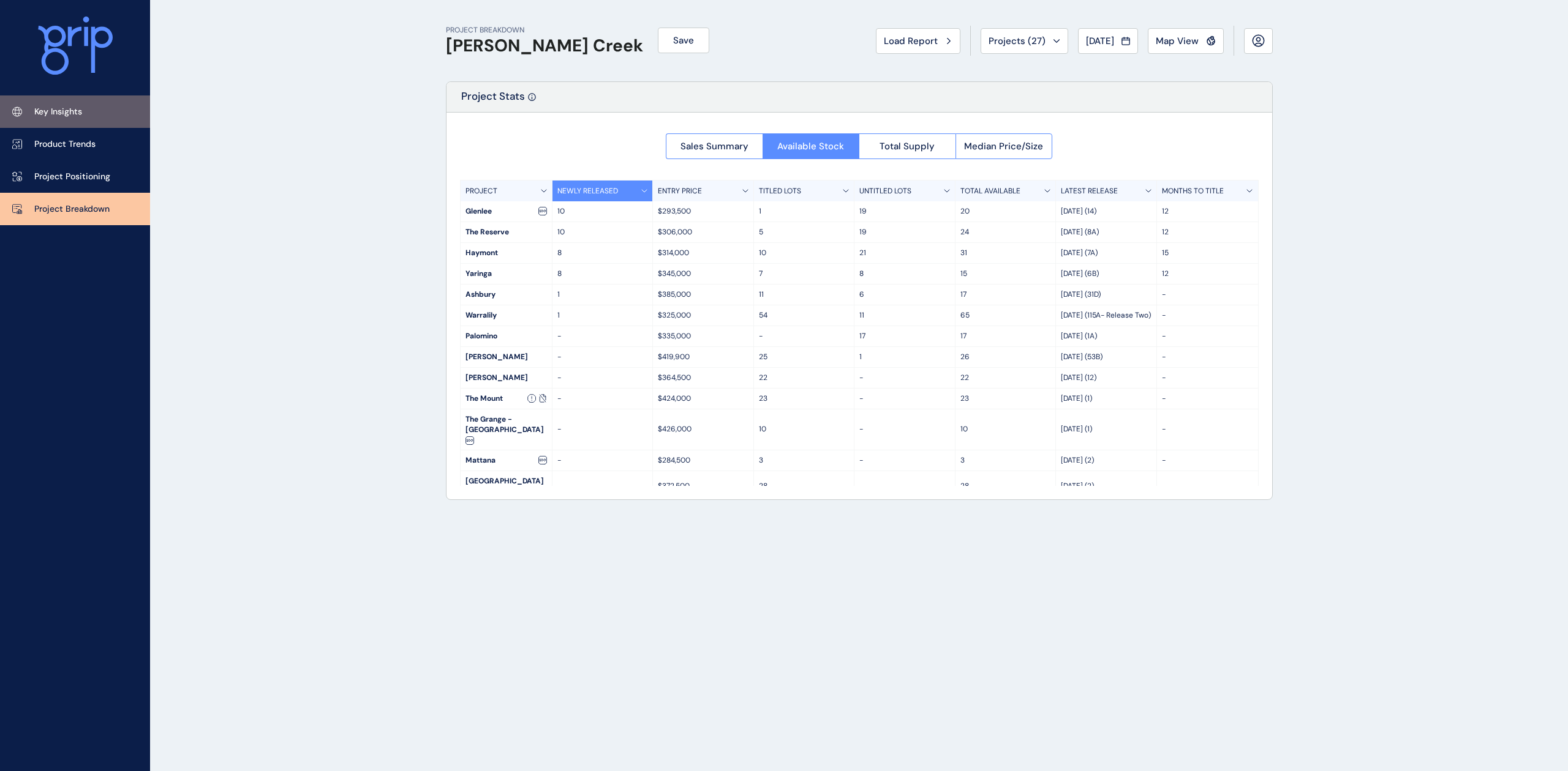
click at [53, 115] on p "Key Insights" at bounding box center [57, 112] width 48 height 12
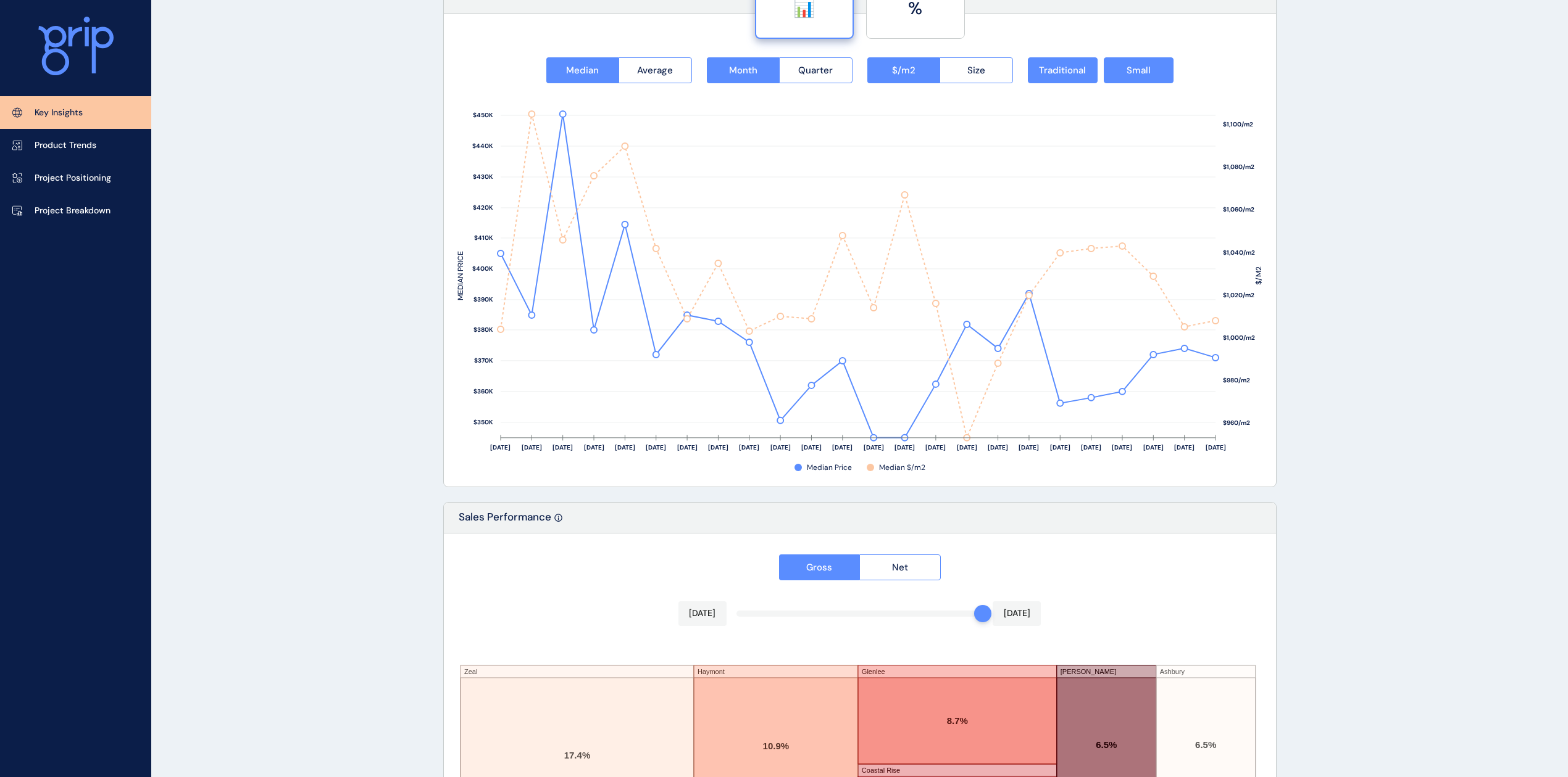
scroll to position [1573, 0]
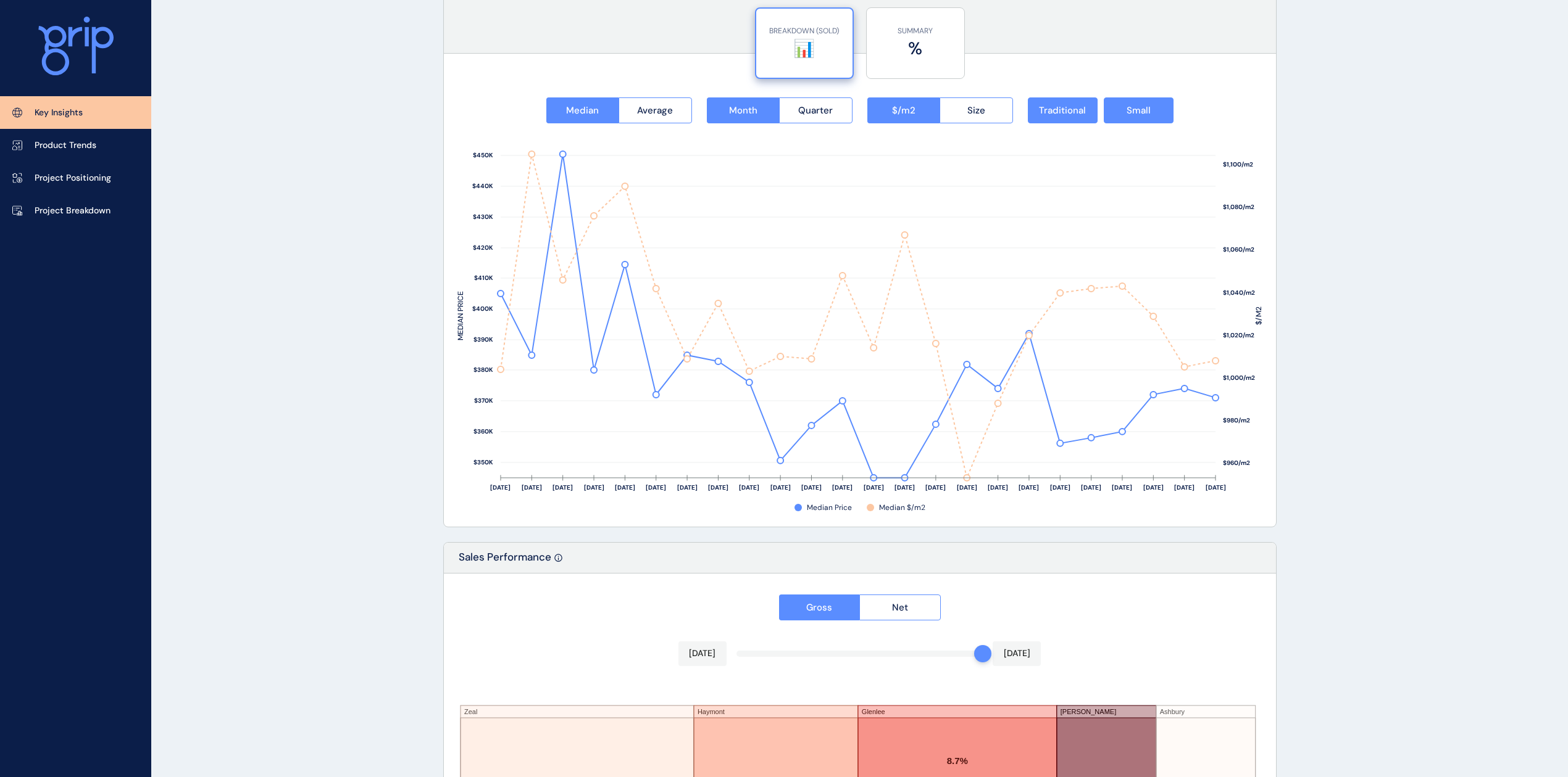
drag, startPoint x: 962, startPoint y: 113, endPoint x: 1021, endPoint y: 131, distance: 61.7
click at [962, 113] on button "Size" at bounding box center [977, 111] width 73 height 26
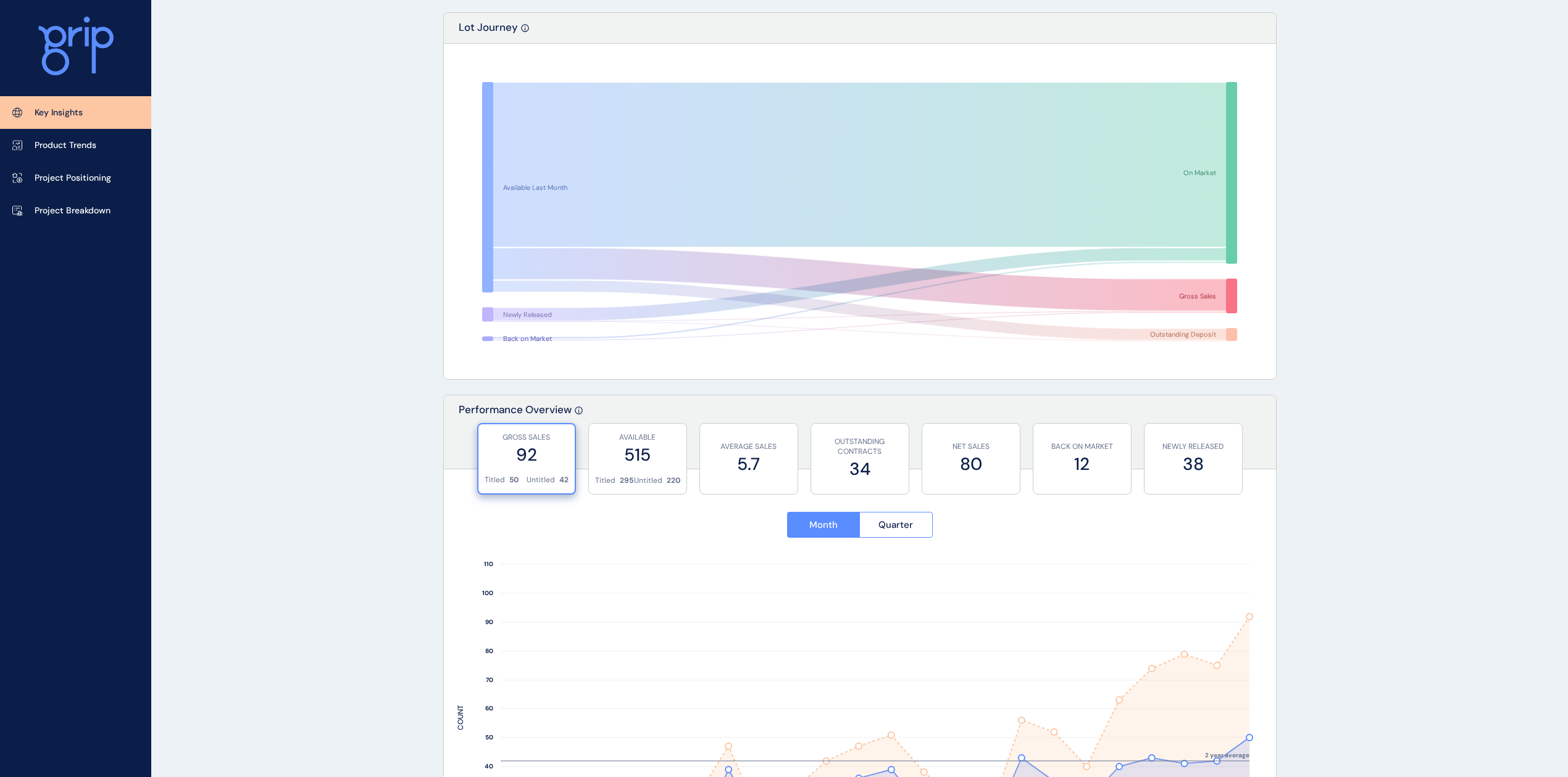
scroll to position [60, 0]
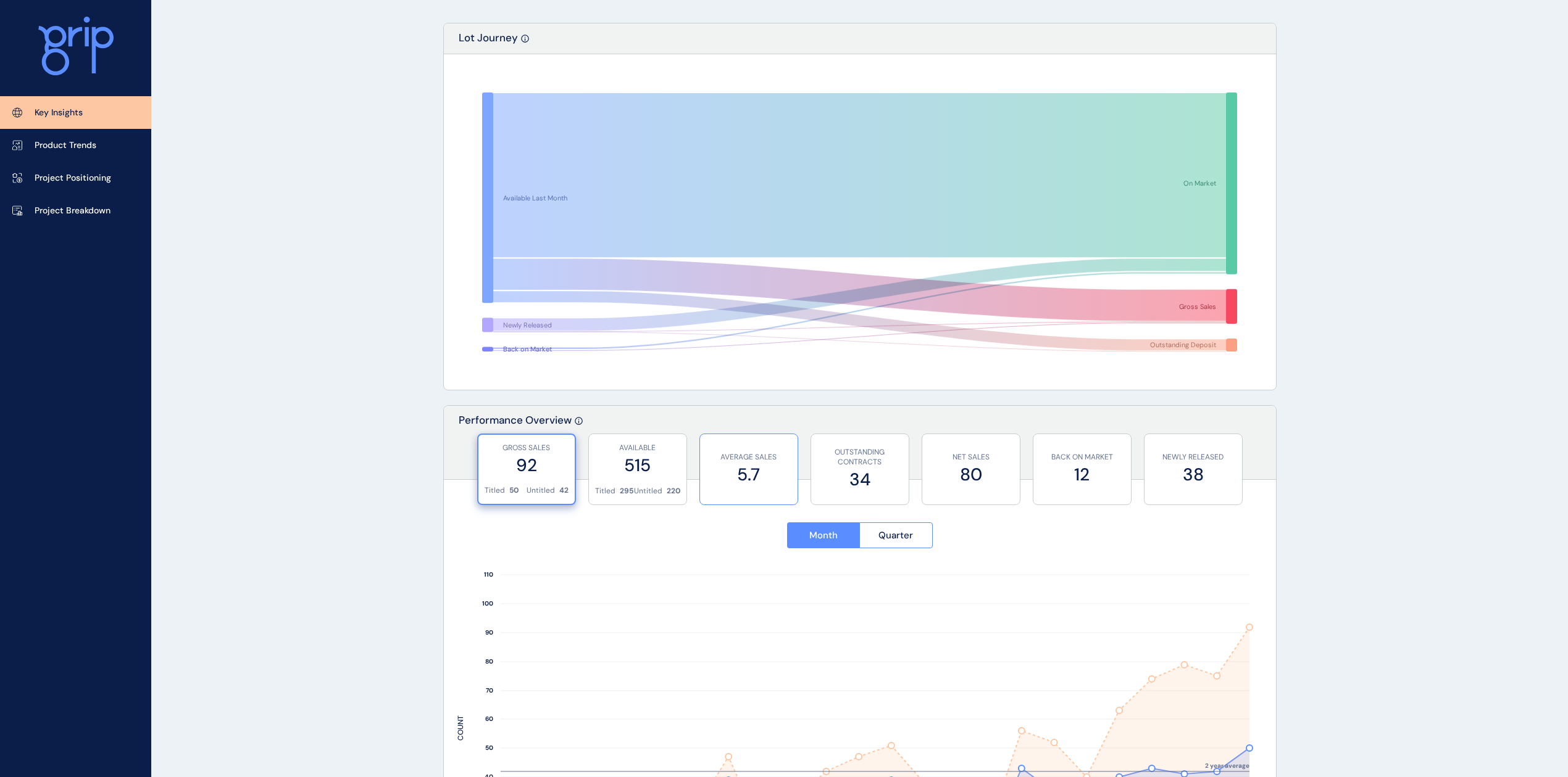
click at [734, 475] on label "5.7" at bounding box center [749, 475] width 85 height 24
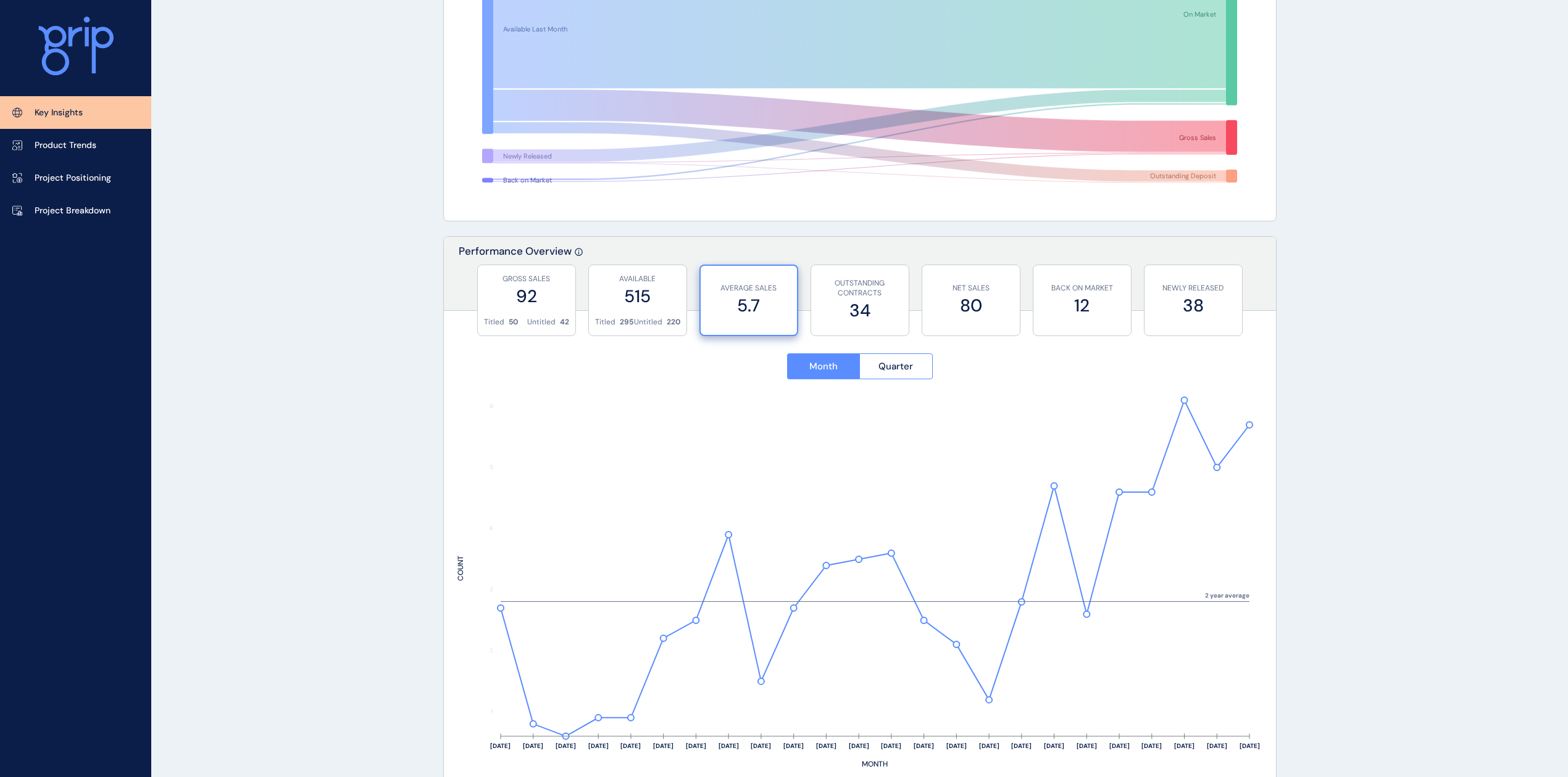
scroll to position [286, 0]
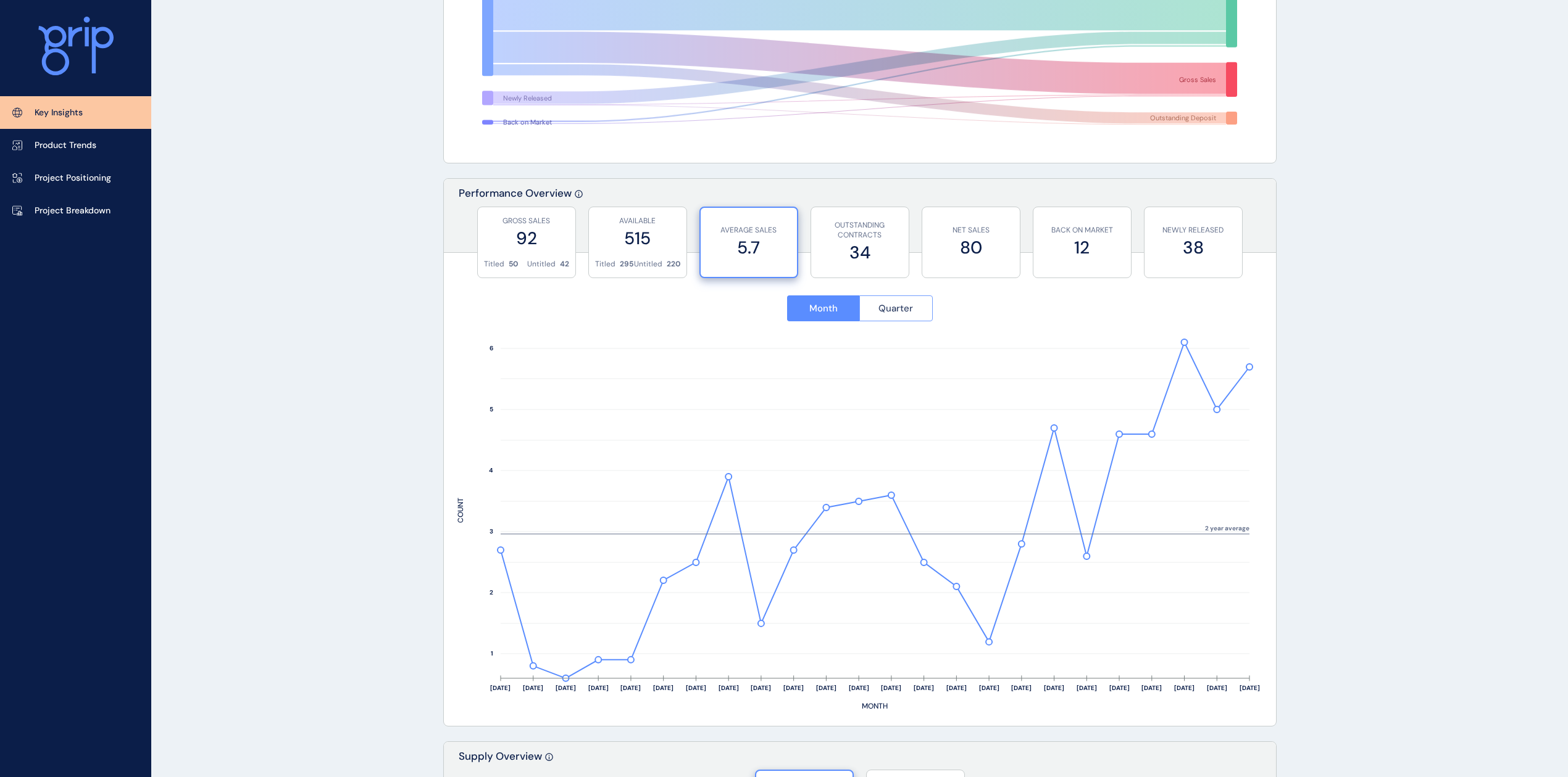
click at [910, 307] on span "Quarter" at bounding box center [896, 308] width 34 height 12
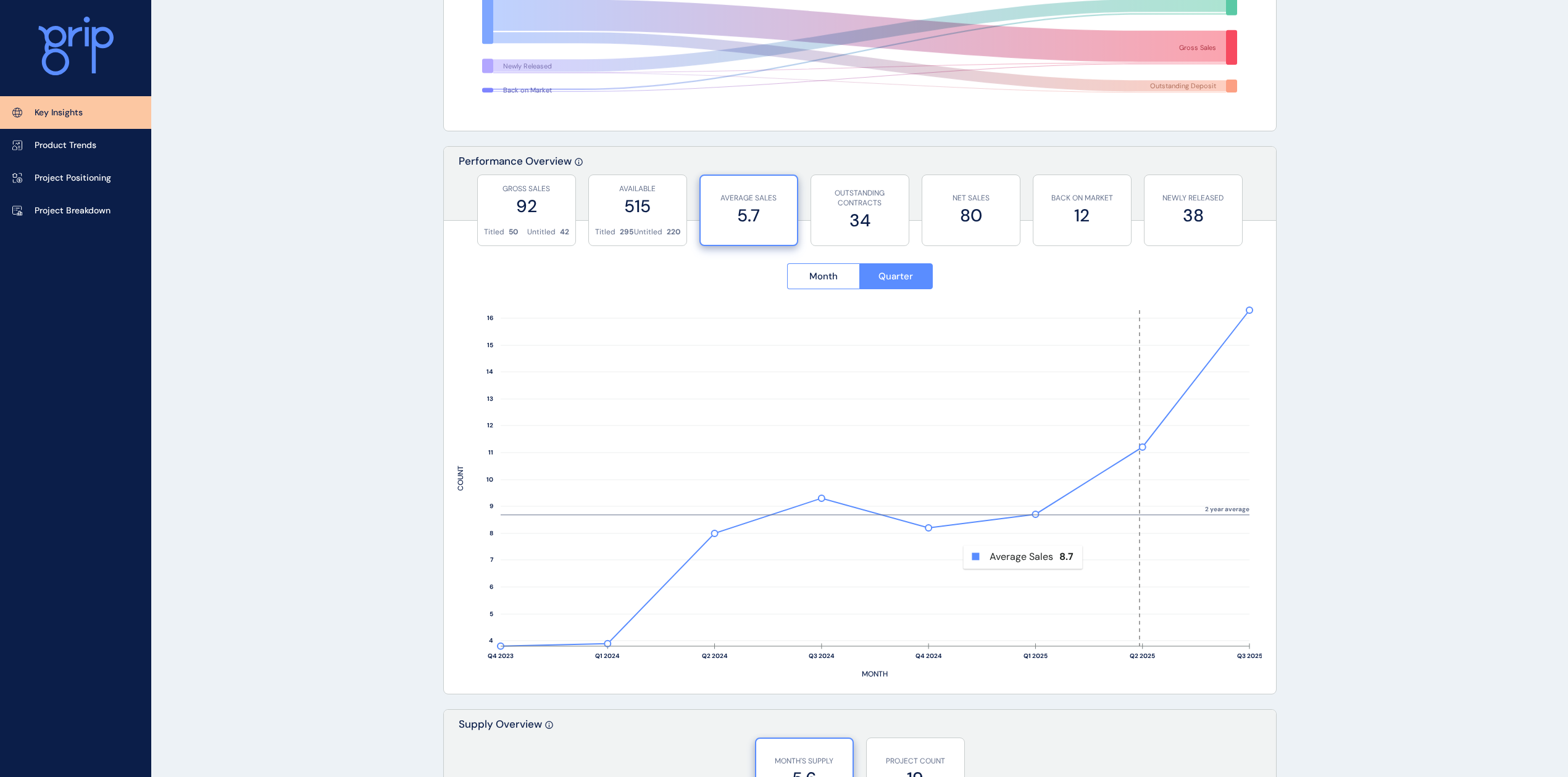
scroll to position [312, 0]
